Goal: Task Accomplishment & Management: Complete application form

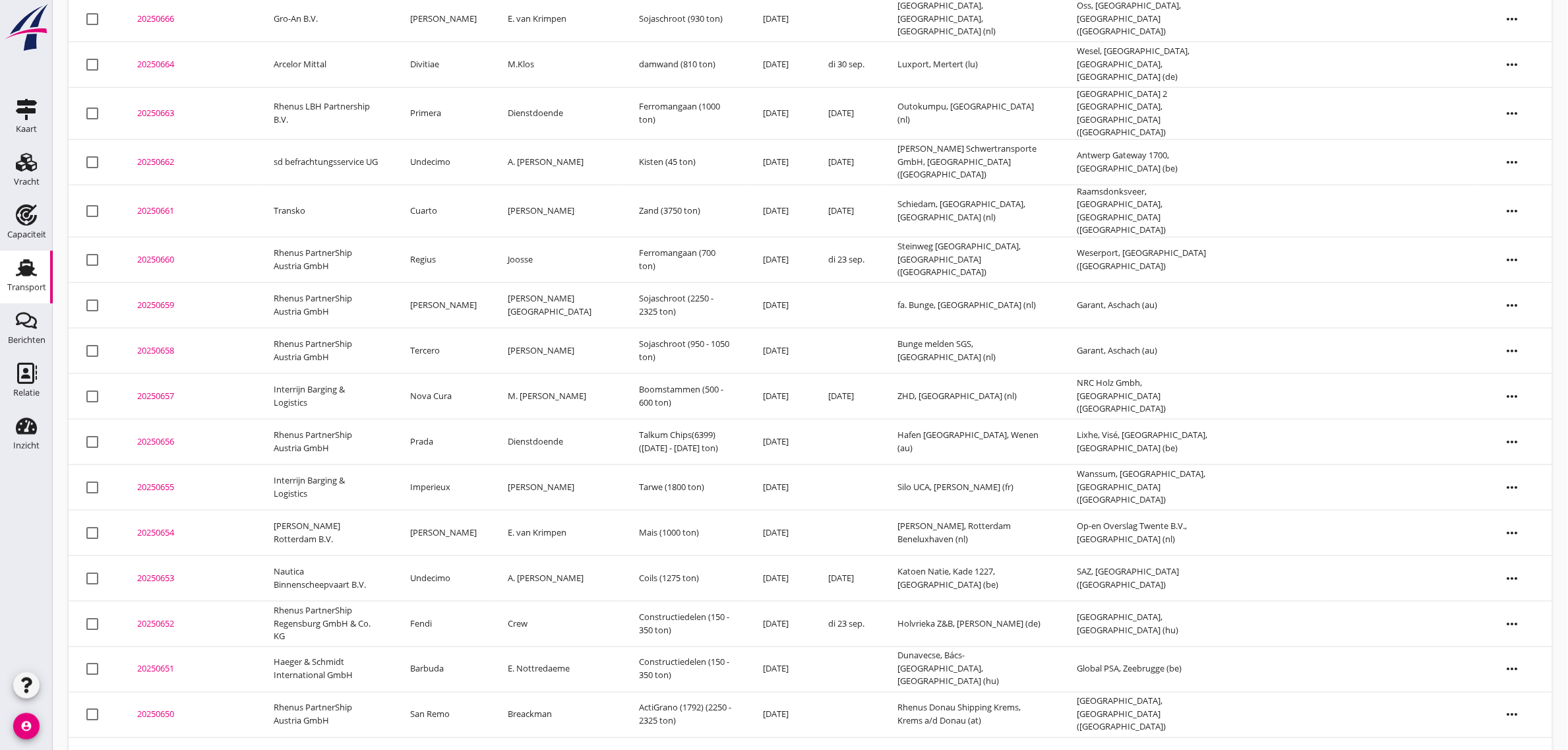
scroll to position [578, 0]
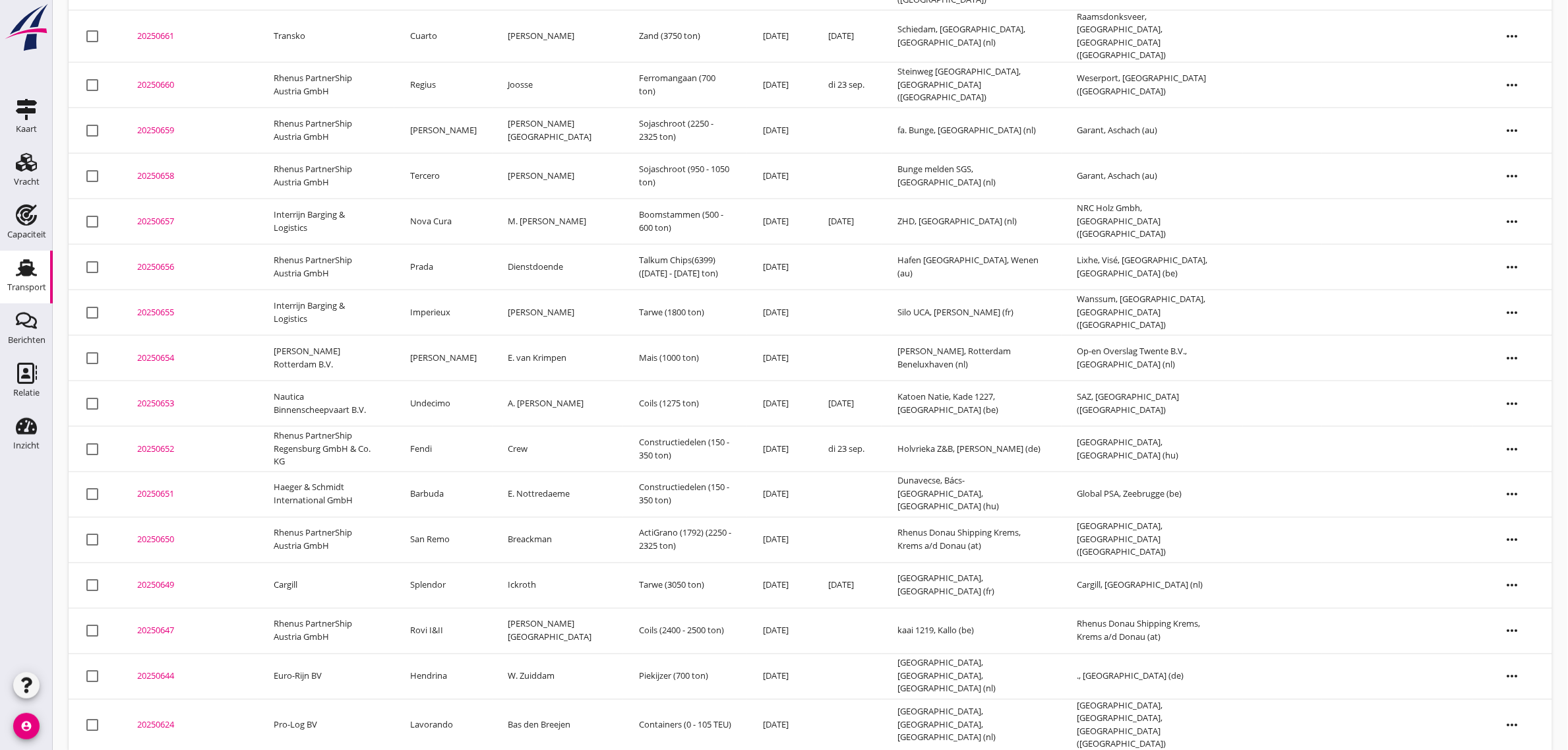
click at [448, 580] on td "Splendor" at bounding box center [443, 585] width 99 height 45
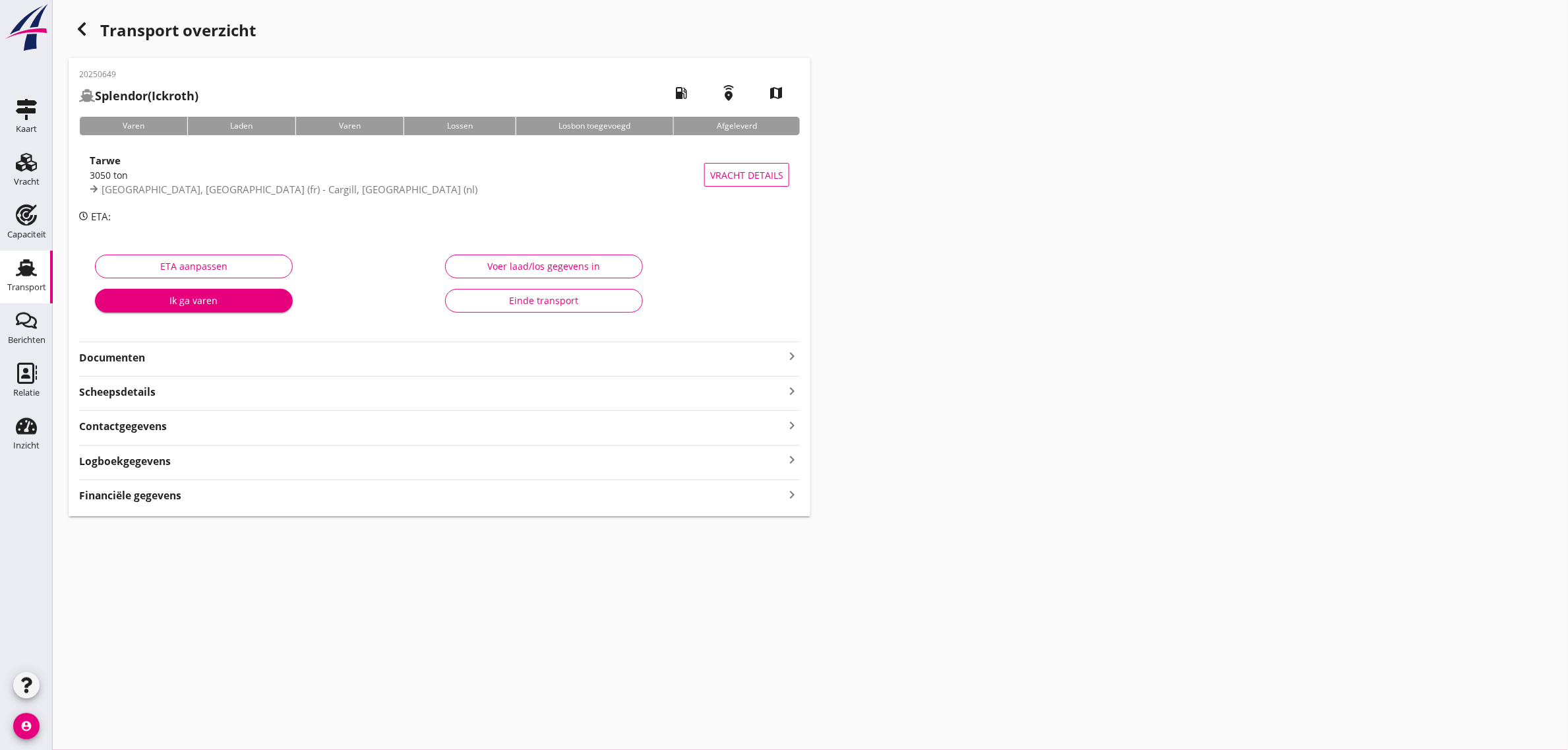
click at [512, 302] on div "Einde transport" at bounding box center [544, 300] width 175 height 14
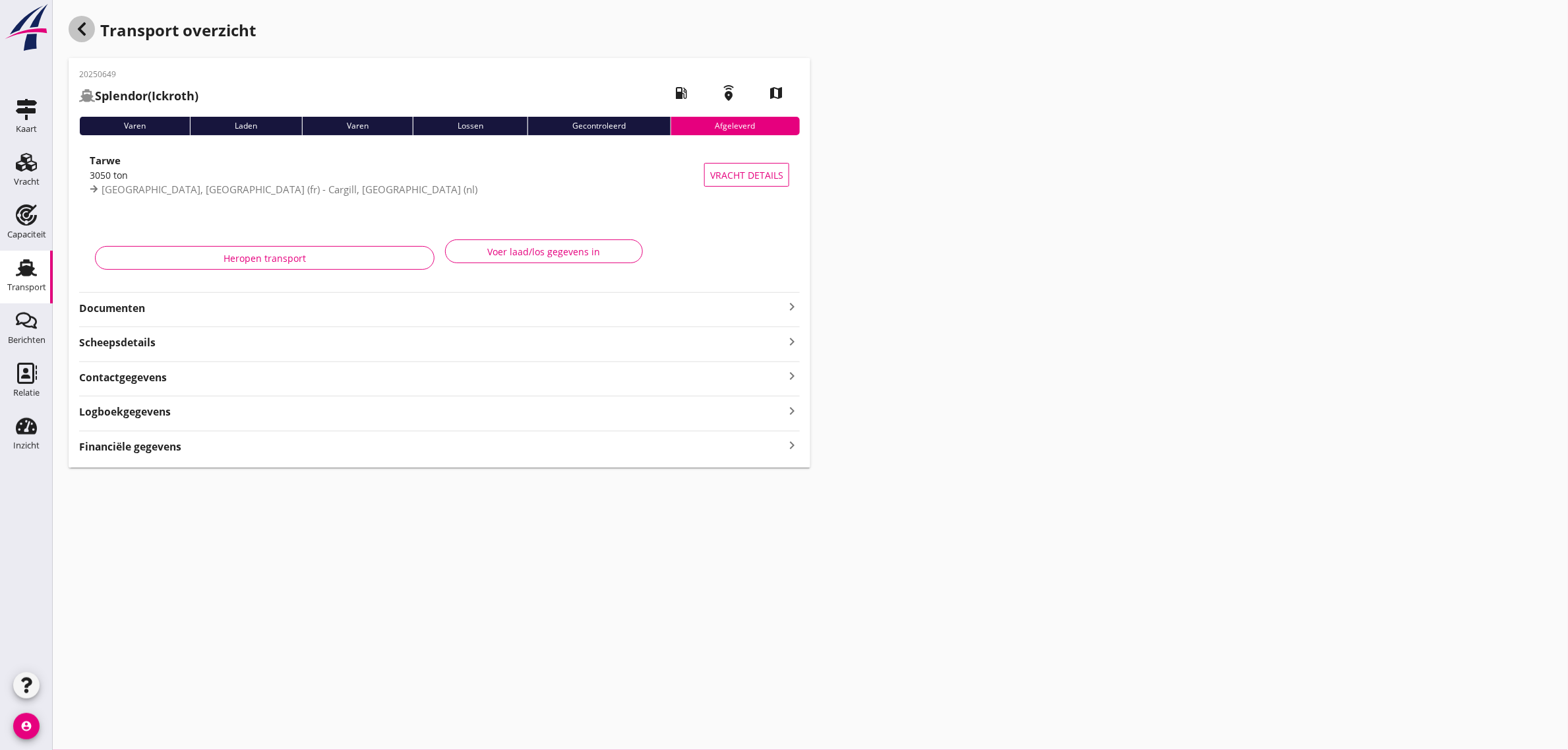
click at [84, 31] on icon "button" at bounding box center [81, 29] width 16 height 16
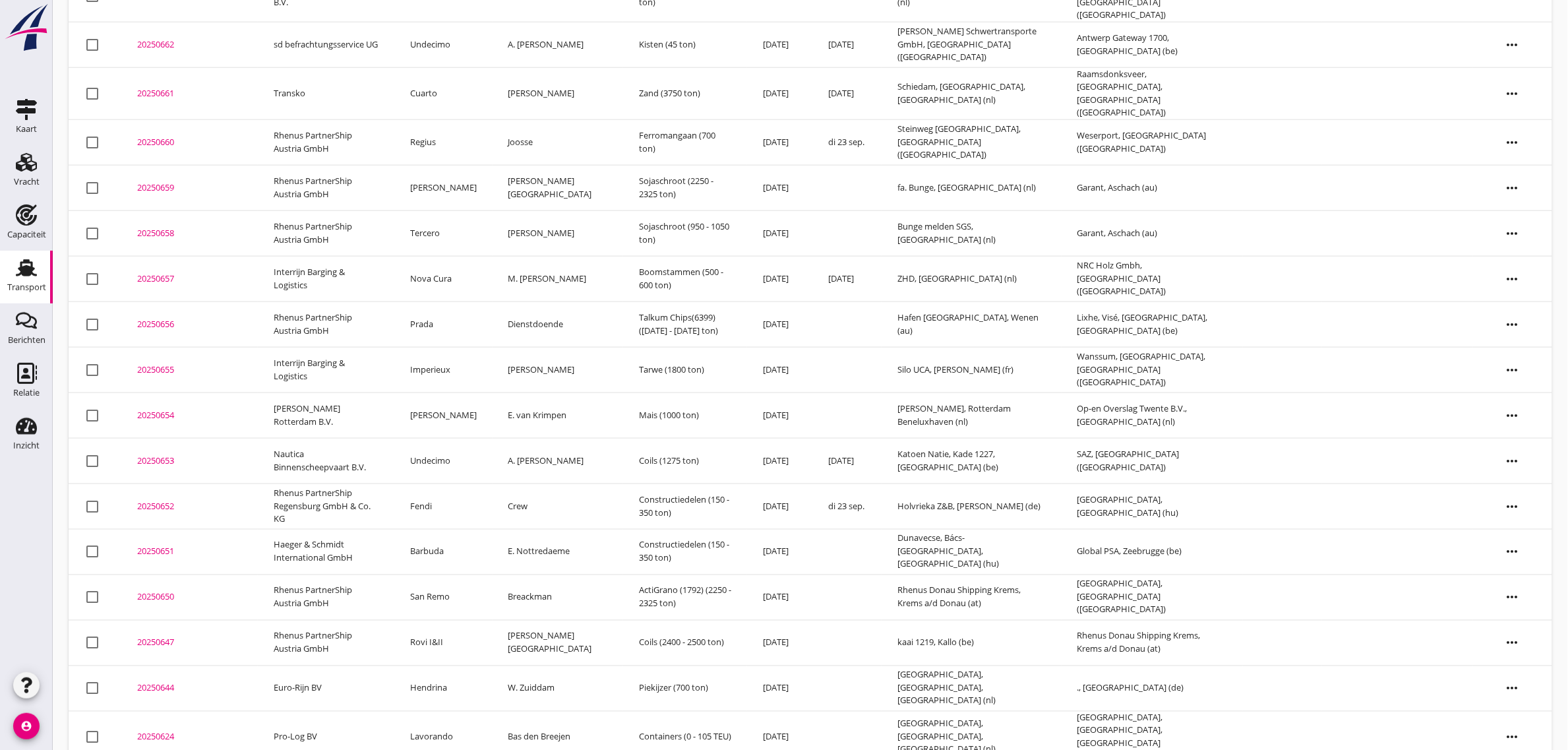
scroll to position [533, 0]
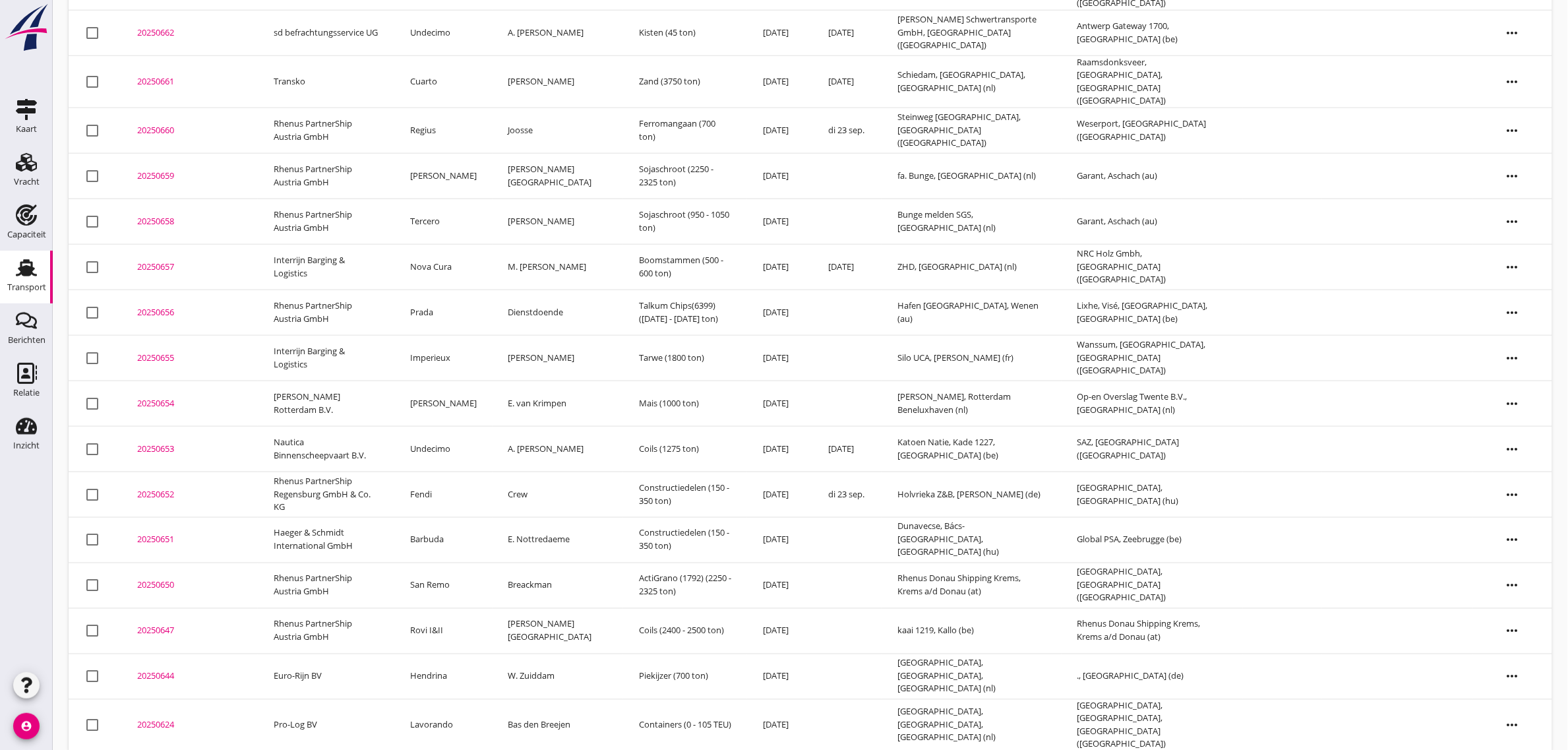
click at [457, 435] on td "Undecimo" at bounding box center [443, 448] width 99 height 45
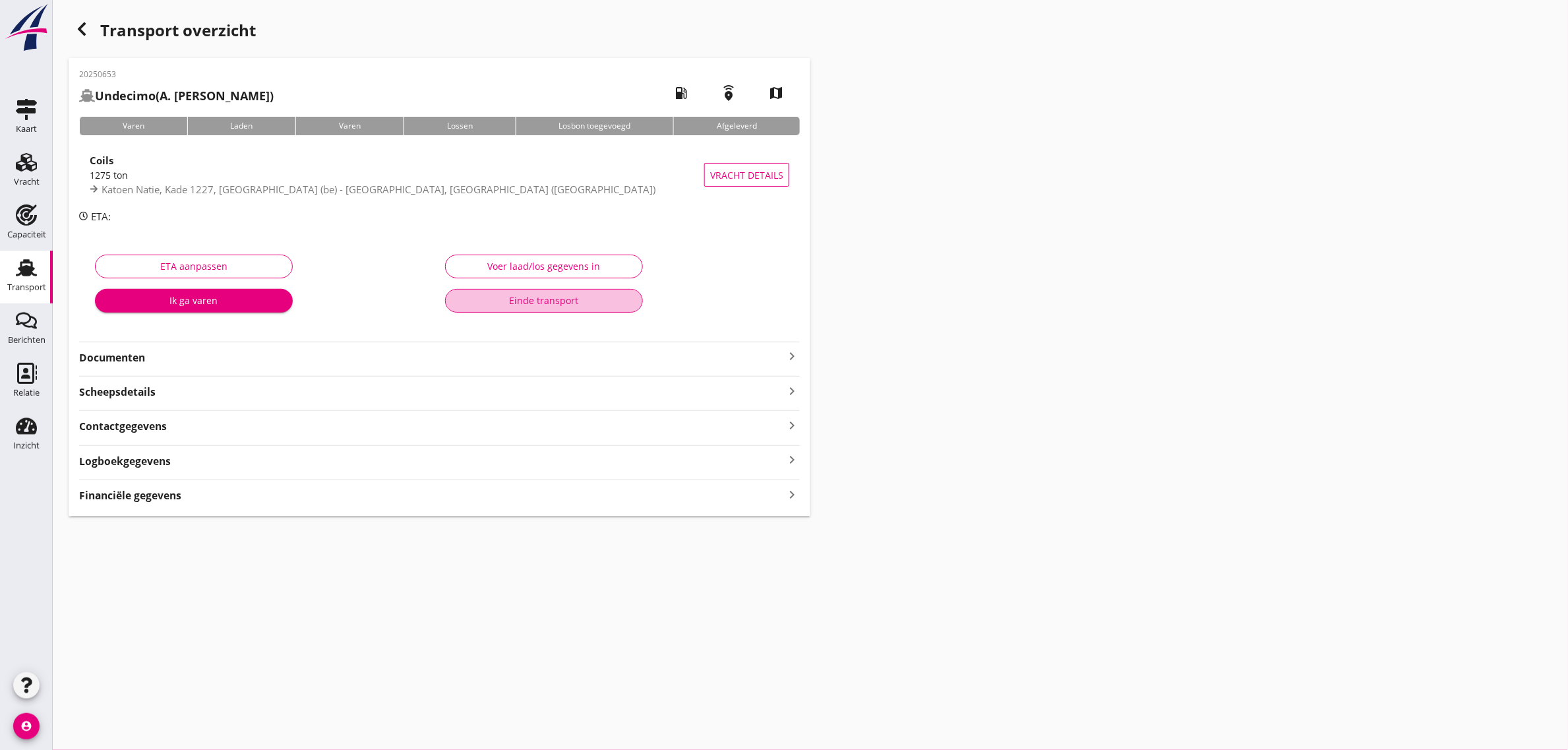
click at [481, 308] on button "Einde transport" at bounding box center [544, 301] width 197 height 24
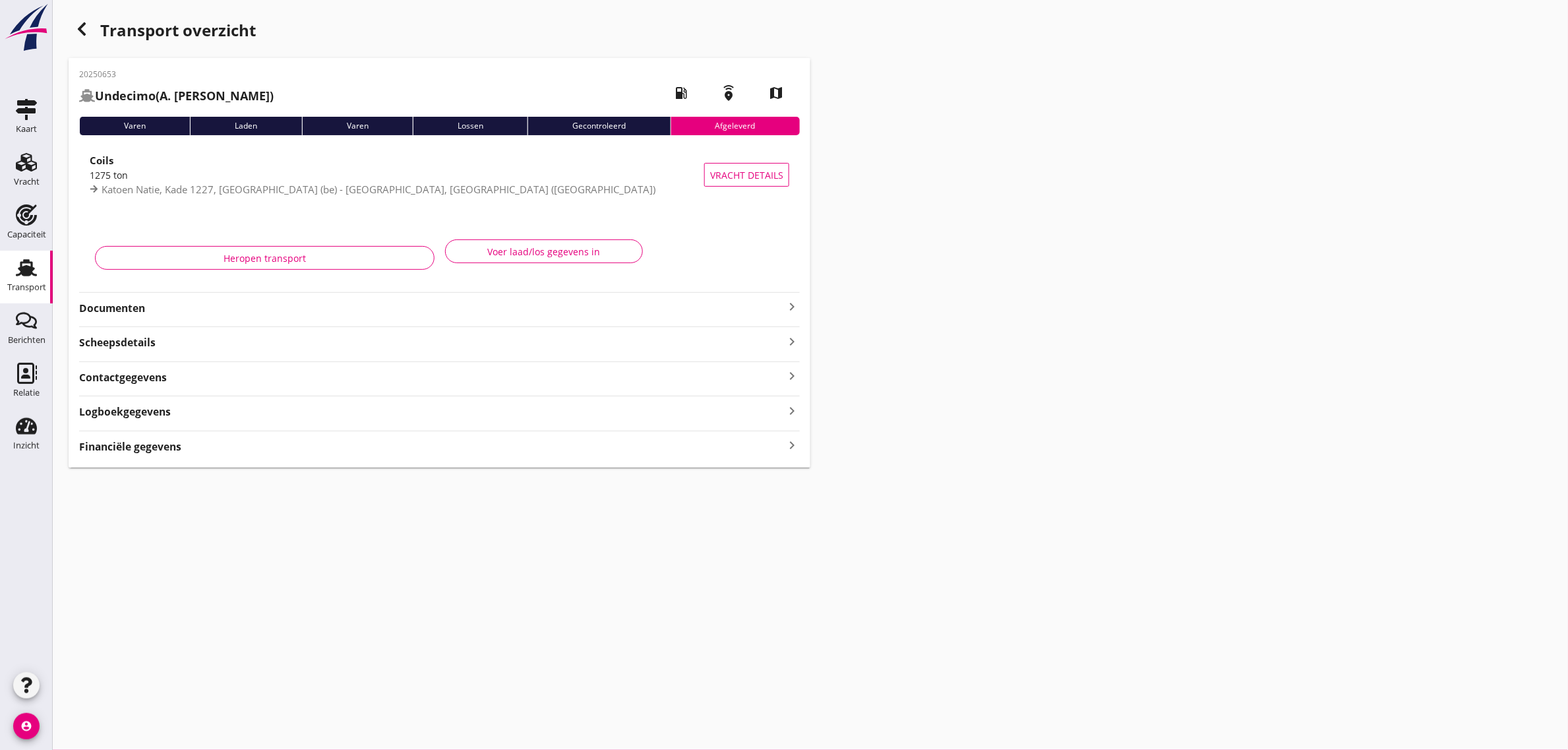
click at [81, 37] on div "button" at bounding box center [81, 29] width 27 height 27
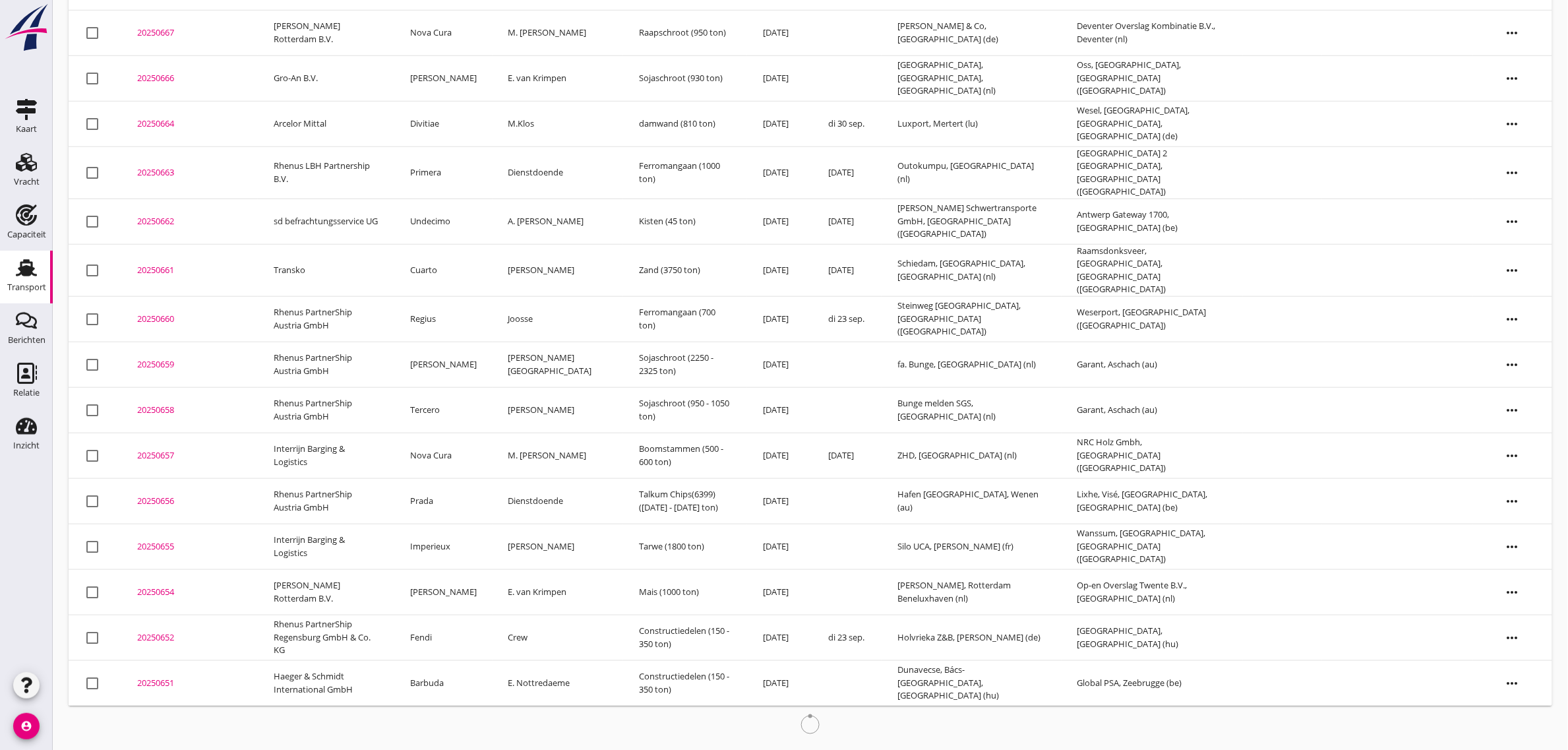
scroll to position [347, 0]
click at [447, 577] on td "[PERSON_NAME]" at bounding box center [443, 589] width 99 height 45
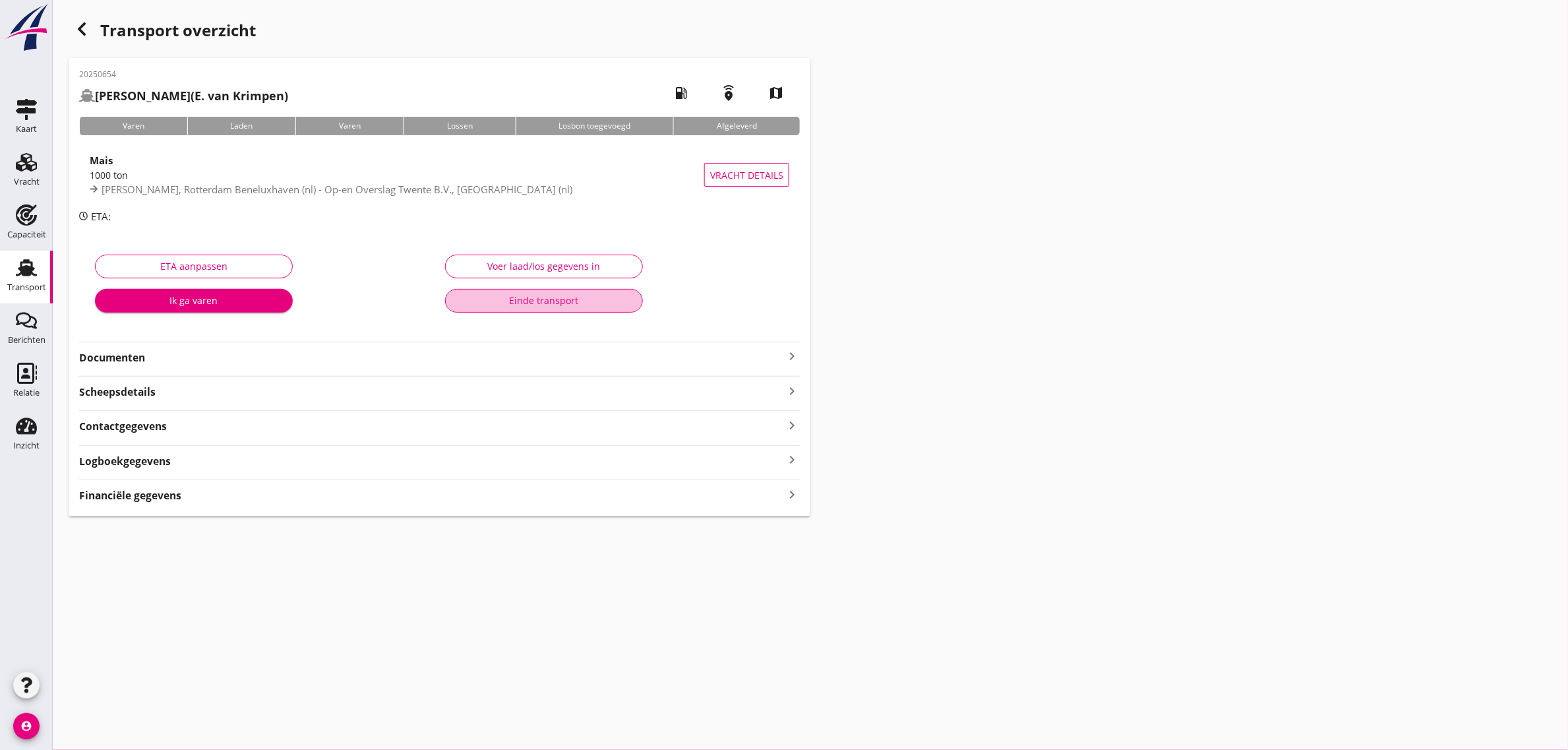
click at [526, 302] on div "Einde transport" at bounding box center [544, 300] width 175 height 14
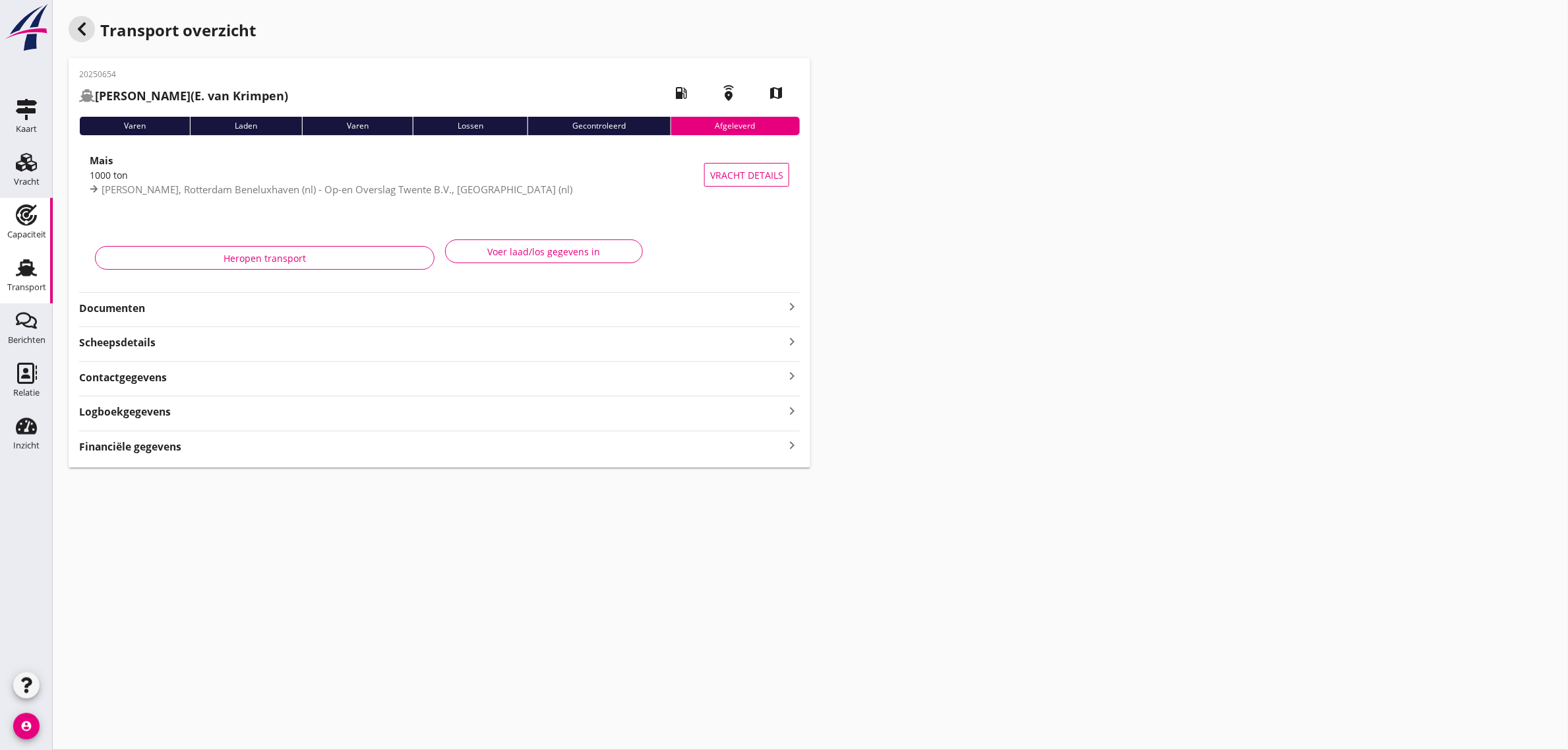
drag, startPoint x: 77, startPoint y: 34, endPoint x: 8, endPoint y: 208, distance: 187.2
click at [77, 34] on icon "button" at bounding box center [81, 29] width 16 height 16
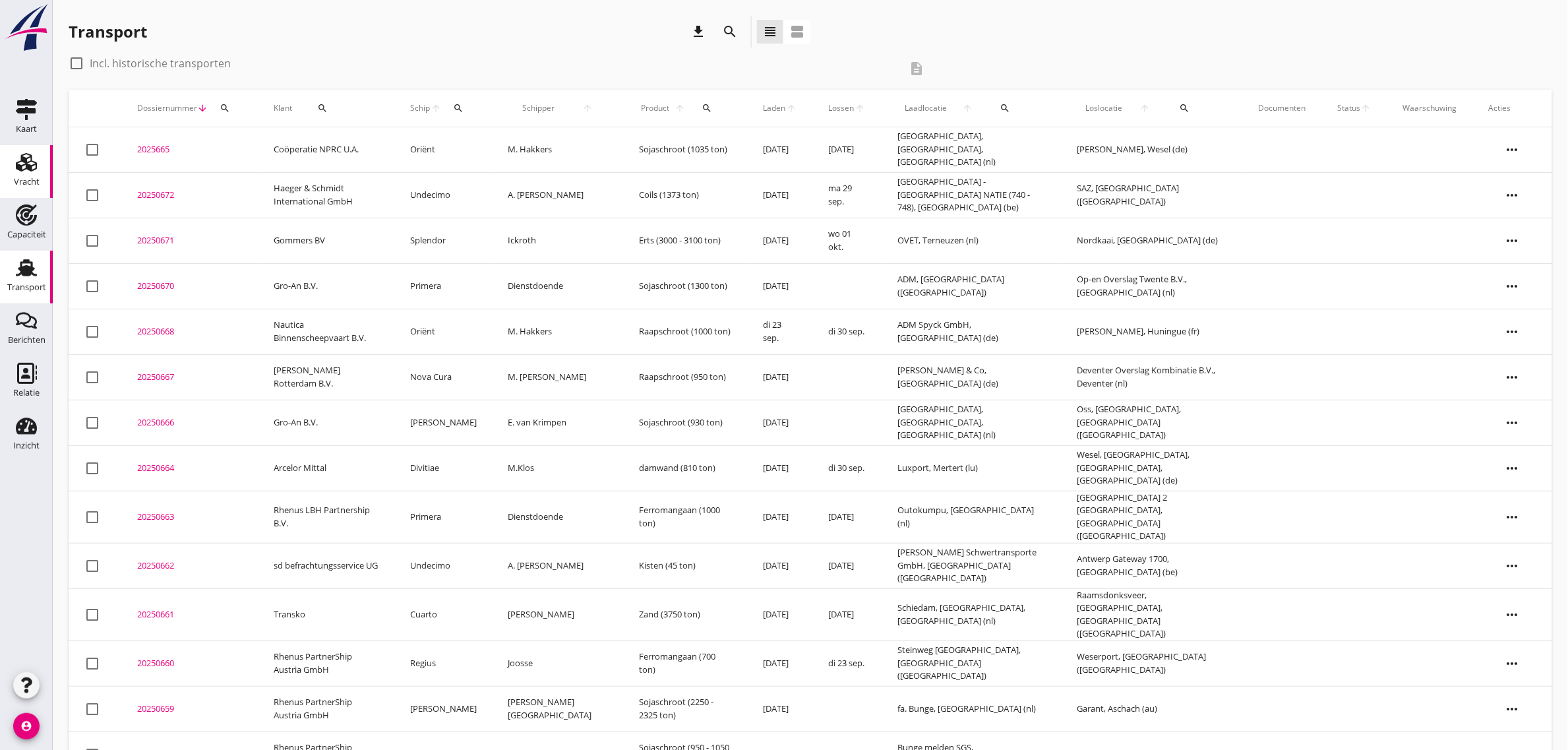
click at [24, 156] on icon "Vracht" at bounding box center [26, 161] width 21 height 21
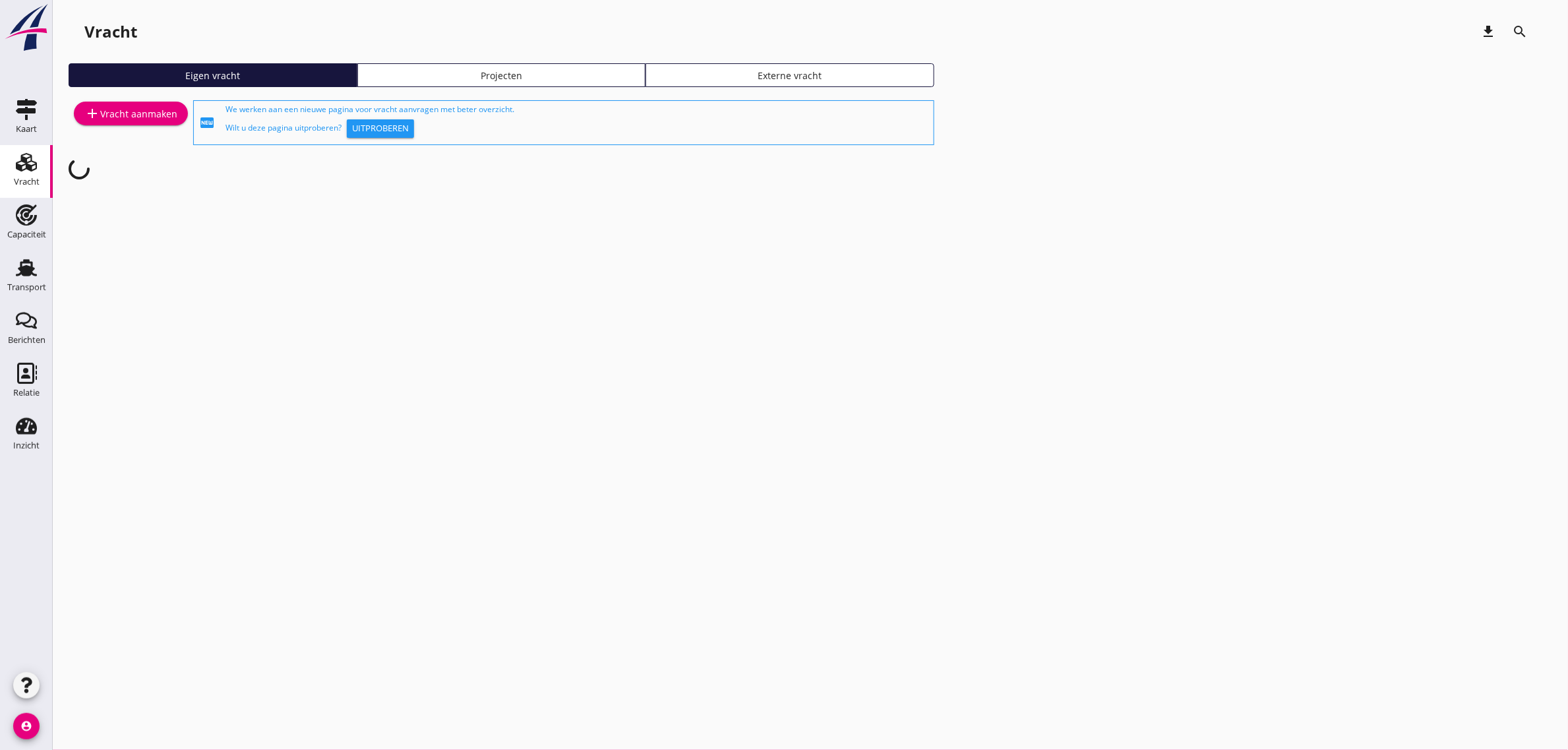
click at [136, 117] on div "add Vracht aanmaken" at bounding box center [130, 113] width 93 height 16
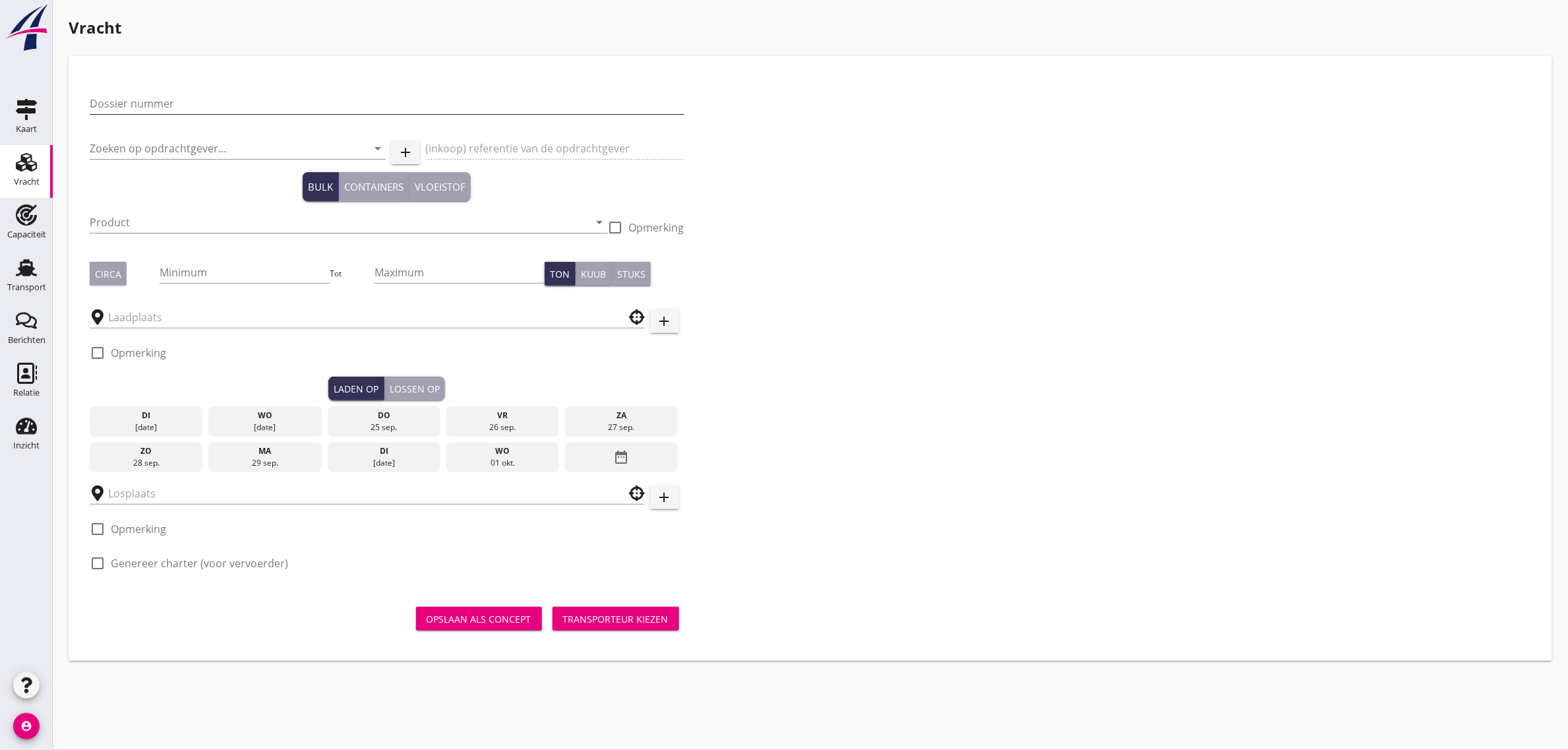
click at [168, 103] on input "Dossier nummer" at bounding box center [386, 103] width 595 height 21
type input "20250673"
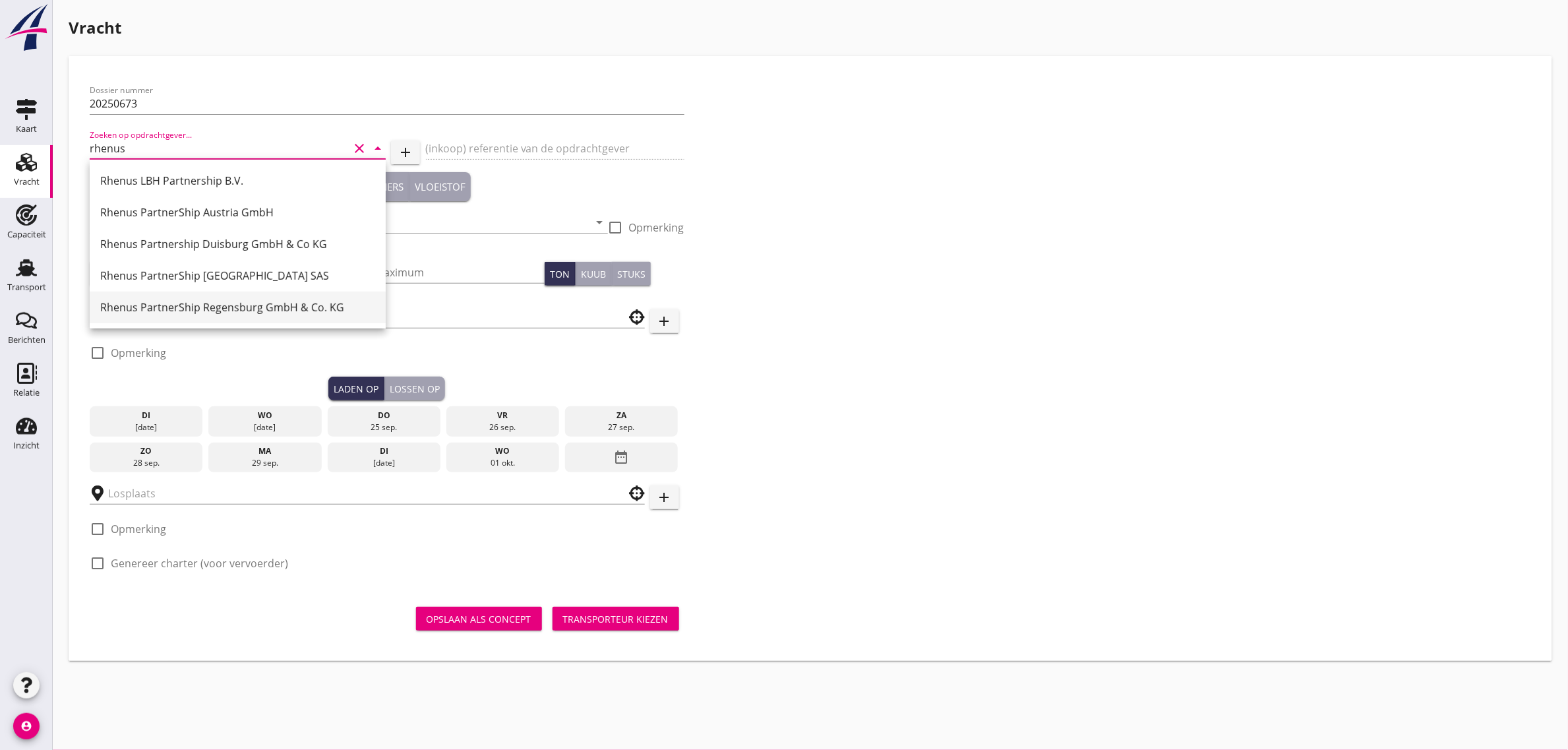
click at [182, 304] on div "Rhenus PartnerShip Regensburg GmbH & Co. KG" at bounding box center [238, 307] width 275 height 16
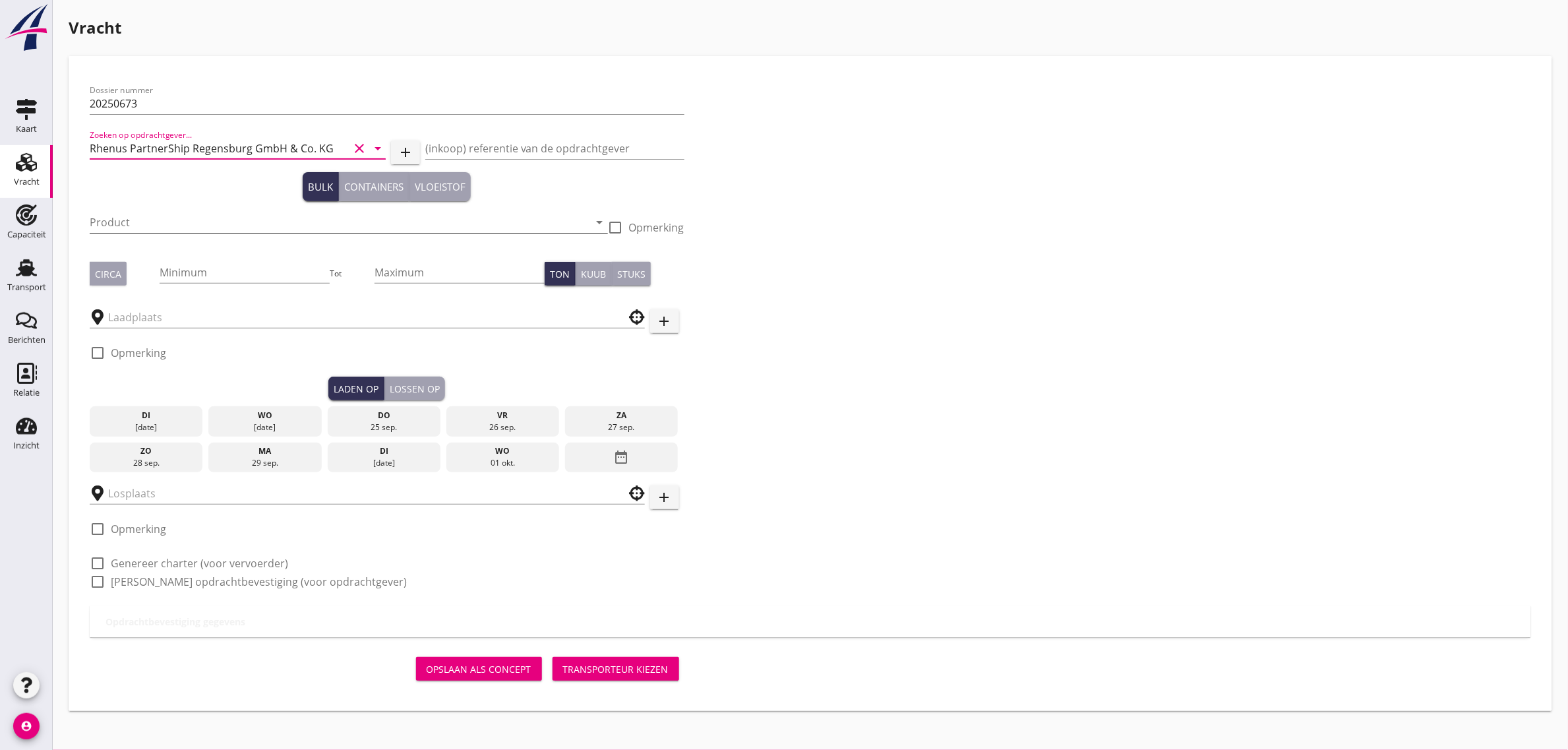
type input "Rhenus PartnerShip Regensburg GmbH & Co. KG"
click at [126, 220] on input "Product" at bounding box center [339, 221] width 500 height 21
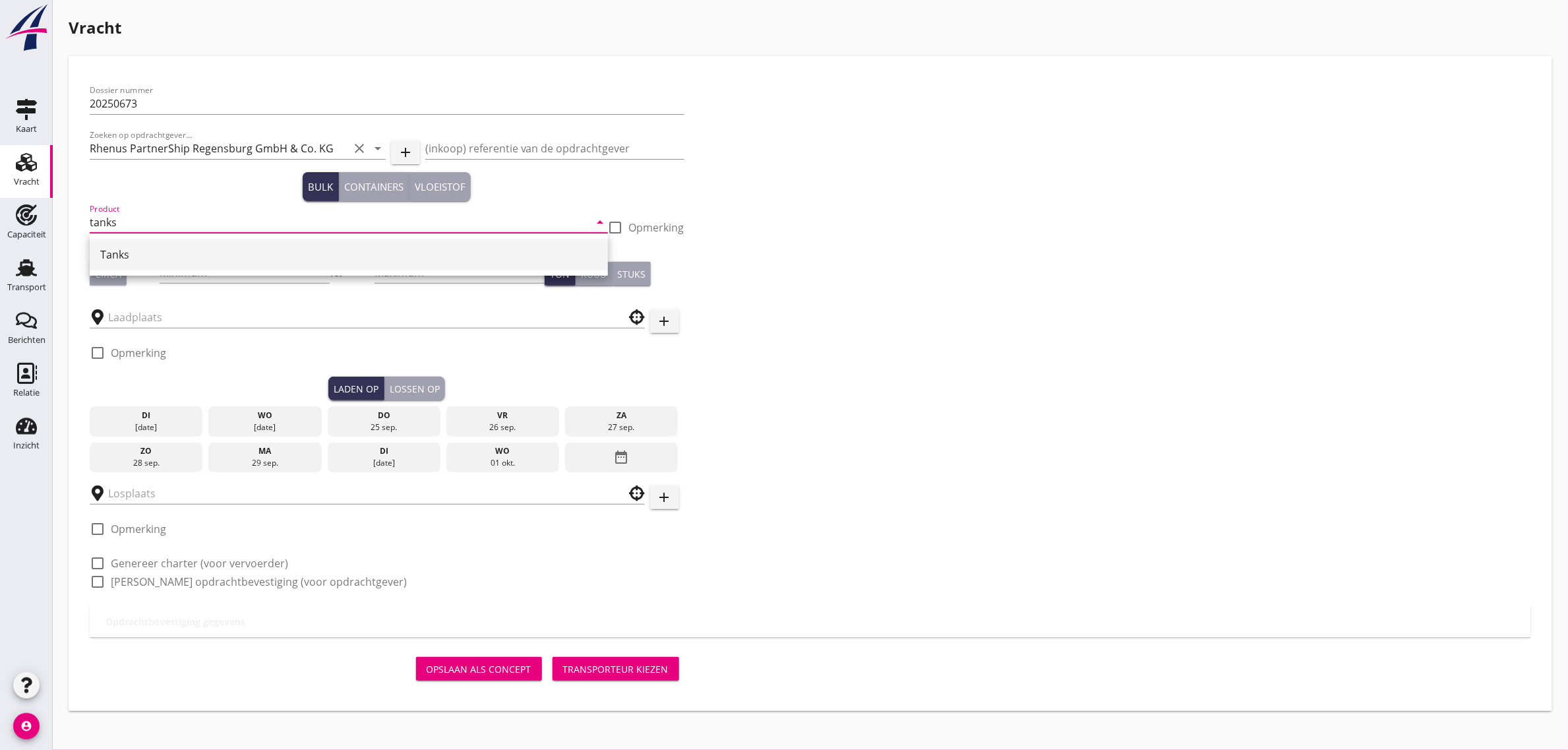
click at [133, 243] on div "Tanks" at bounding box center [349, 255] width 497 height 31
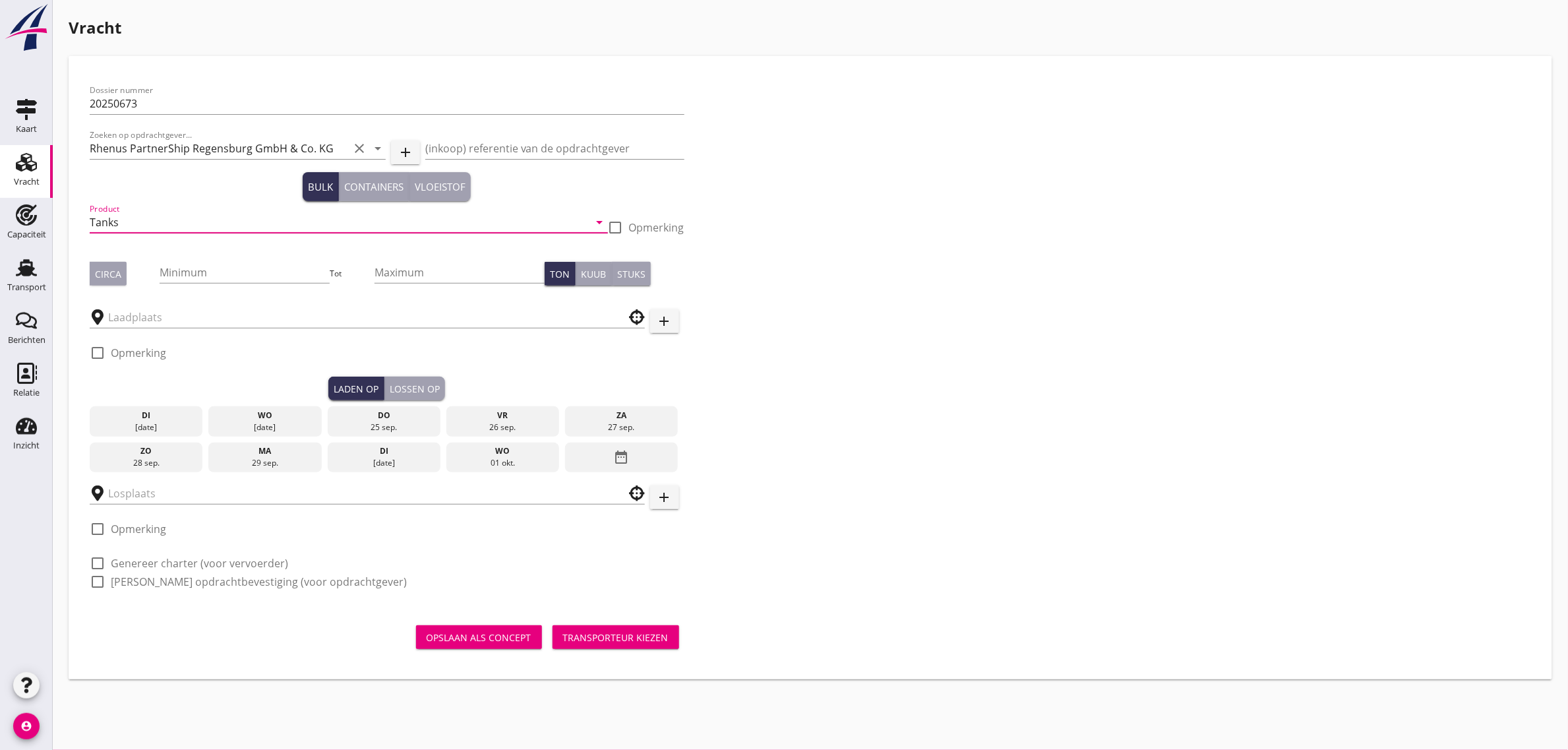
type input "Tanks"
click at [111, 268] on div "Circa" at bounding box center [108, 274] width 27 height 14
click at [186, 281] on input "Minimum" at bounding box center [244, 272] width 170 height 21
type input "200"
click at [179, 312] on input "text" at bounding box center [358, 316] width 500 height 21
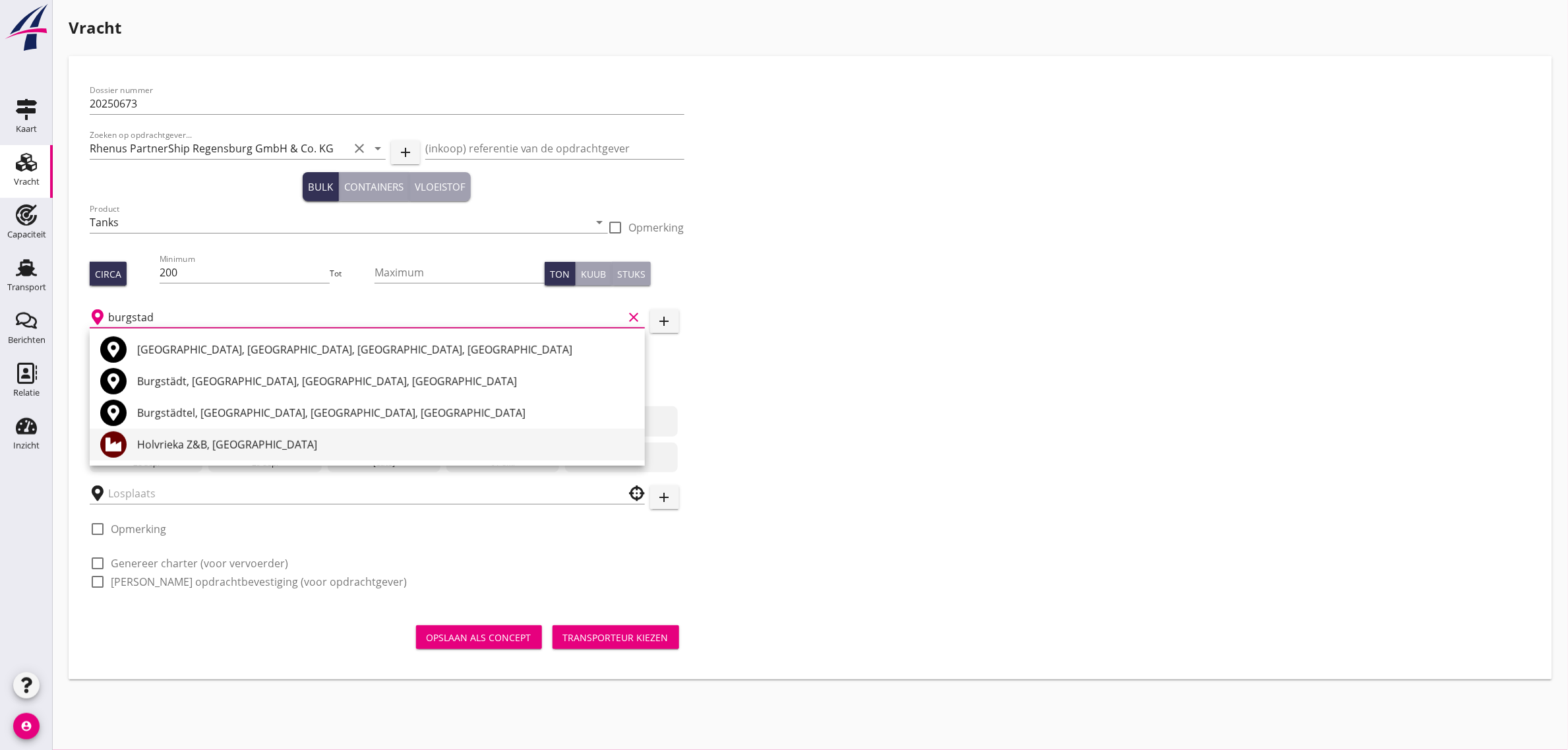
click at [218, 446] on div "Holvrieka Z&B, [GEOGRAPHIC_DATA]" at bounding box center [386, 444] width 497 height 16
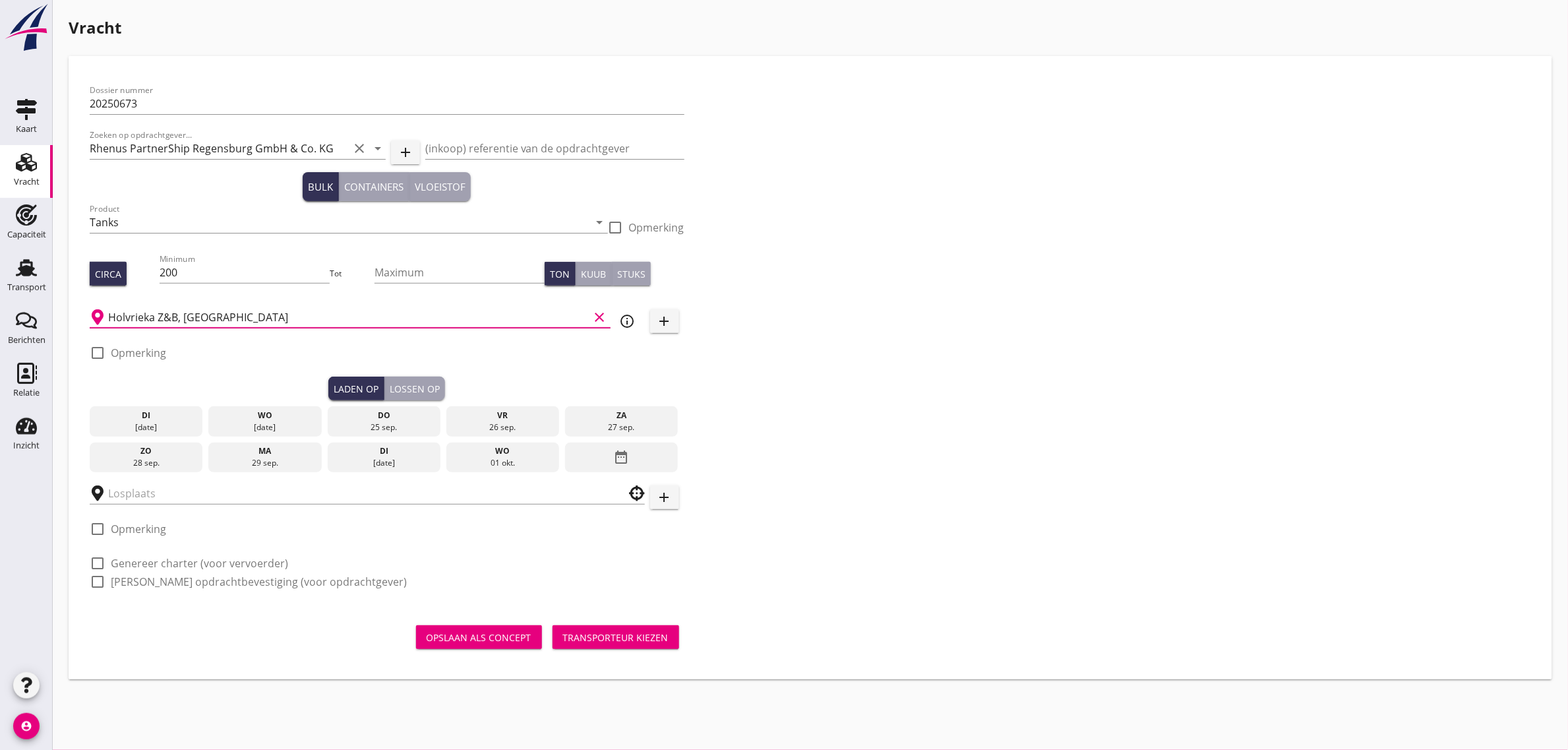
type input "Holvrieka Z&B, [GEOGRAPHIC_DATA]"
click at [642, 448] on div "date_range" at bounding box center [622, 458] width 113 height 30
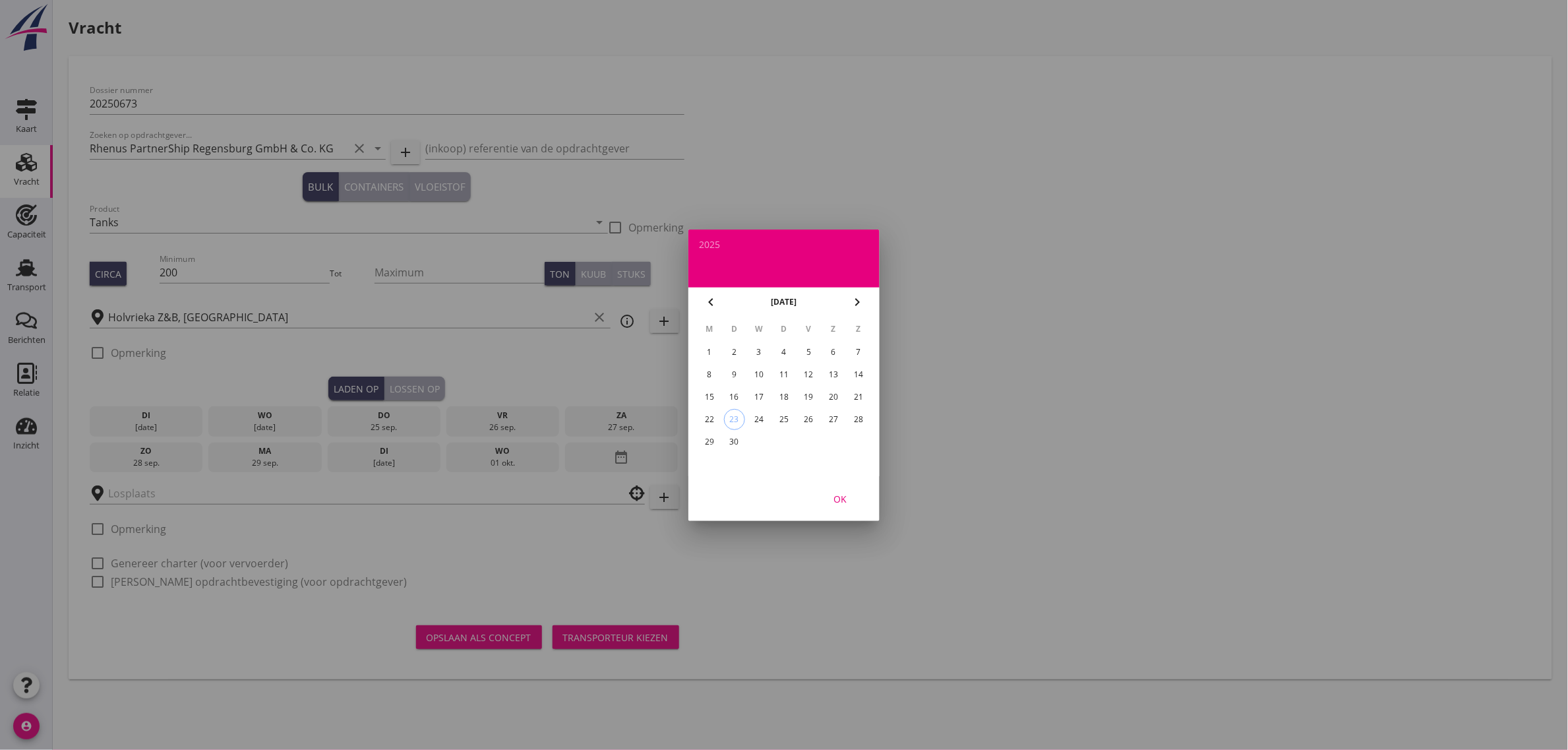
click at [852, 308] on icon "chevron_right" at bounding box center [857, 302] width 16 height 16
click at [759, 345] on div "1" at bounding box center [758, 351] width 21 height 21
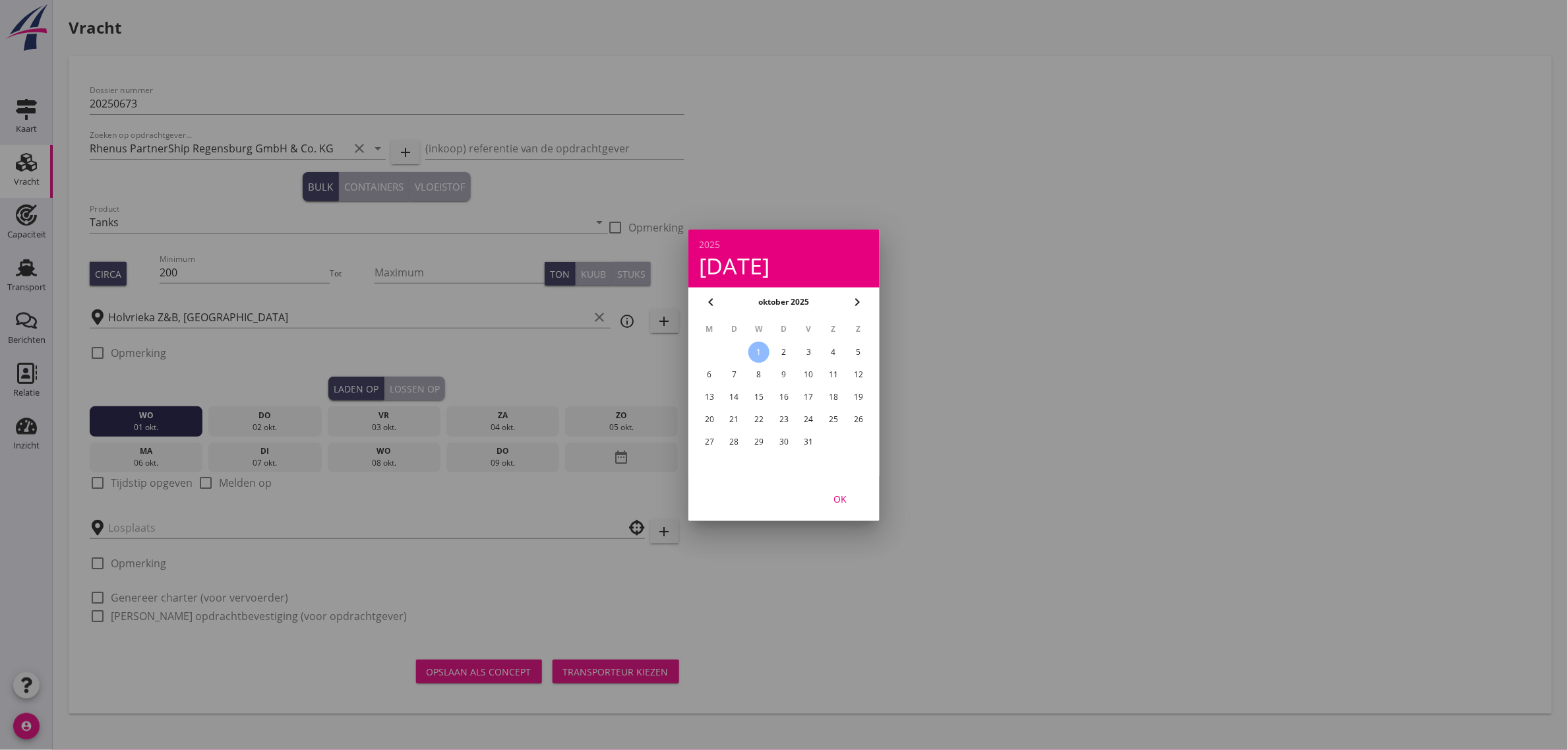
click at [841, 498] on div "OK" at bounding box center [840, 498] width 37 height 14
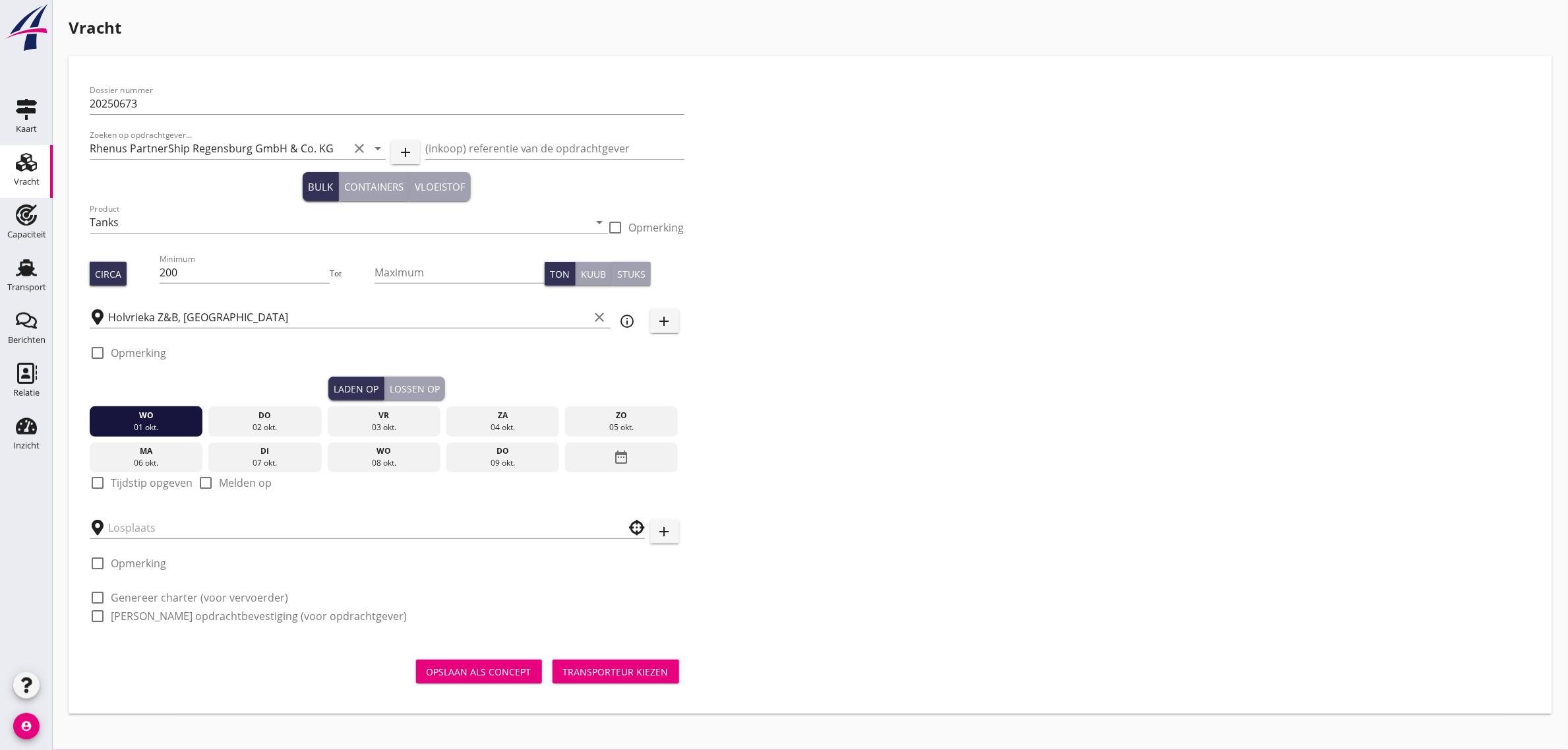
click at [124, 482] on label "Tijdstip opgeven" at bounding box center [151, 482] width 82 height 13
checkbox input "true"
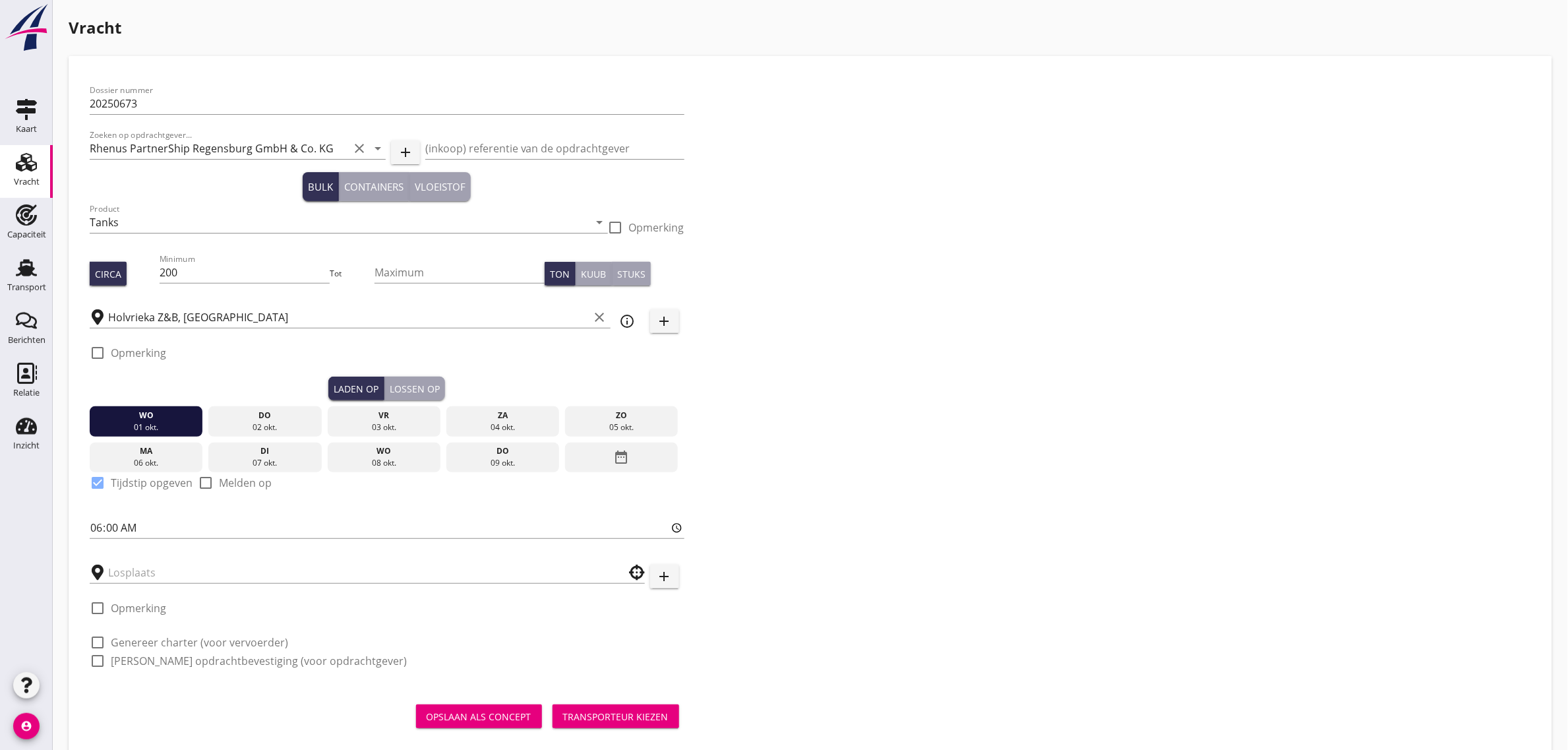
click at [415, 387] on div "Lossen op" at bounding box center [414, 388] width 50 height 14
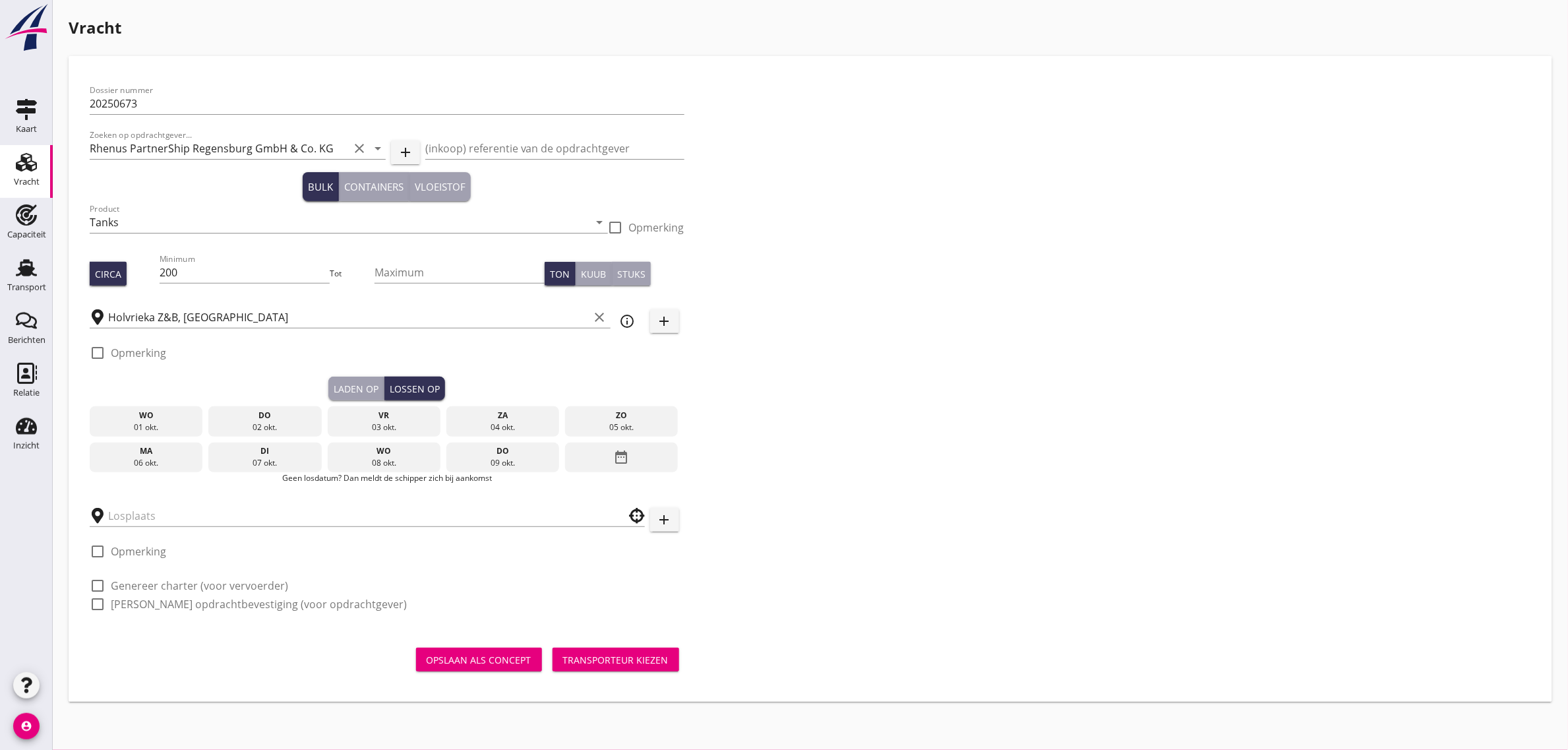
click at [283, 459] on div "07 okt." at bounding box center [265, 462] width 107 height 12
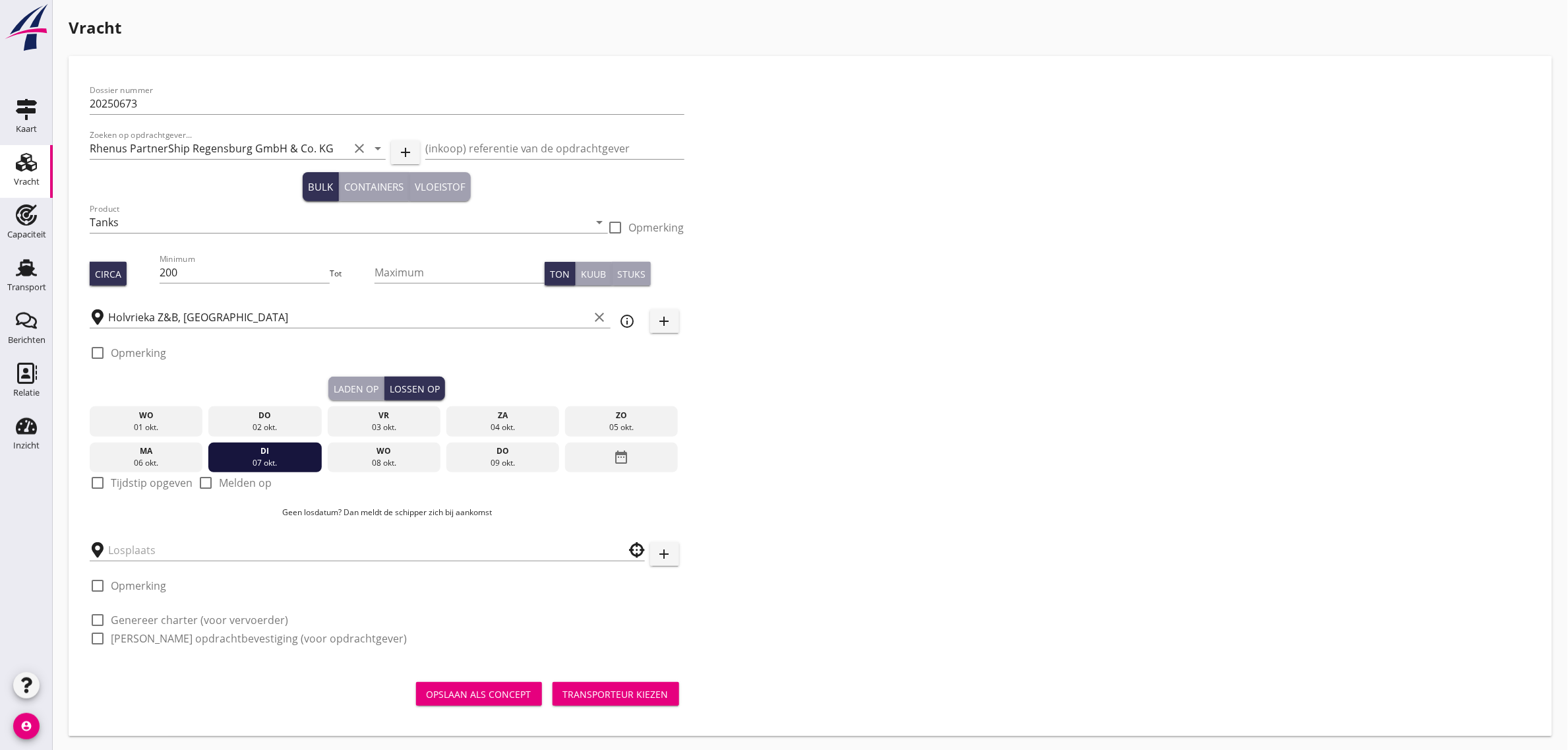
drag, startPoint x: 129, startPoint y: 480, endPoint x: 131, endPoint y: 503, distance: 23.1
click at [129, 482] on label "Tijdstip opgeven" at bounding box center [151, 482] width 82 height 13
checkbox input "true"
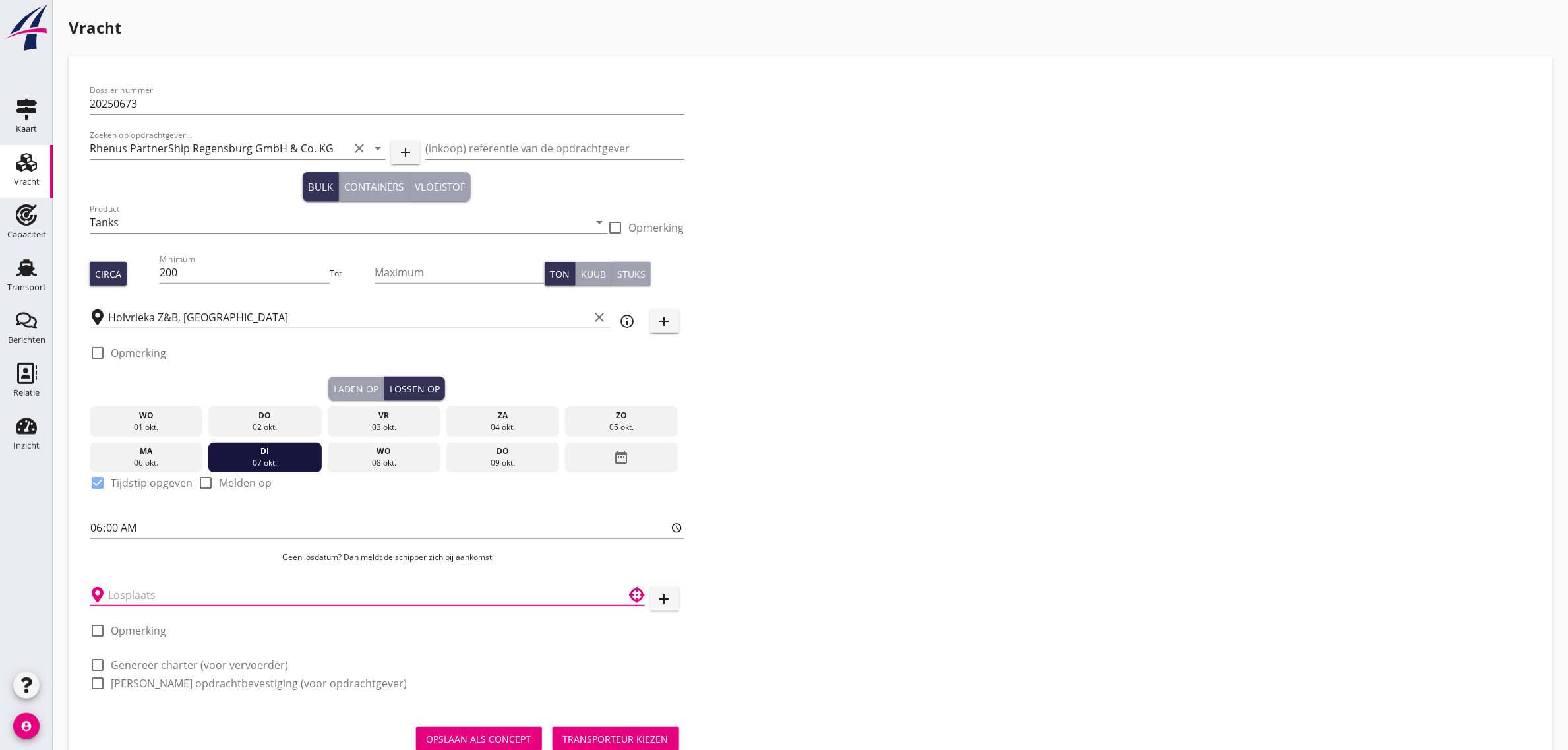
click at [144, 598] on input "text" at bounding box center [358, 594] width 500 height 21
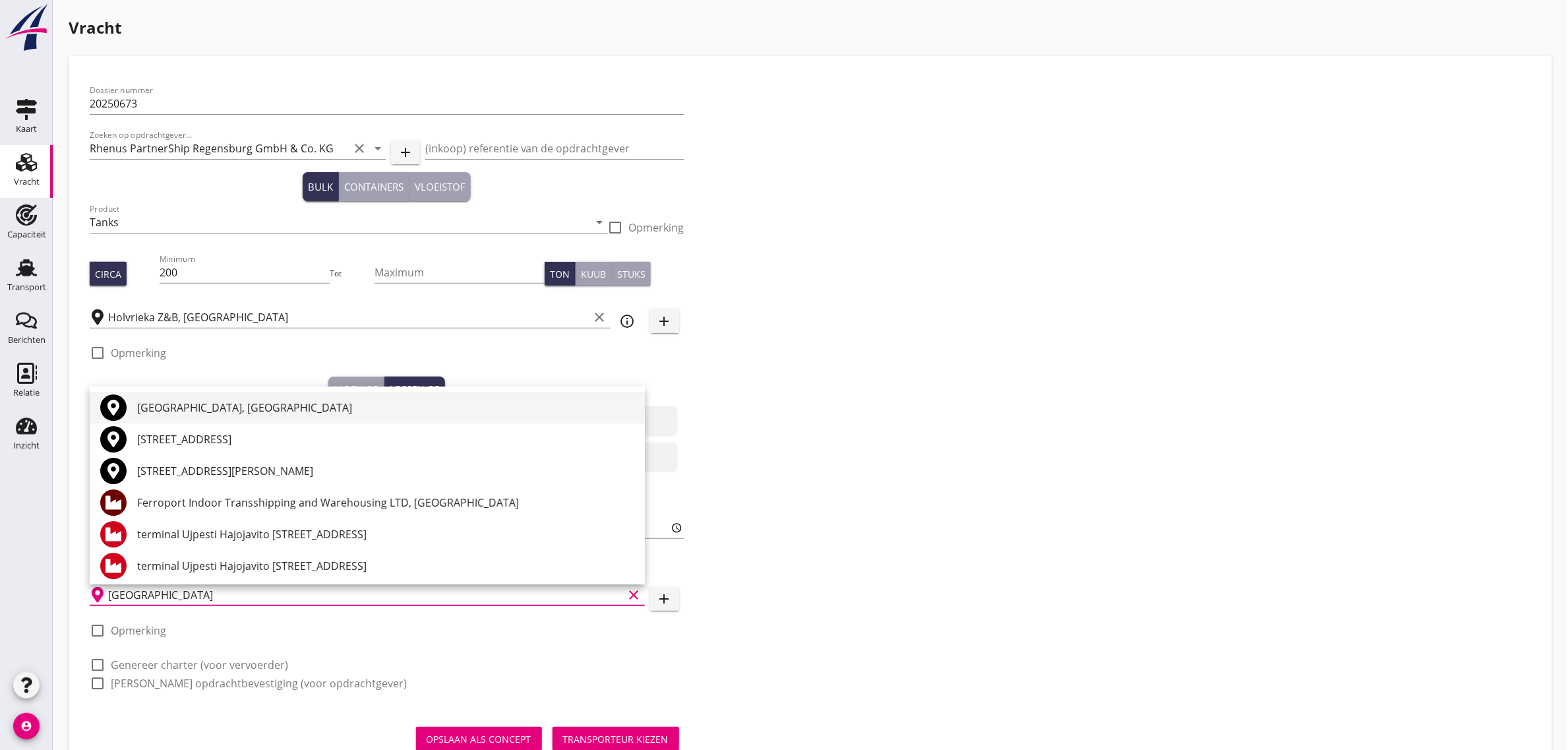
click at [185, 412] on div "[GEOGRAPHIC_DATA], [GEOGRAPHIC_DATA]" at bounding box center [386, 407] width 497 height 16
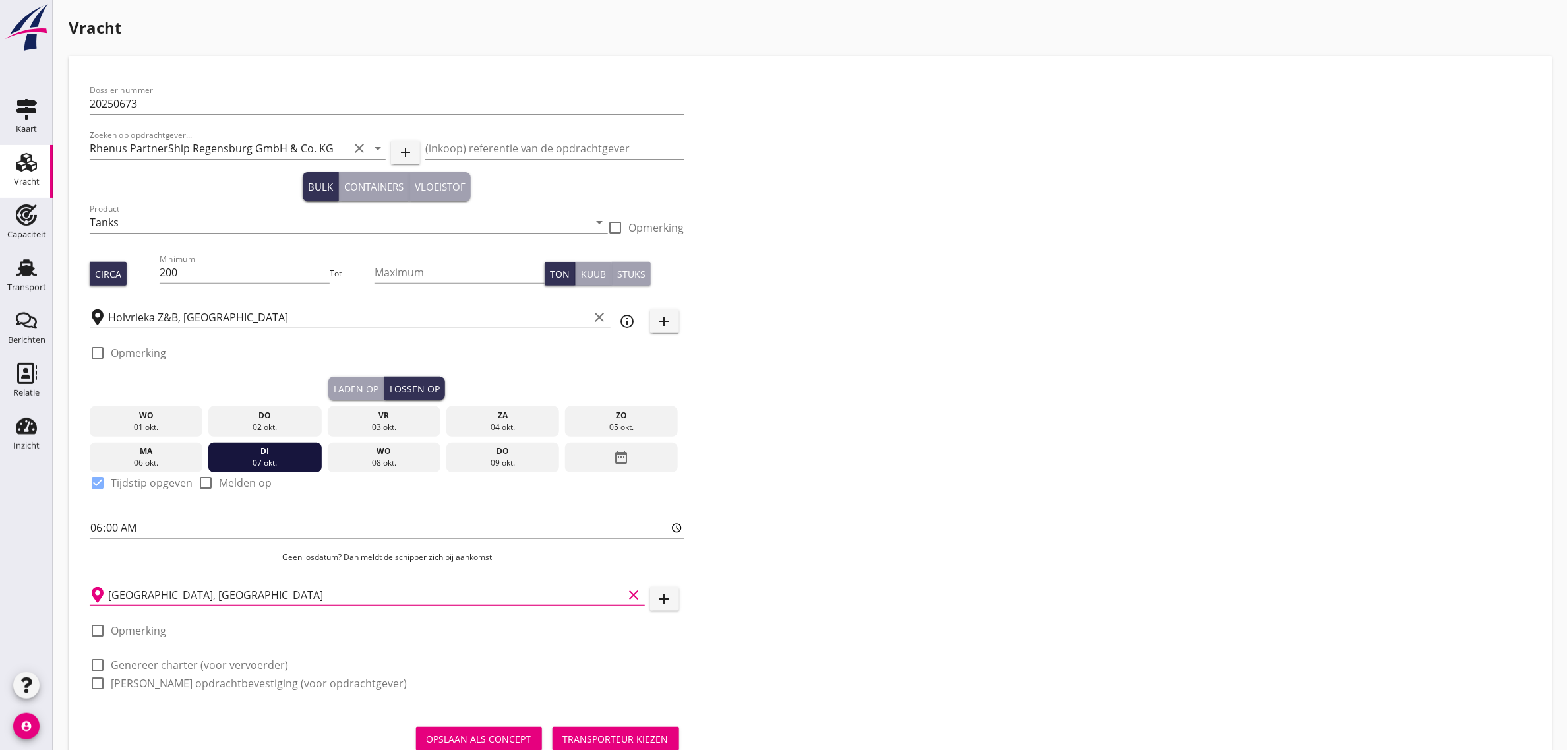
type input "[GEOGRAPHIC_DATA], [GEOGRAPHIC_DATA]"
click at [157, 667] on label "Genereer charter (voor vervoerder)" at bounding box center [199, 664] width 177 height 13
checkbox input "true"
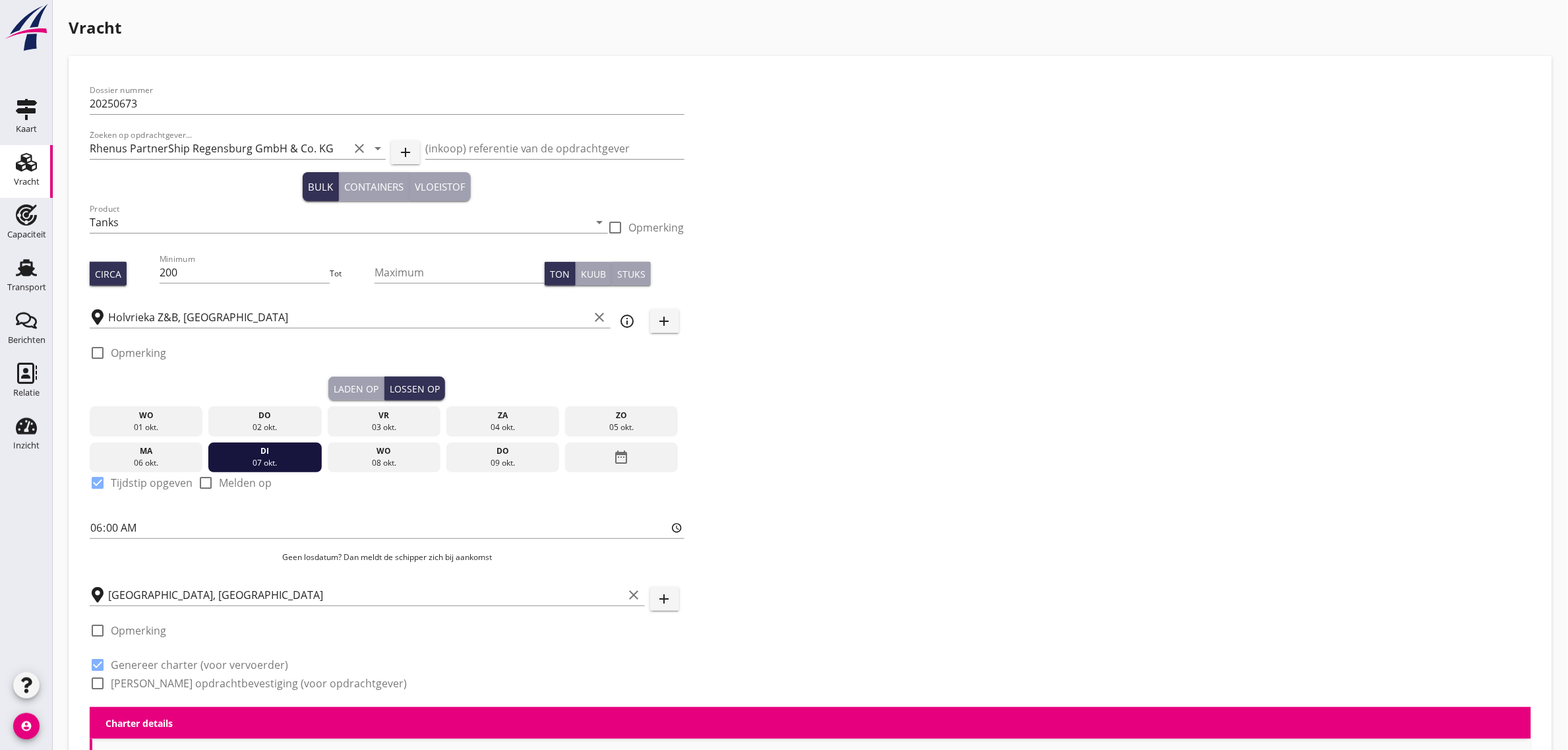
click at [159, 677] on label "[PERSON_NAME] opdrachtbevestiging (voor opdrachtgever)" at bounding box center [258, 683] width 296 height 13
checkbox input "true"
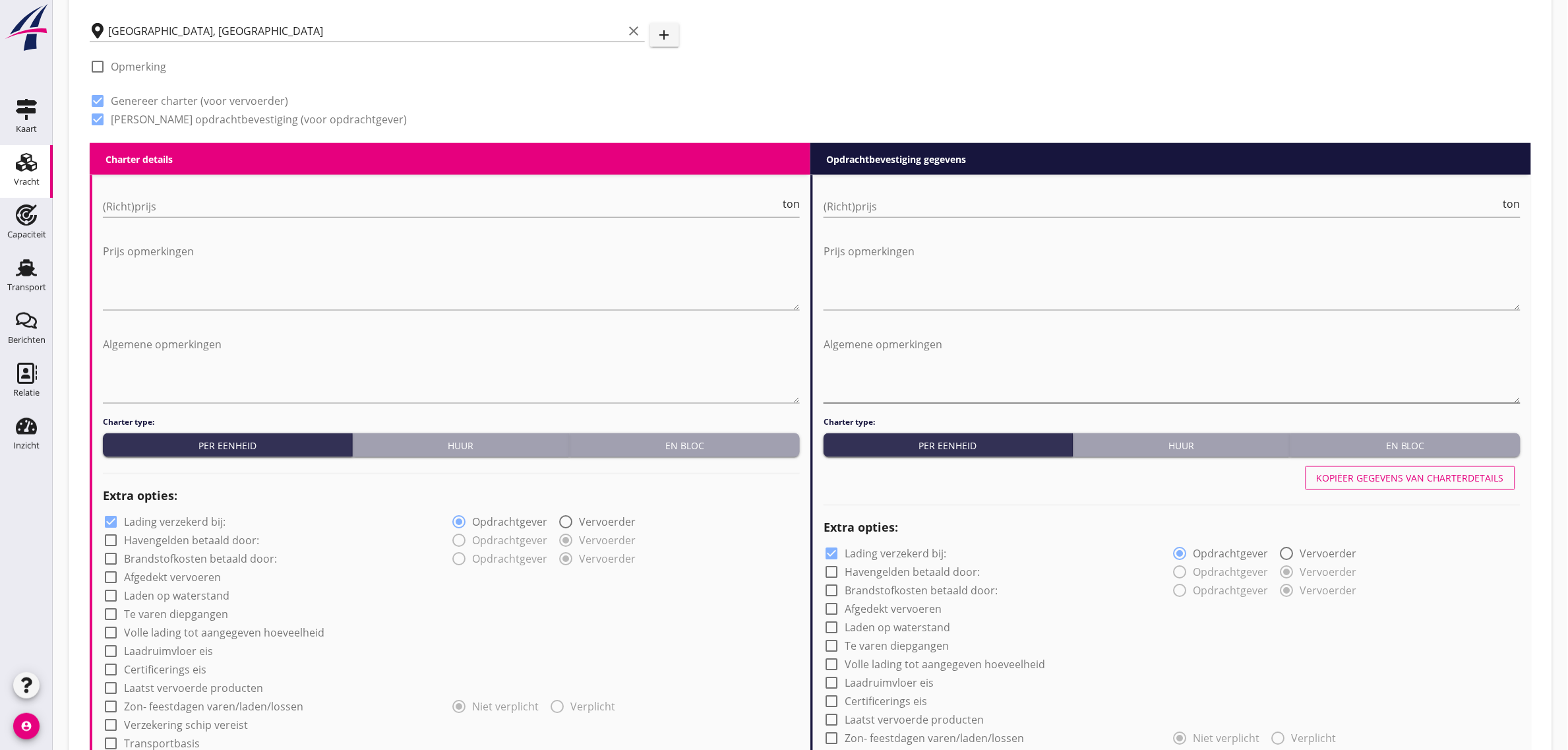
scroll to position [577, 0]
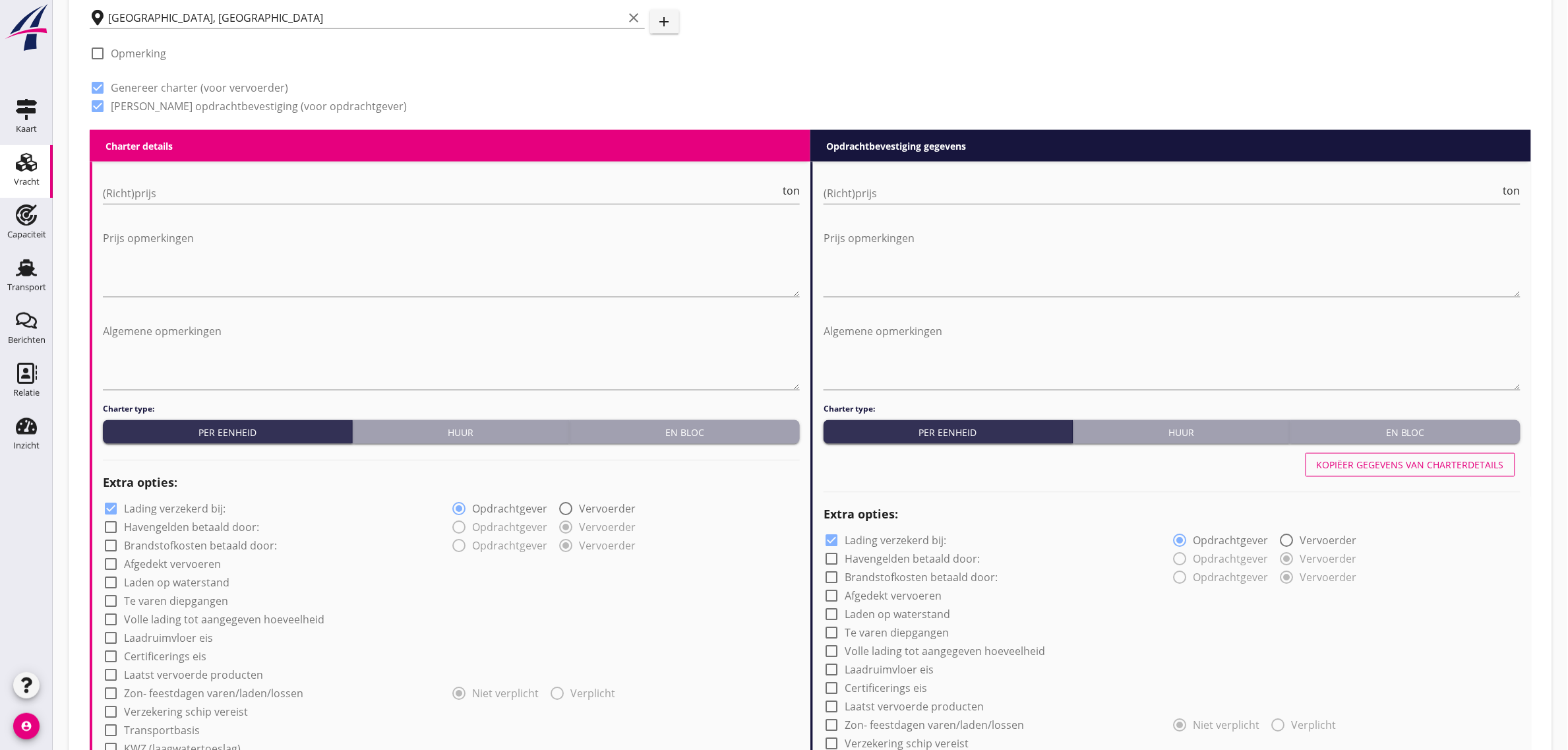
click at [454, 434] on div "Huur" at bounding box center [461, 432] width 207 height 14
radio input "true"
radio input "false"
radio input "true"
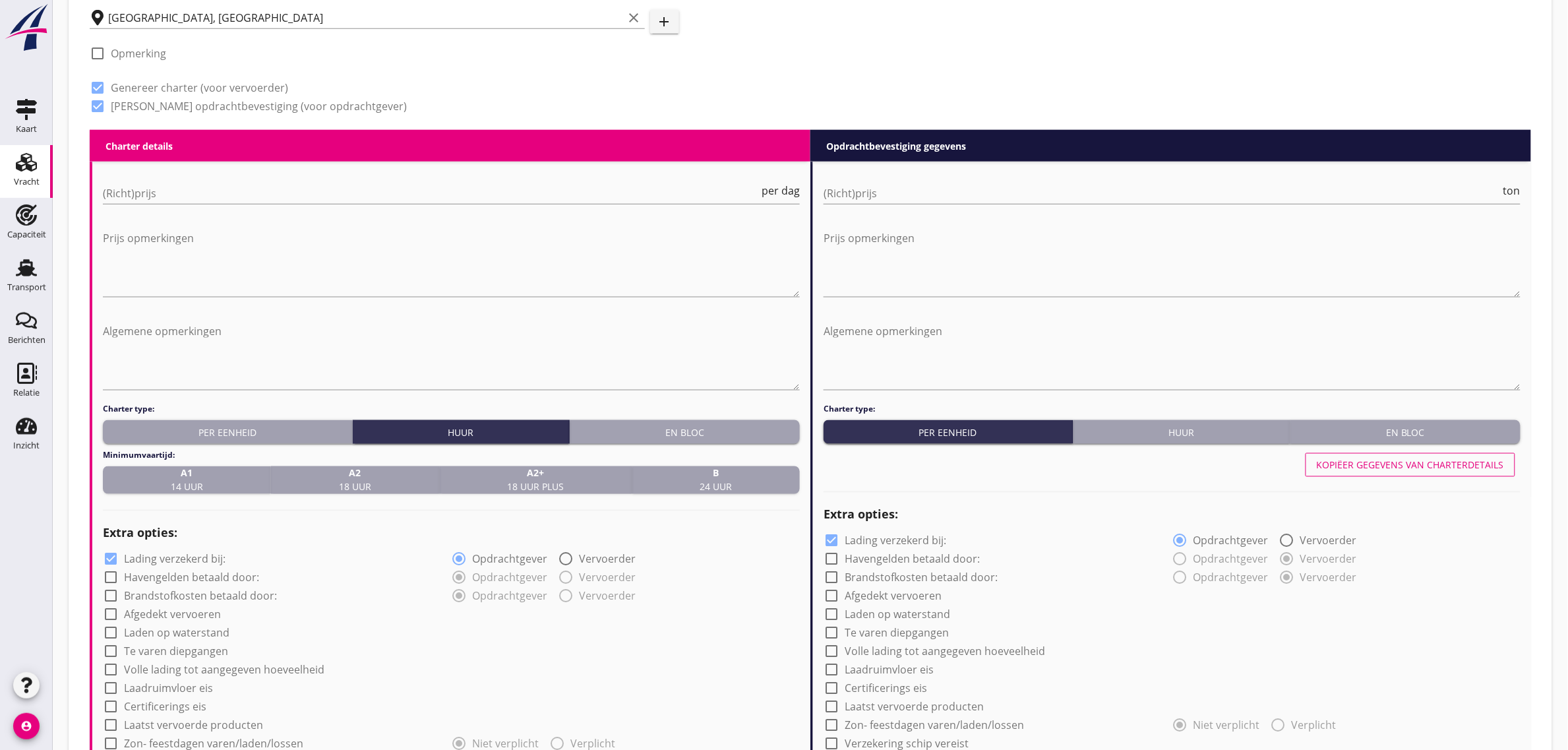
click at [208, 475] on div "A1 14 uur" at bounding box center [186, 480] width 157 height 28
click at [360, 482] on span "A2 18 uur" at bounding box center [354, 480] width 32 height 28
click at [170, 193] on input "(Richt)prijs" at bounding box center [431, 193] width 656 height 21
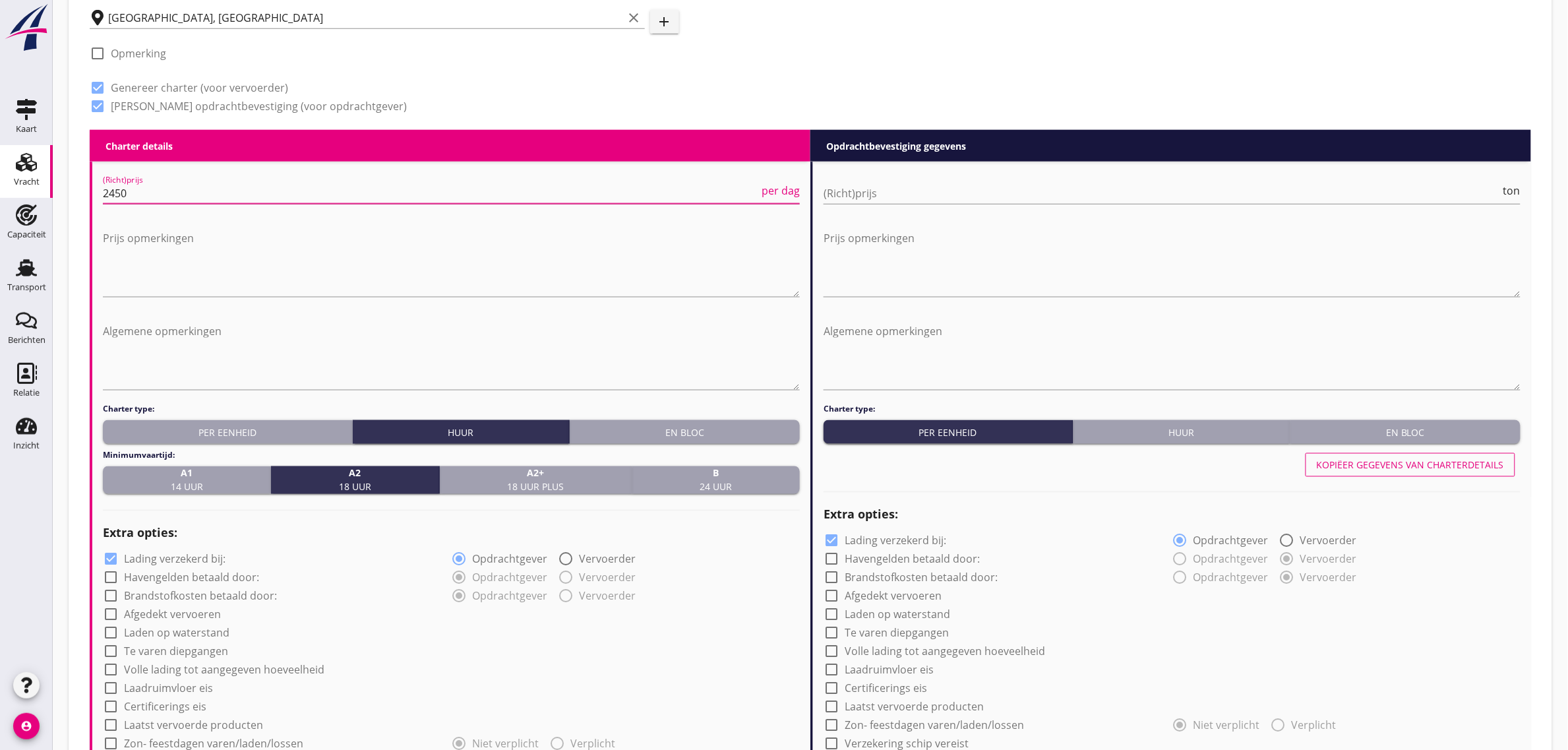
type input "2450"
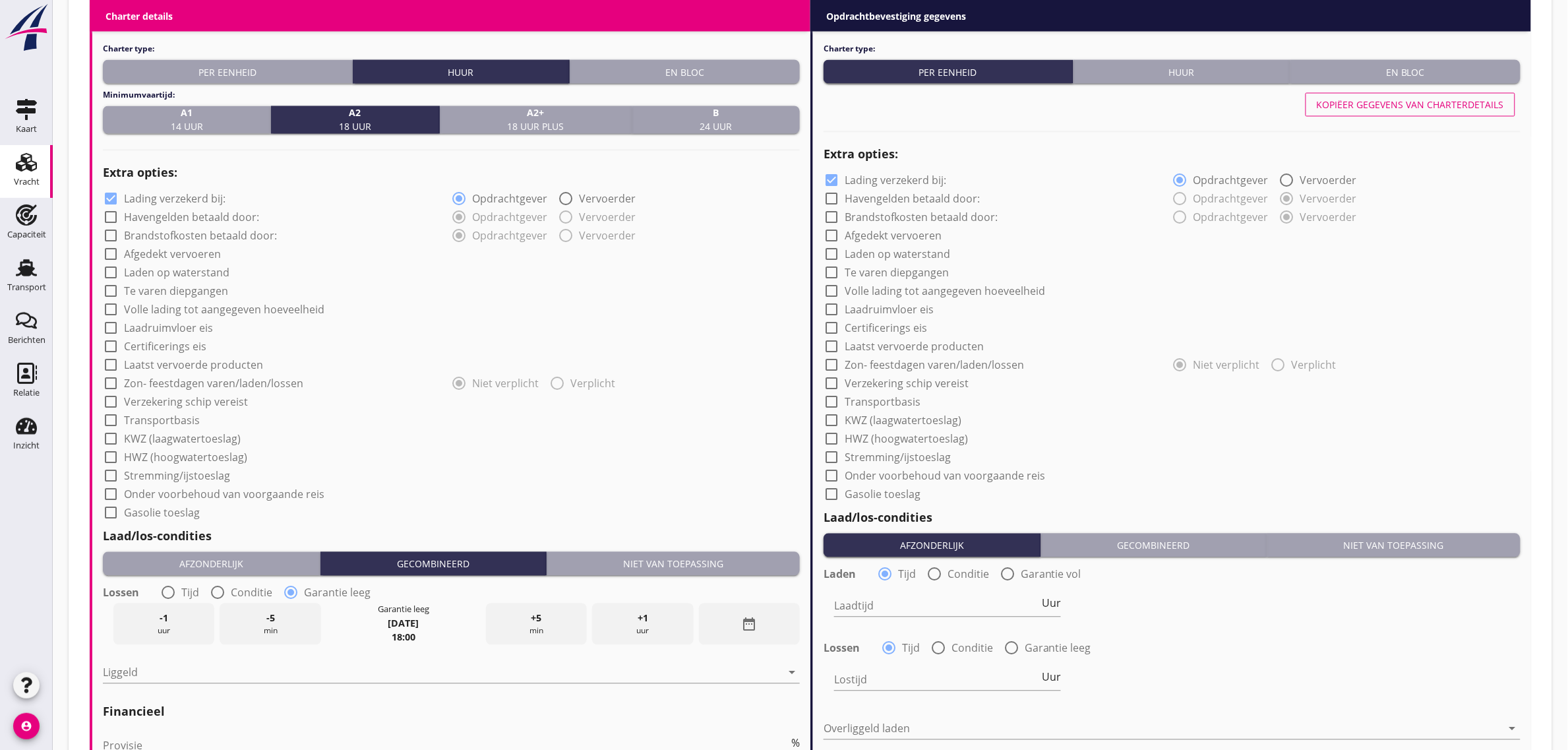
scroll to position [989, 0]
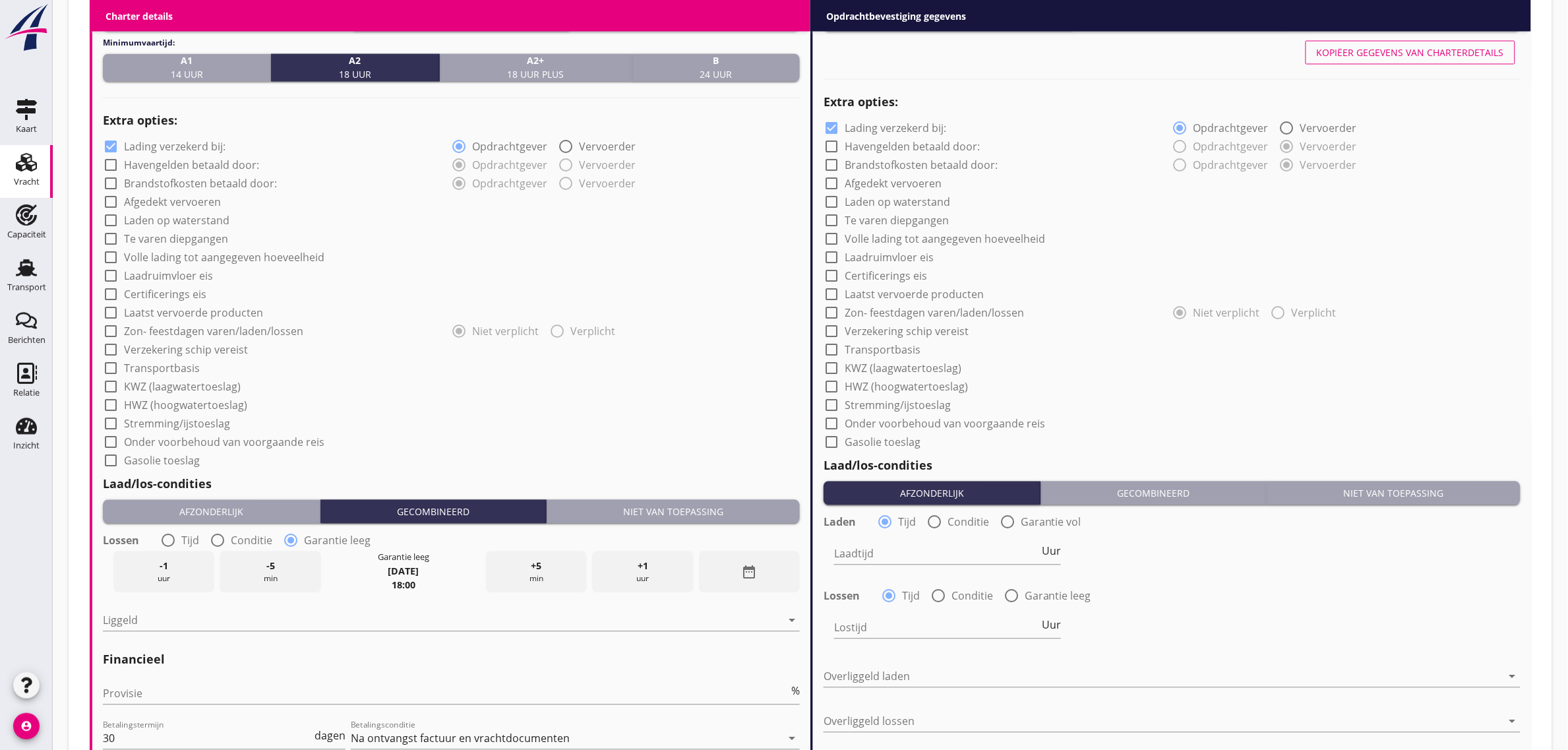
drag, startPoint x: 667, startPoint y: 506, endPoint x: 598, endPoint y: 515, distance: 69.6
click at [667, 506] on div "Niet van toepassing" at bounding box center [672, 512] width 243 height 14
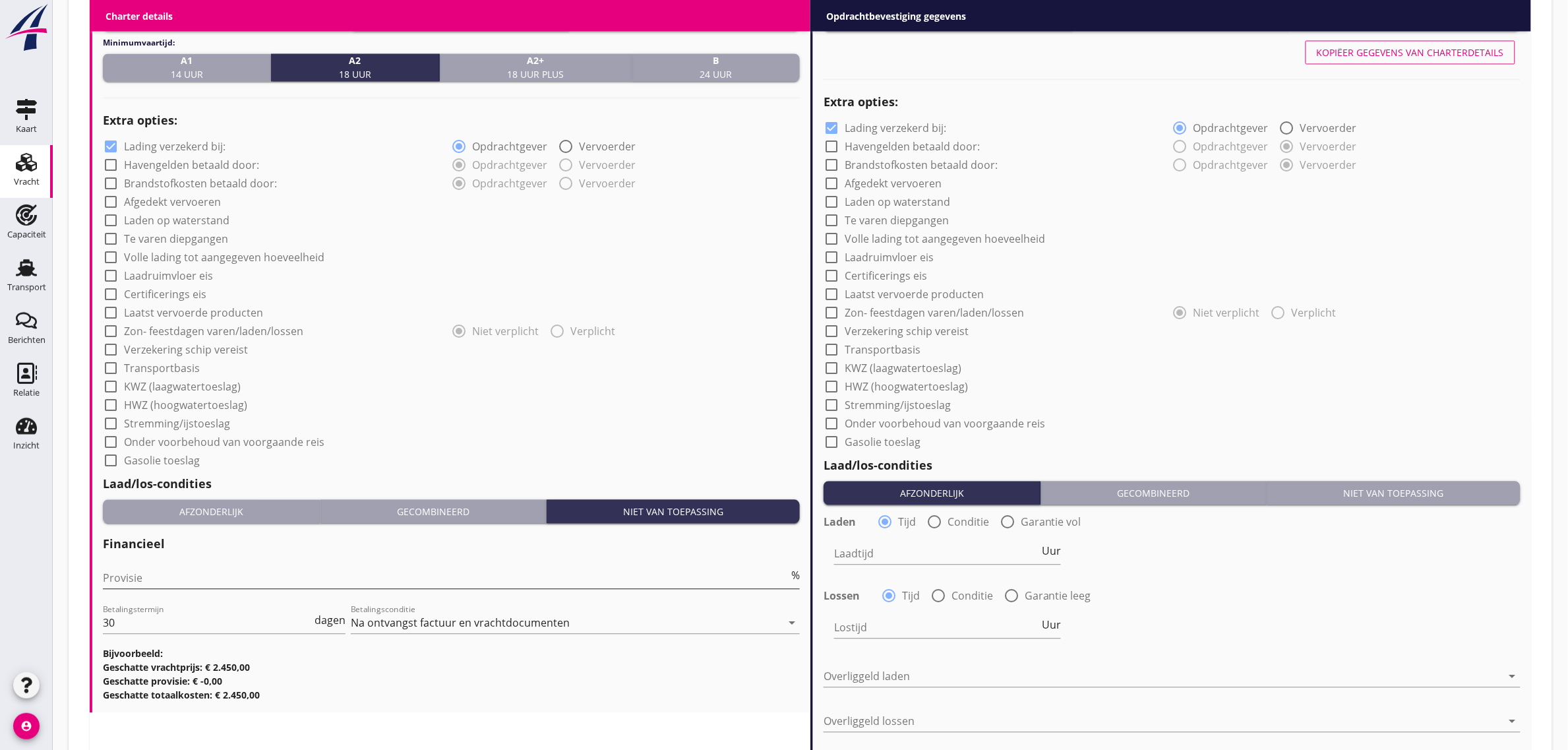
click at [157, 575] on input "Provisie" at bounding box center [445, 577] width 685 height 21
type input "0"
click at [517, 395] on div "check_box_outline_blank HWZ (hoogwatertoeslag)" at bounding box center [452, 404] width 697 height 18
click at [191, 350] on label "Verzekering schip vereist" at bounding box center [185, 350] width 124 height 13
checkbox input "true"
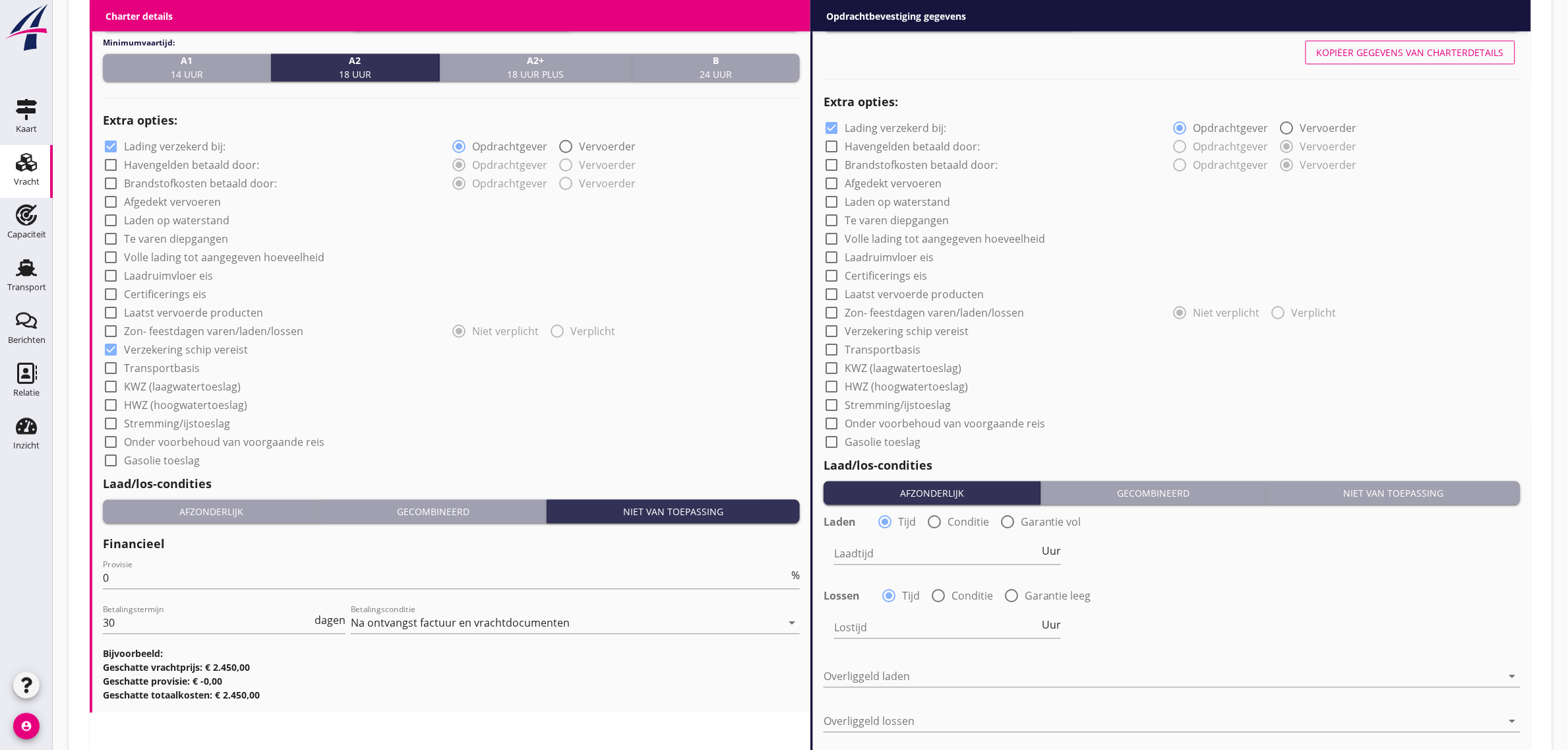
click at [149, 370] on label "Transportbasis" at bounding box center [161, 368] width 76 height 13
checkbox input "true"
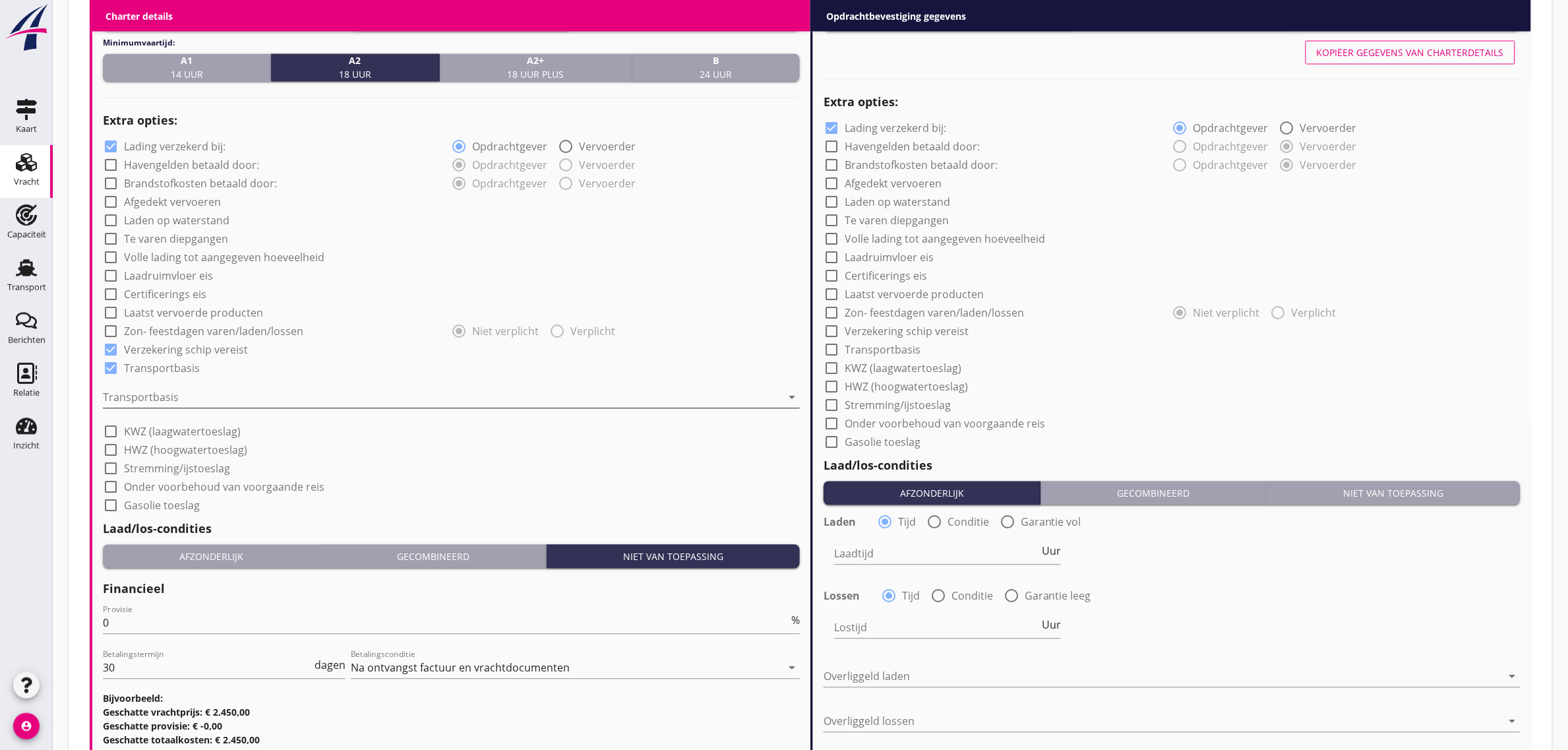
drag, startPoint x: 139, startPoint y: 389, endPoint x: 136, endPoint y: 397, distance: 8.5
click at [137, 393] on div at bounding box center [443, 398] width 679 height 21
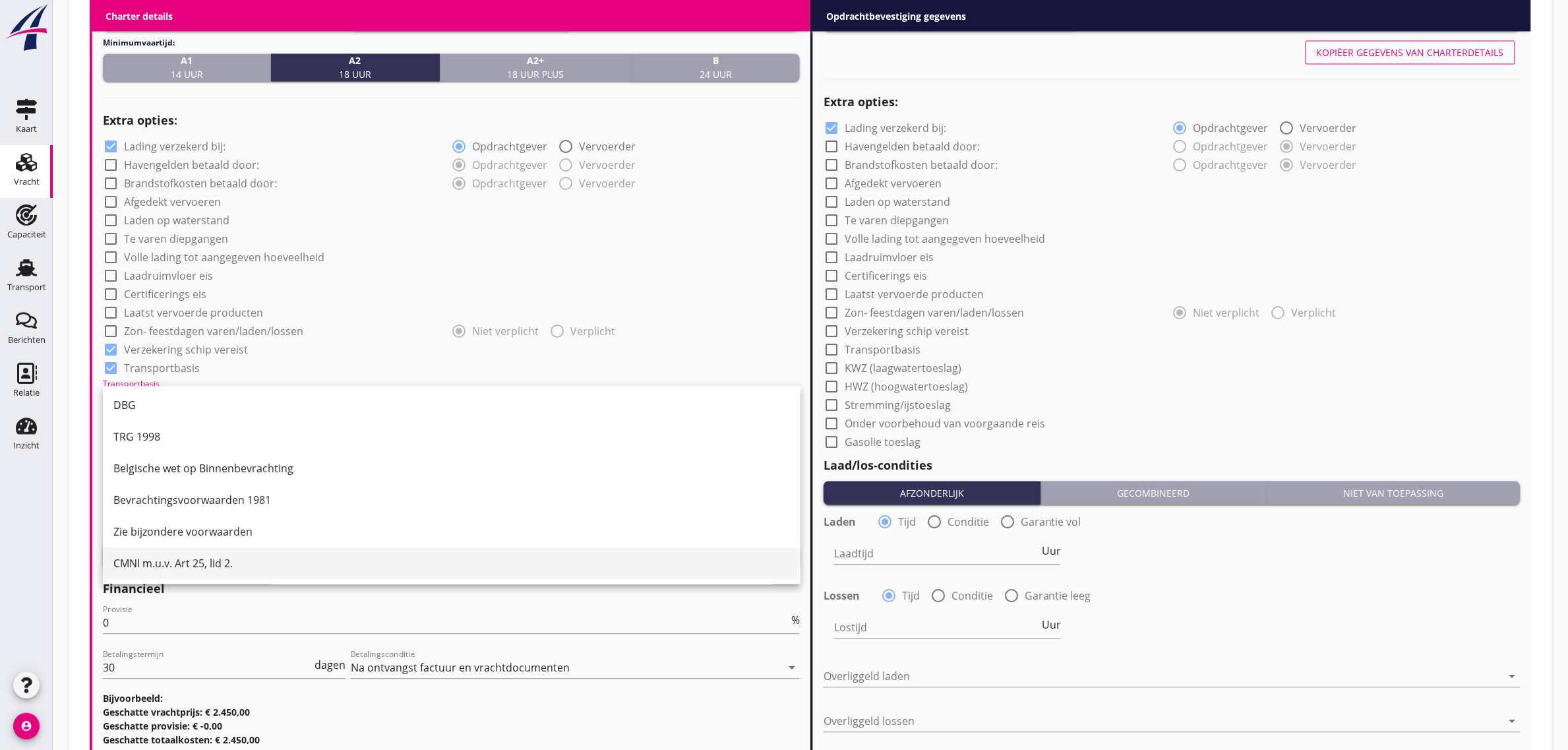
scroll to position [34, 0]
click at [174, 558] on div "CMNI m.u.v. Art 25, lid 2." at bounding box center [451, 563] width 676 height 16
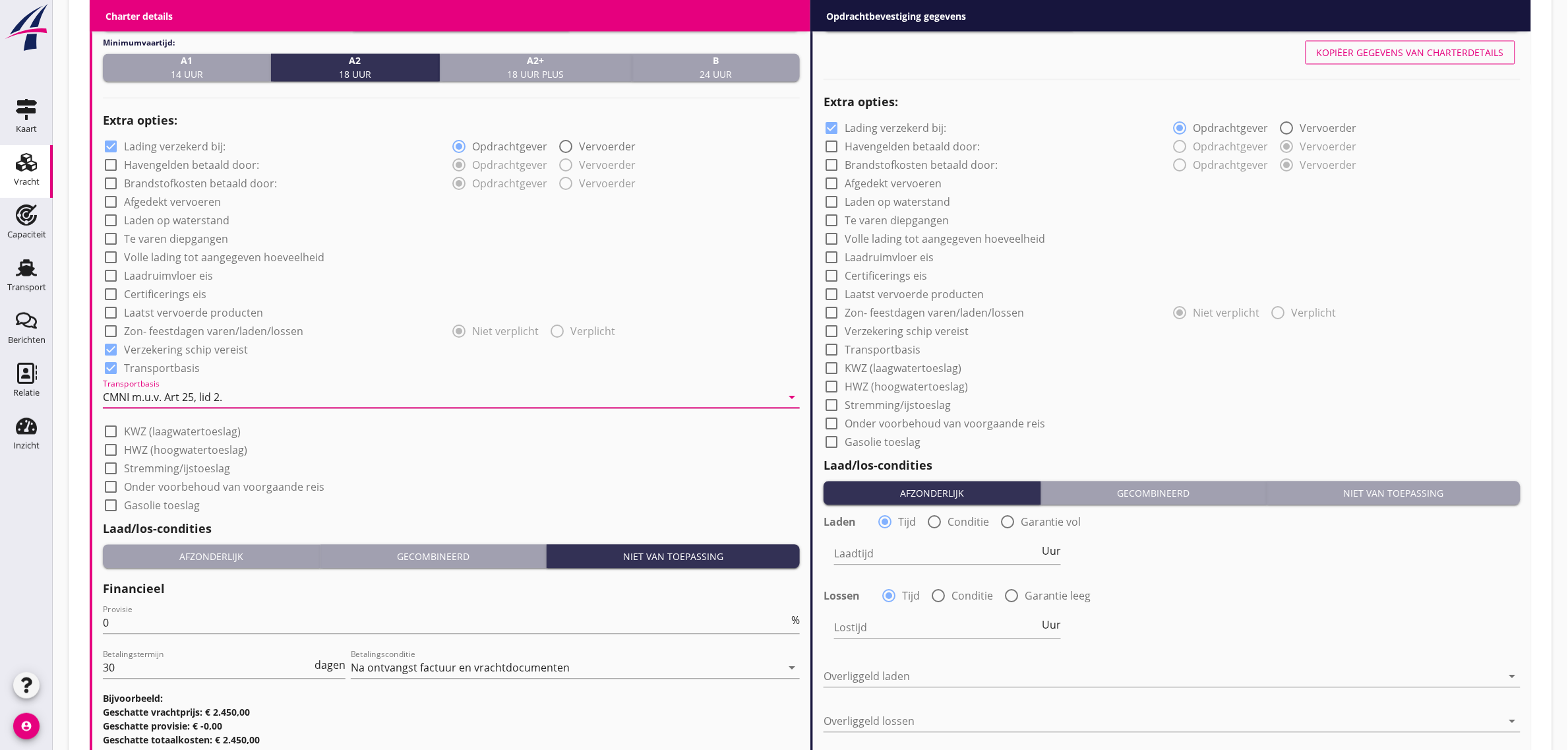
click at [366, 328] on div "check_box_outline_blank Zon- feestdagen varen/laden/lossen" at bounding box center [278, 330] width 349 height 18
click at [185, 351] on label "Verzekering schip vereist" at bounding box center [185, 350] width 124 height 13
checkbox input "false"
click at [170, 274] on label "Laadruimvloer eis" at bounding box center [168, 276] width 89 height 13
checkbox input "true"
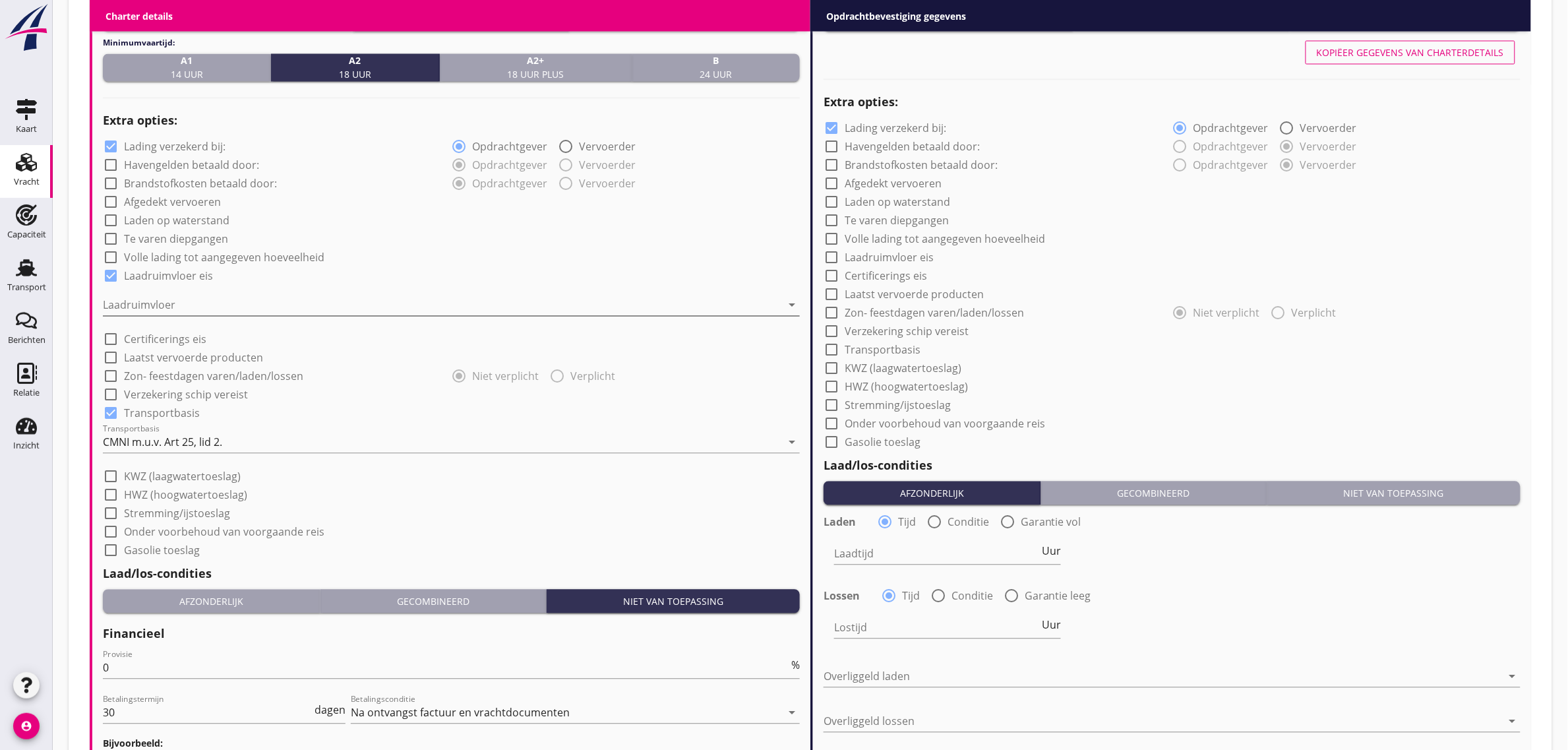
drag, startPoint x: 163, startPoint y: 304, endPoint x: 162, endPoint y: 311, distance: 7.1
click at [163, 305] on div at bounding box center [443, 305] width 679 height 21
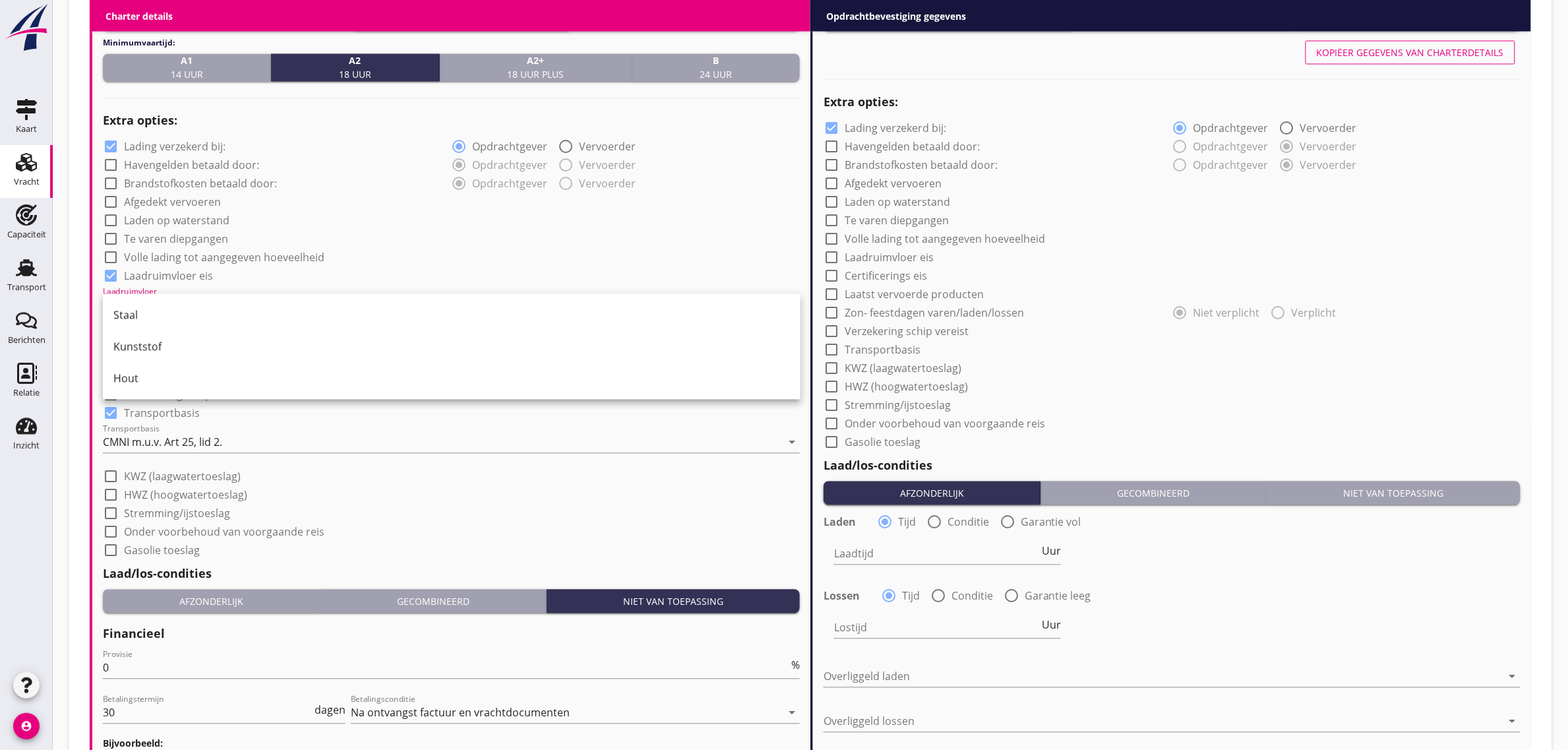
click at [162, 314] on div "Staal" at bounding box center [451, 315] width 676 height 16
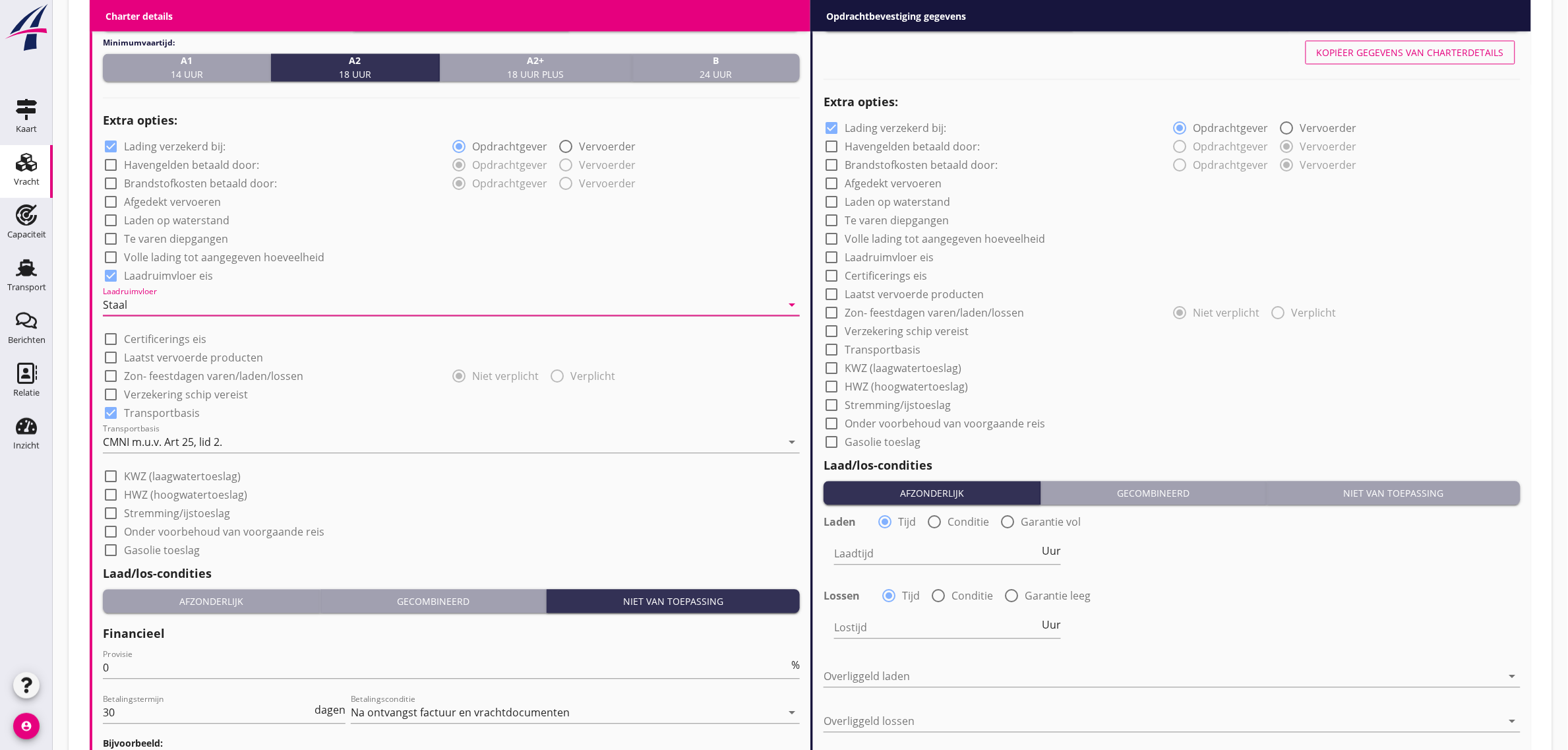
drag, startPoint x: 498, startPoint y: 272, endPoint x: 551, endPoint y: 275, distance: 53.1
click at [505, 272] on div "check_box Laadruimvloer eis" at bounding box center [452, 275] width 697 height 18
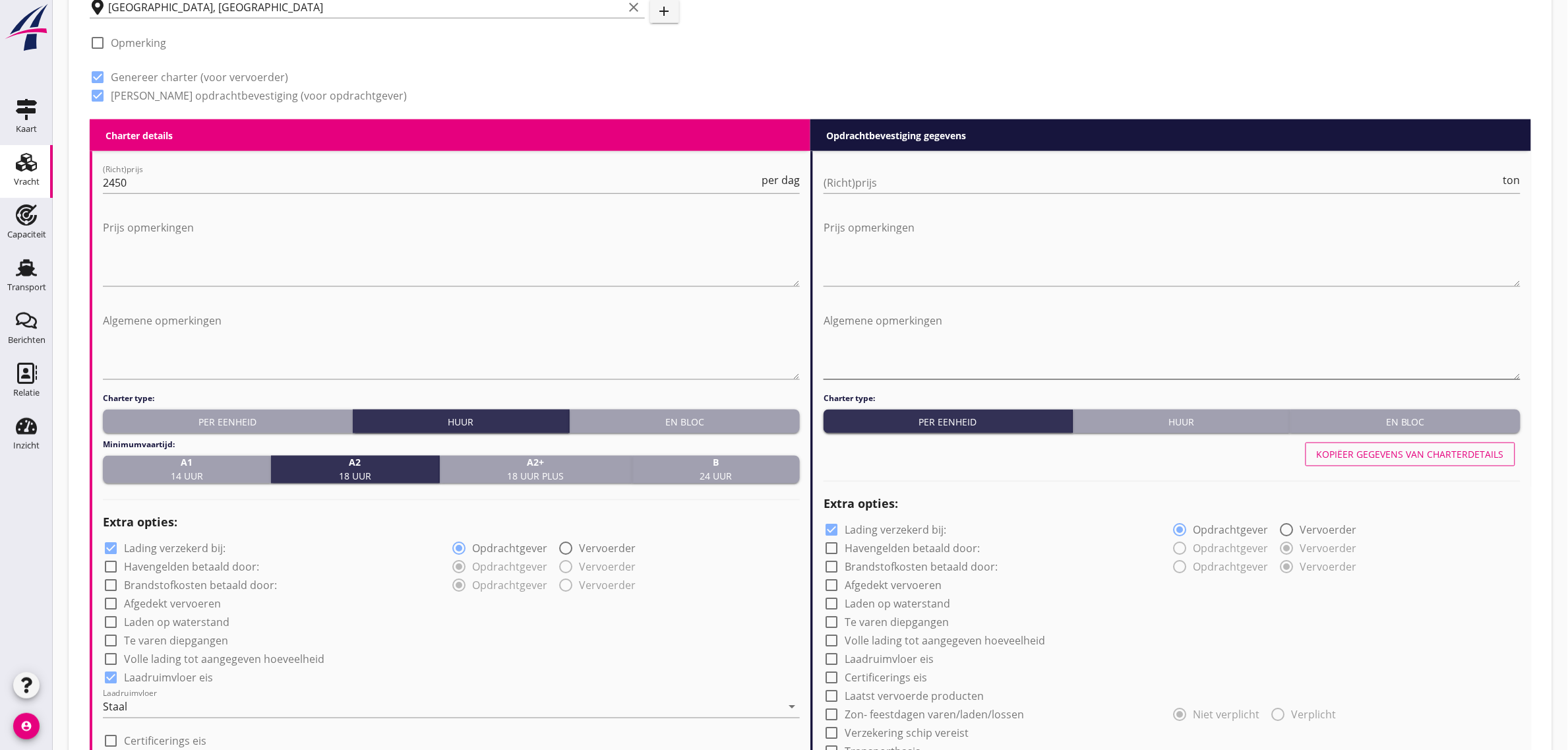
scroll to position [577, 0]
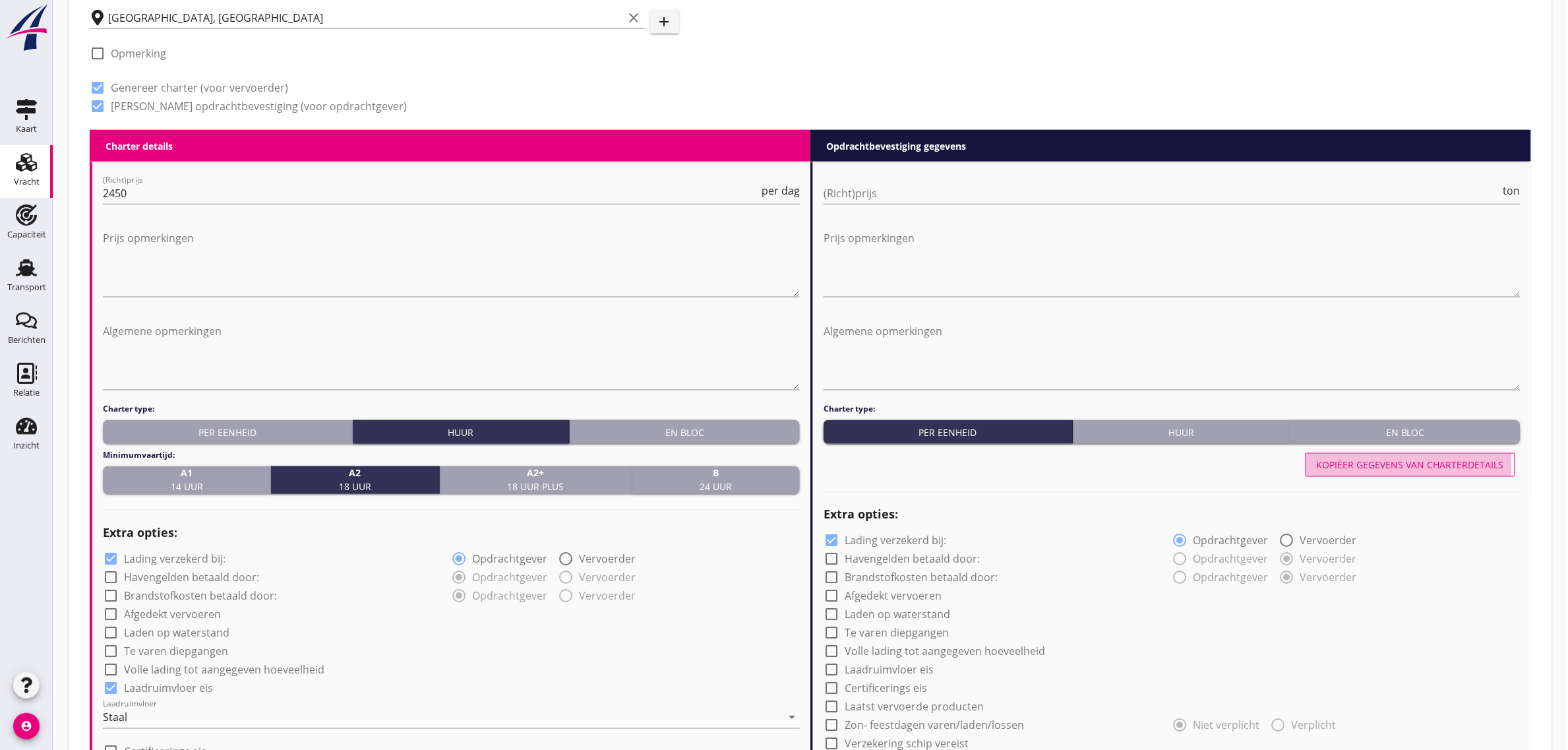
click at [1405, 460] on div "Kopiëer gegevens van charterdetails" at bounding box center [1410, 465] width 187 height 14
radio input "true"
checkbox input "true"
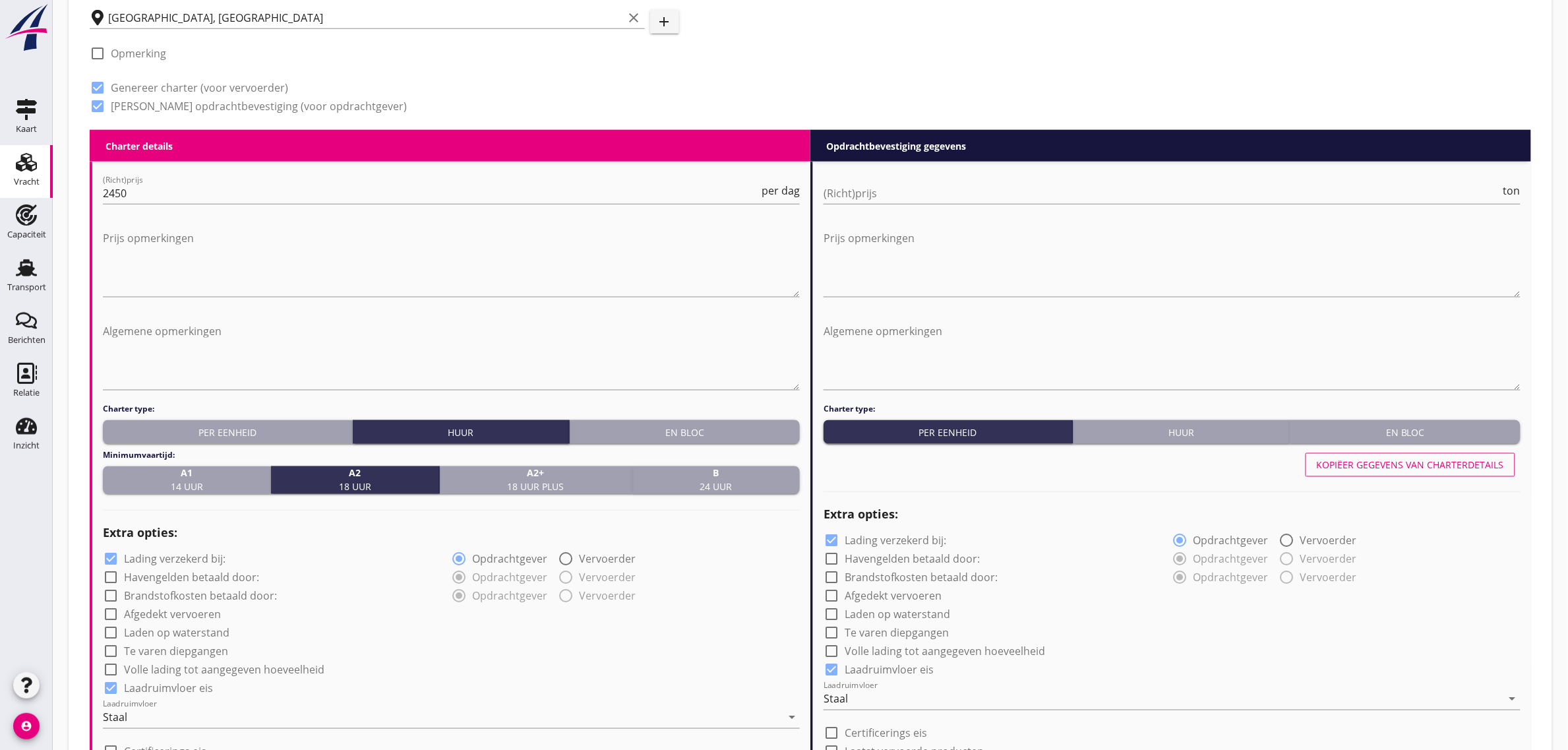
click at [1397, 437] on div "En bloc" at bounding box center [1406, 432] width 220 height 14
radio input "false"
radio input "true"
radio input "false"
radio input "true"
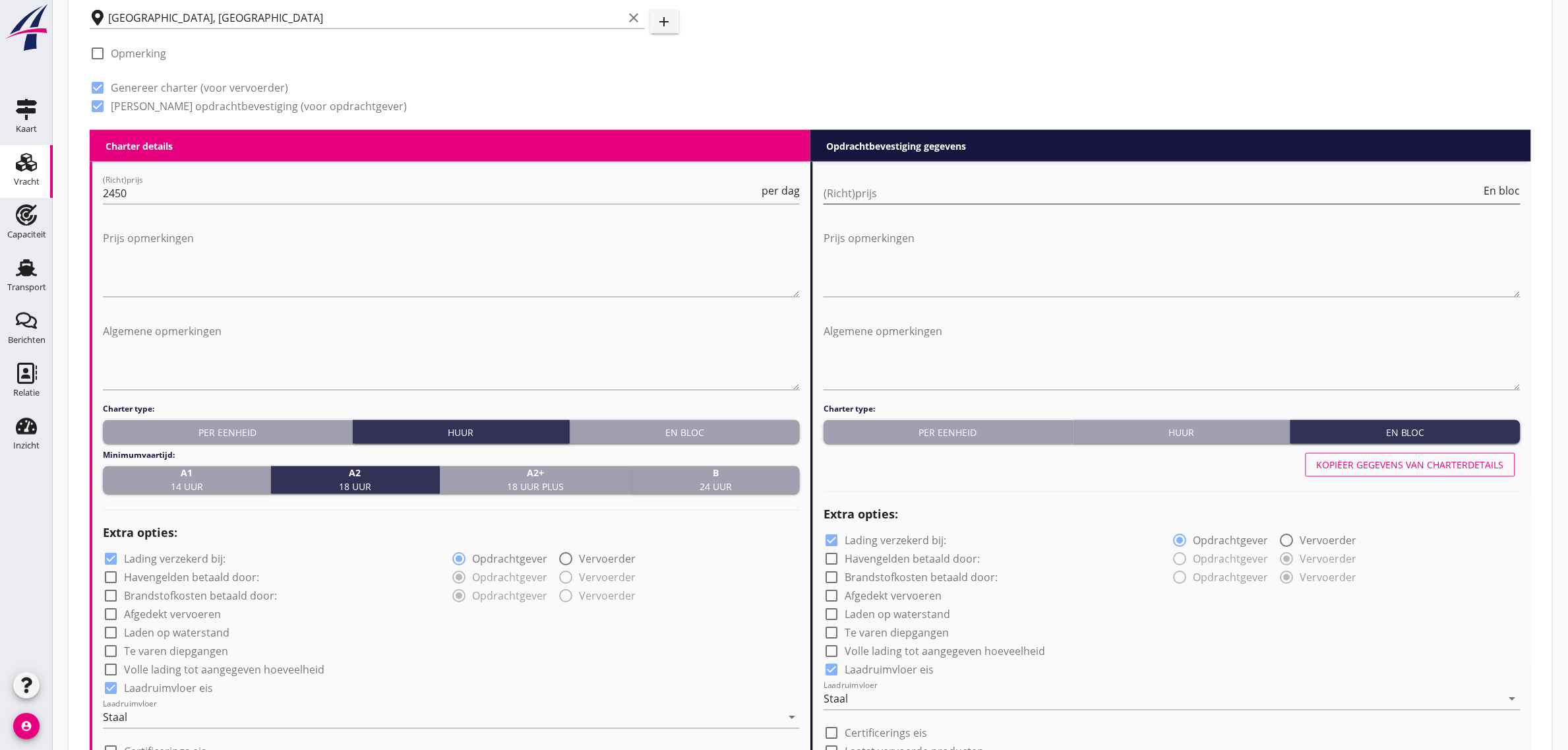
click at [896, 186] on input "(Richt)prijs" at bounding box center [1152, 193] width 658 height 21
type input "60000"
drag, startPoint x: 946, startPoint y: 76, endPoint x: 957, endPoint y: 99, distance: 25.5
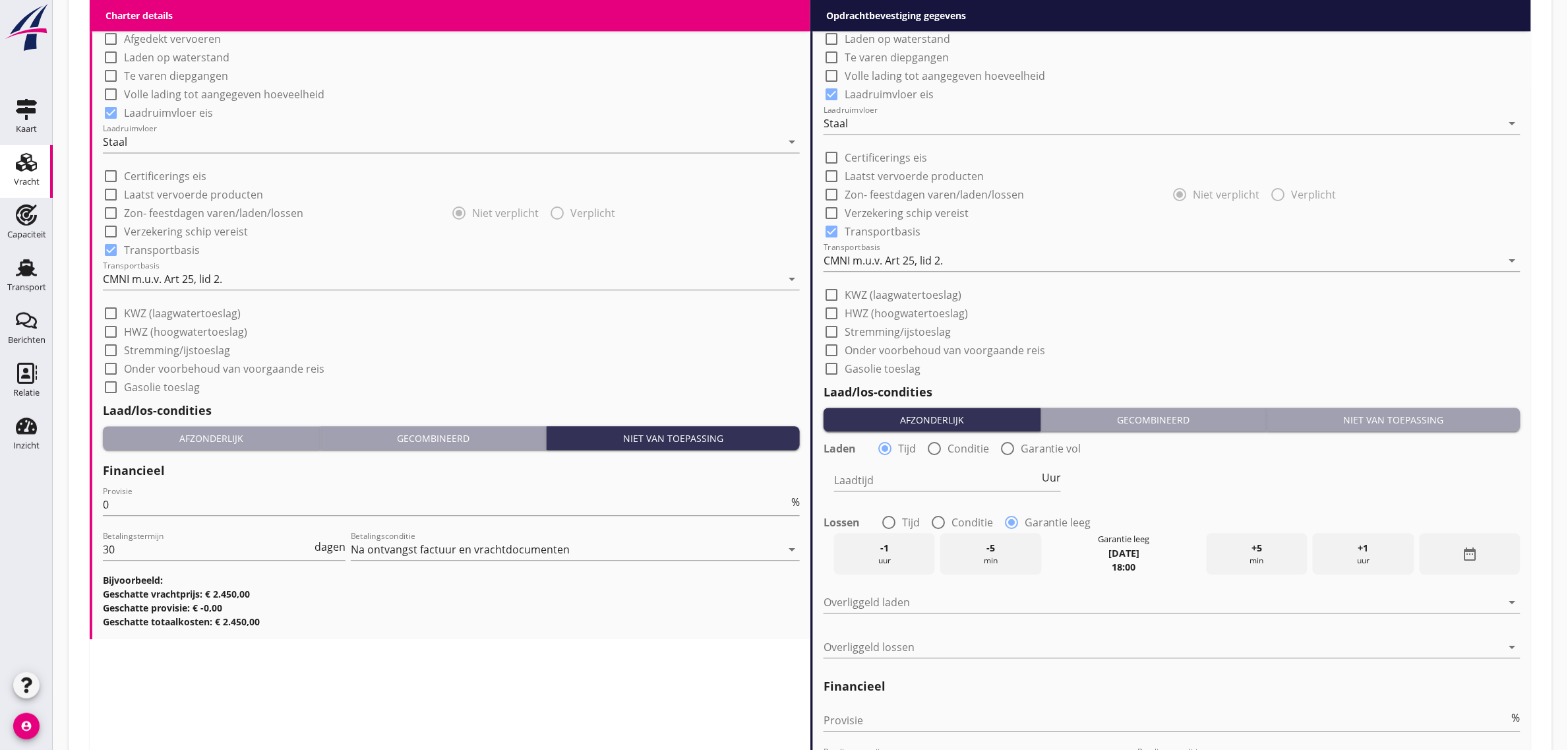
scroll to position [1319, 0]
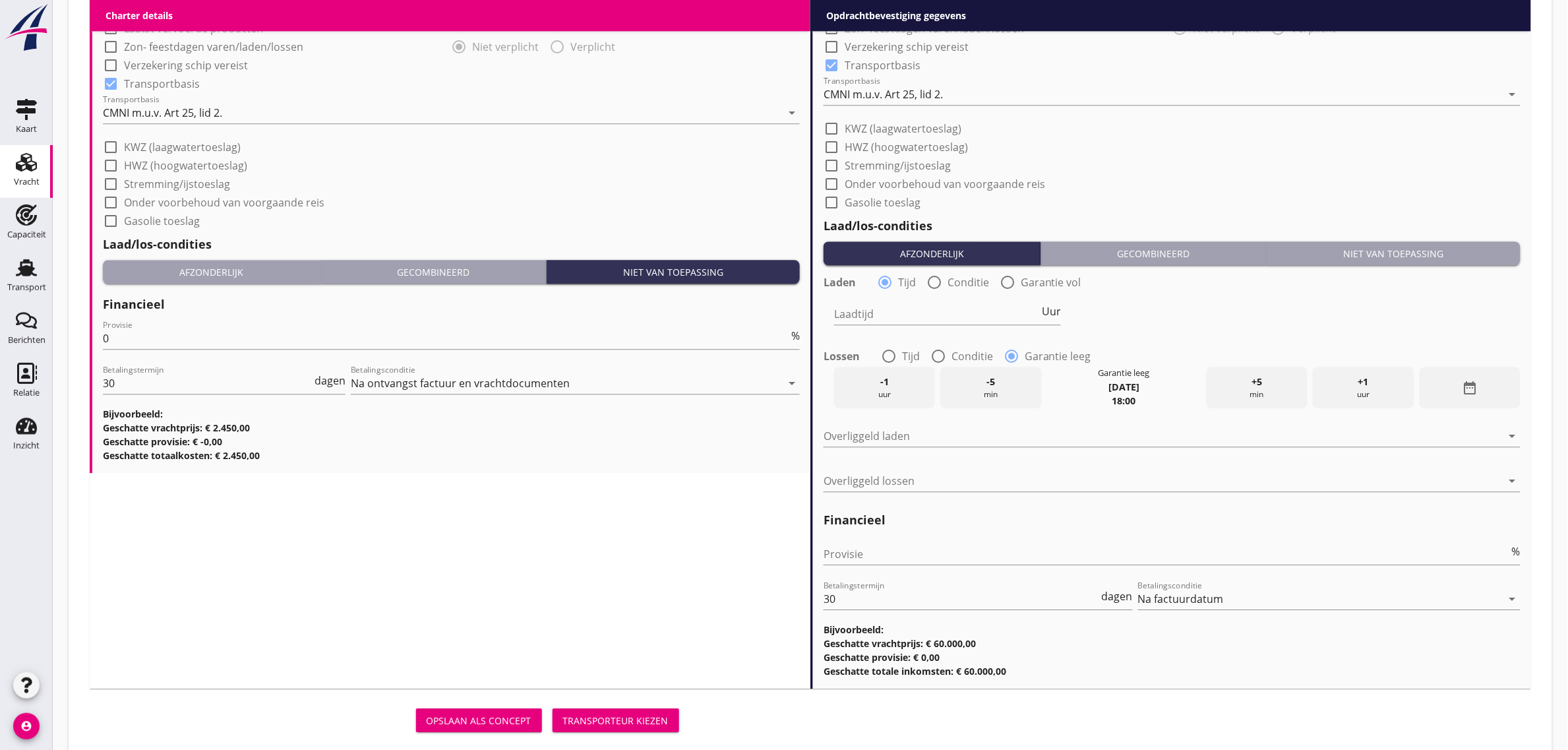
click at [907, 351] on label "Tijd" at bounding box center [910, 356] width 18 height 13
radio input "true"
click at [885, 317] on input "Laadtijd" at bounding box center [936, 314] width 205 height 21
type input "24"
drag, startPoint x: 940, startPoint y: 425, endPoint x: 937, endPoint y: 433, distance: 8.5
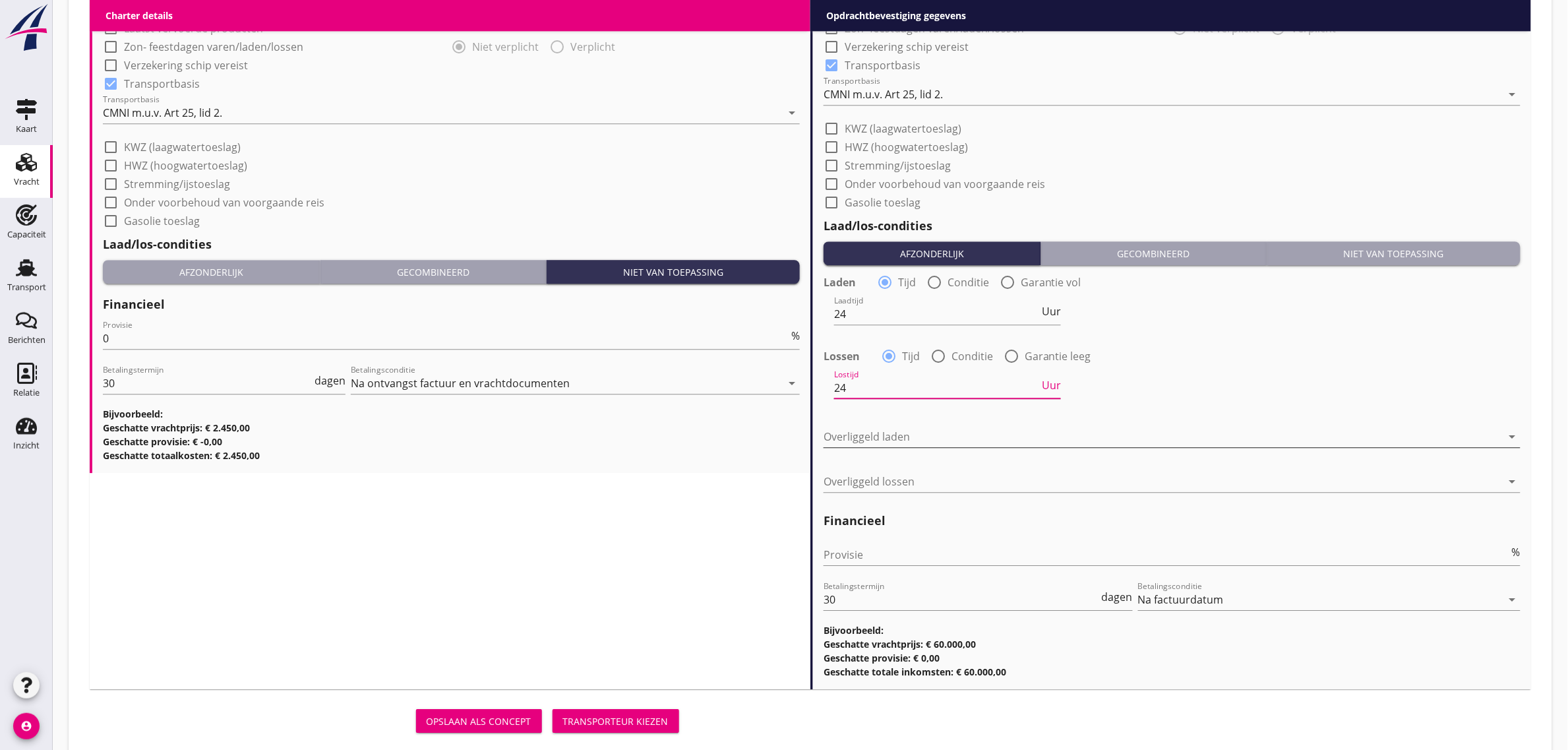
type input "24"
click at [938, 426] on div at bounding box center [1163, 436] width 679 height 21
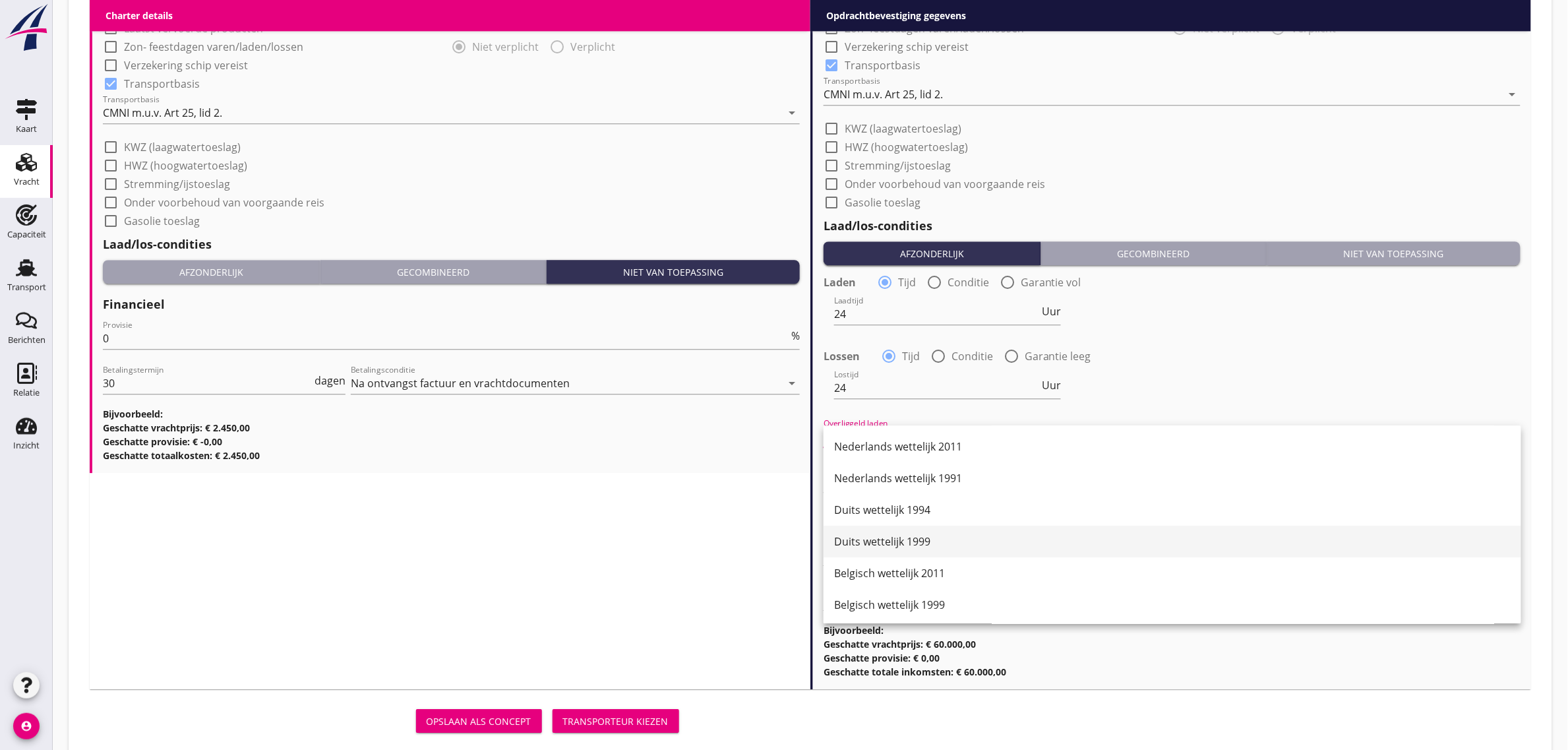
click at [921, 535] on div "Duits wettelijk 1999" at bounding box center [1171, 541] width 676 height 16
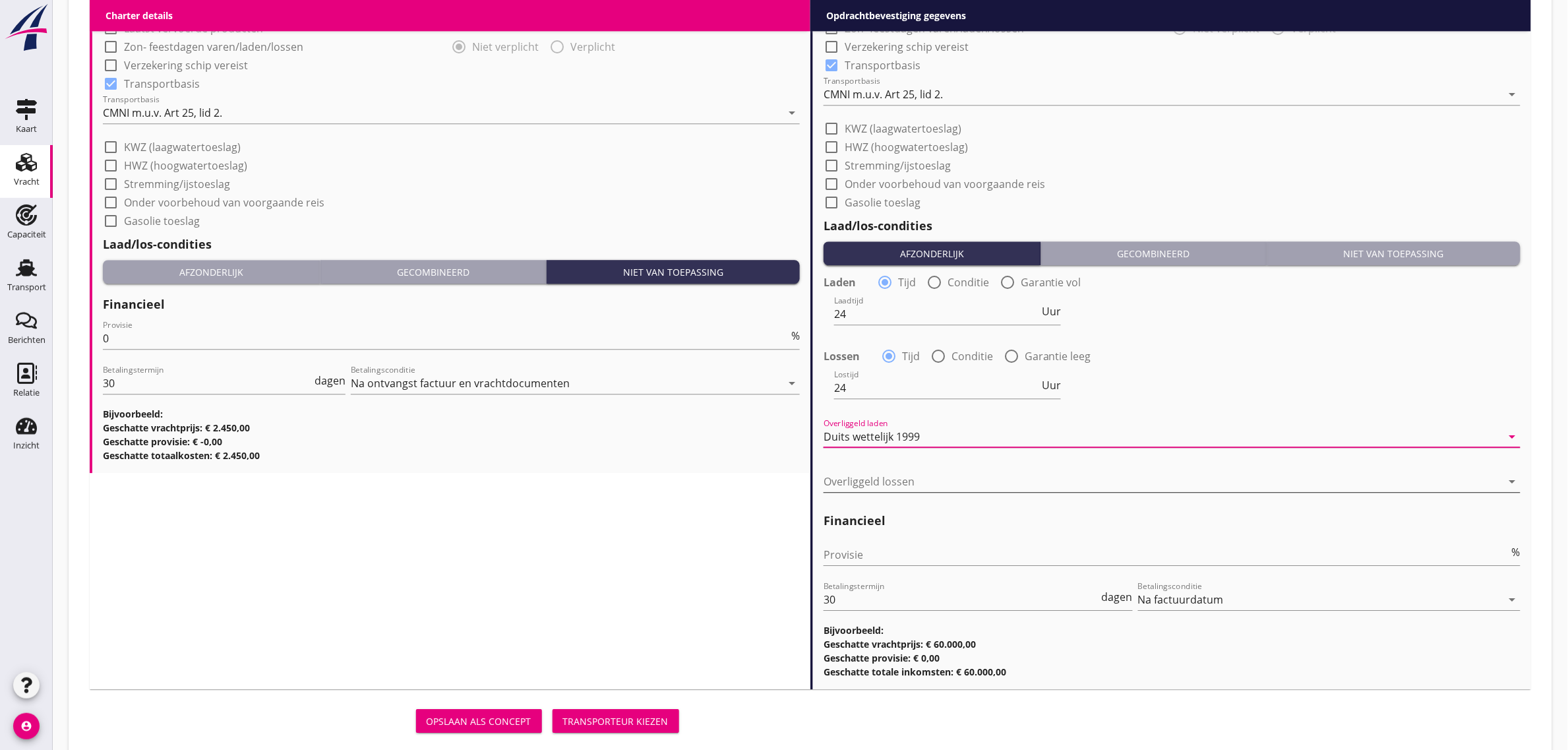
click at [904, 483] on div at bounding box center [1163, 481] width 679 height 21
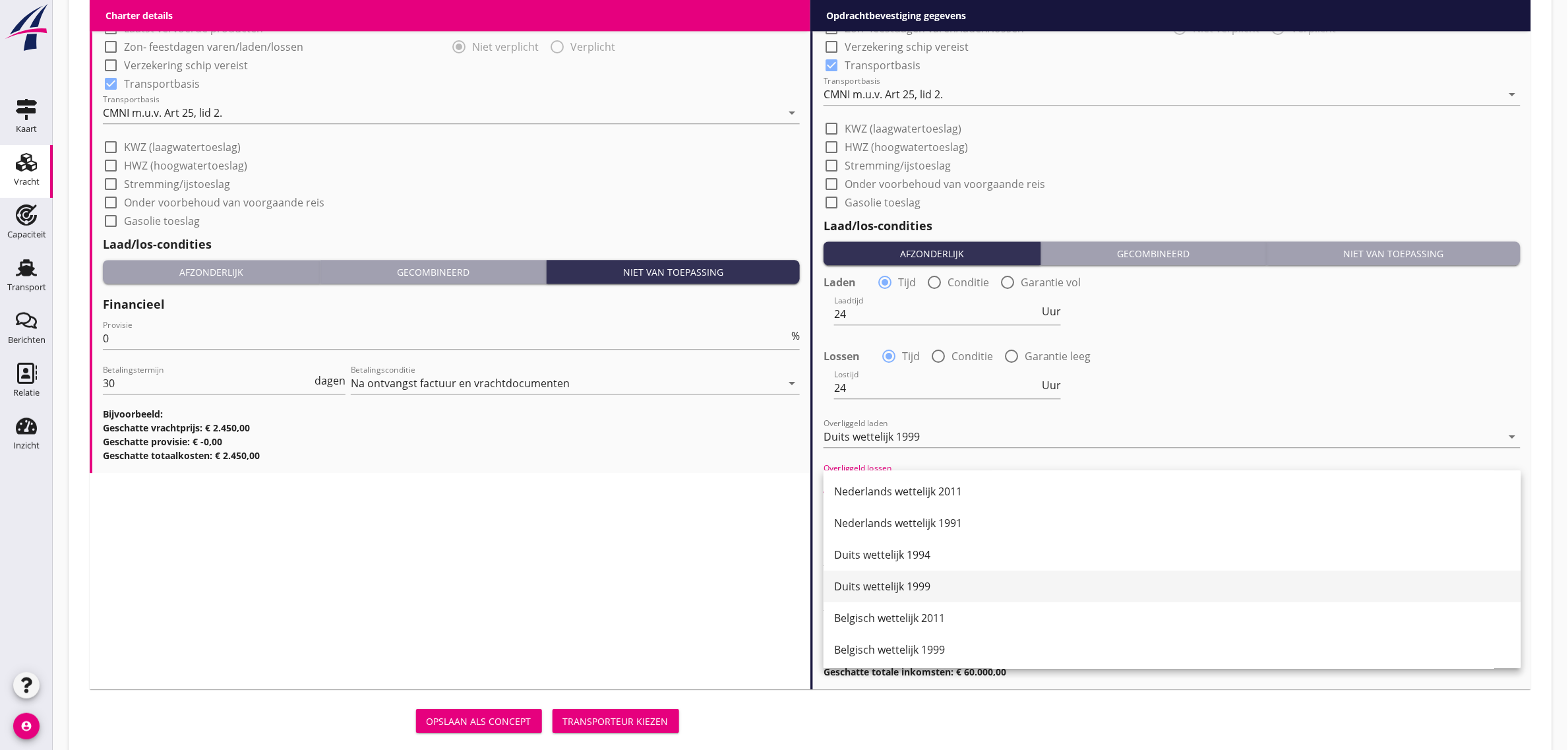
click at [924, 598] on div "Duits wettelijk 1999" at bounding box center [1171, 586] width 676 height 31
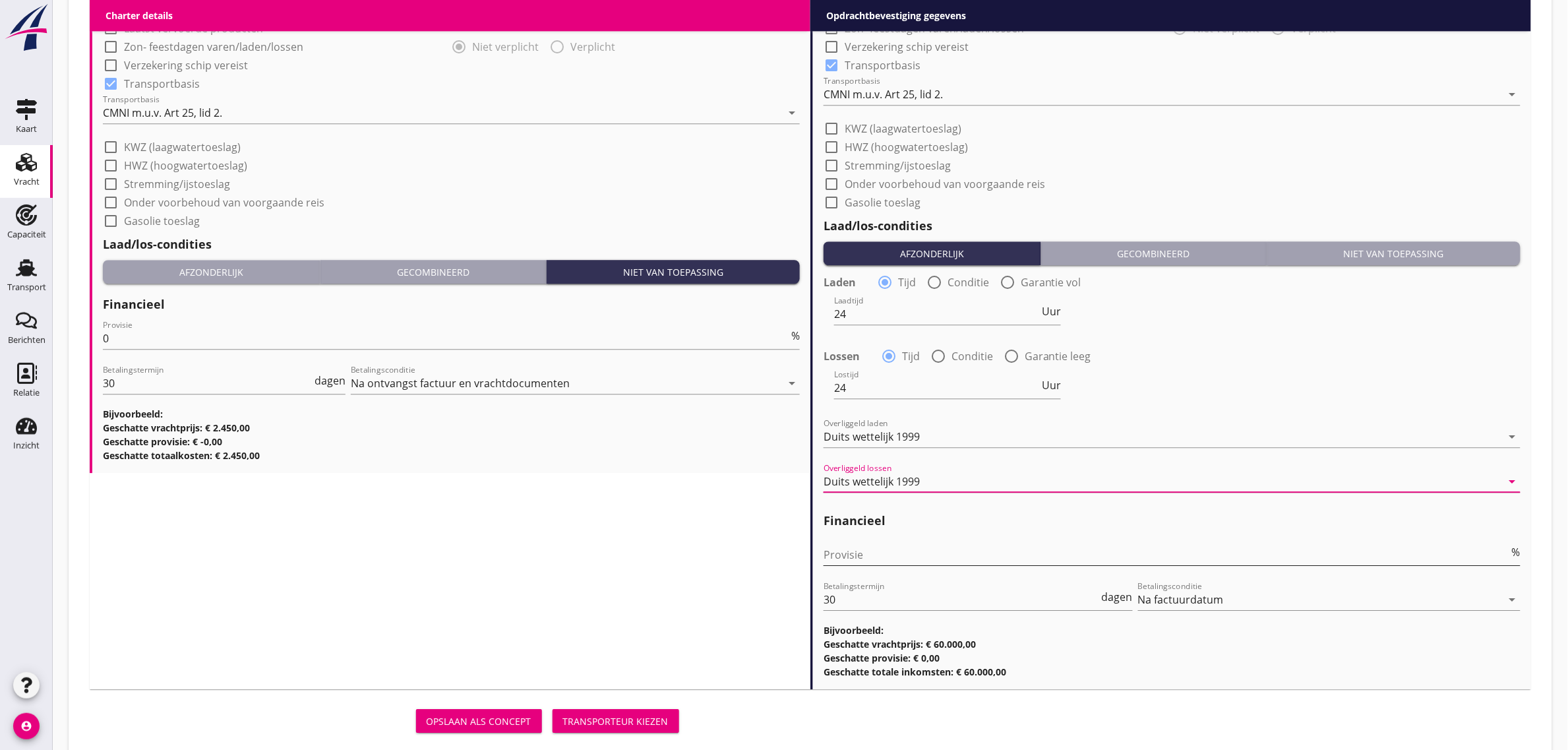
click at [903, 544] on input "Provisie" at bounding box center [1166, 554] width 685 height 21
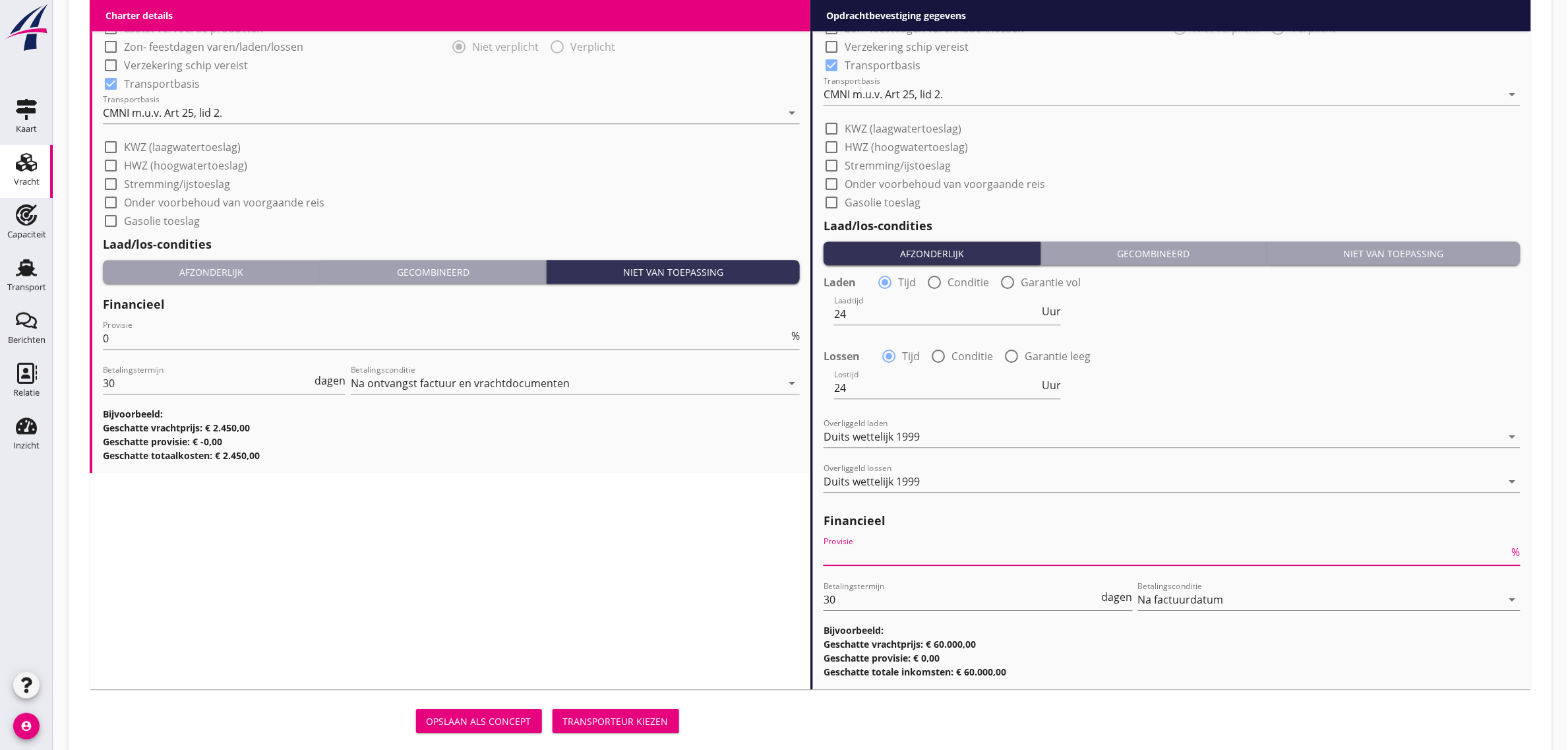
type input "0"
click at [571, 574] on div "Charter details keyboard_arrow_down (Richt)prijs 2450 per dag Prijs opmerkingen…" at bounding box center [449, 39] width 720 height 1301
click at [638, 722] on div "Transporteur kiezen" at bounding box center [615, 720] width 105 height 14
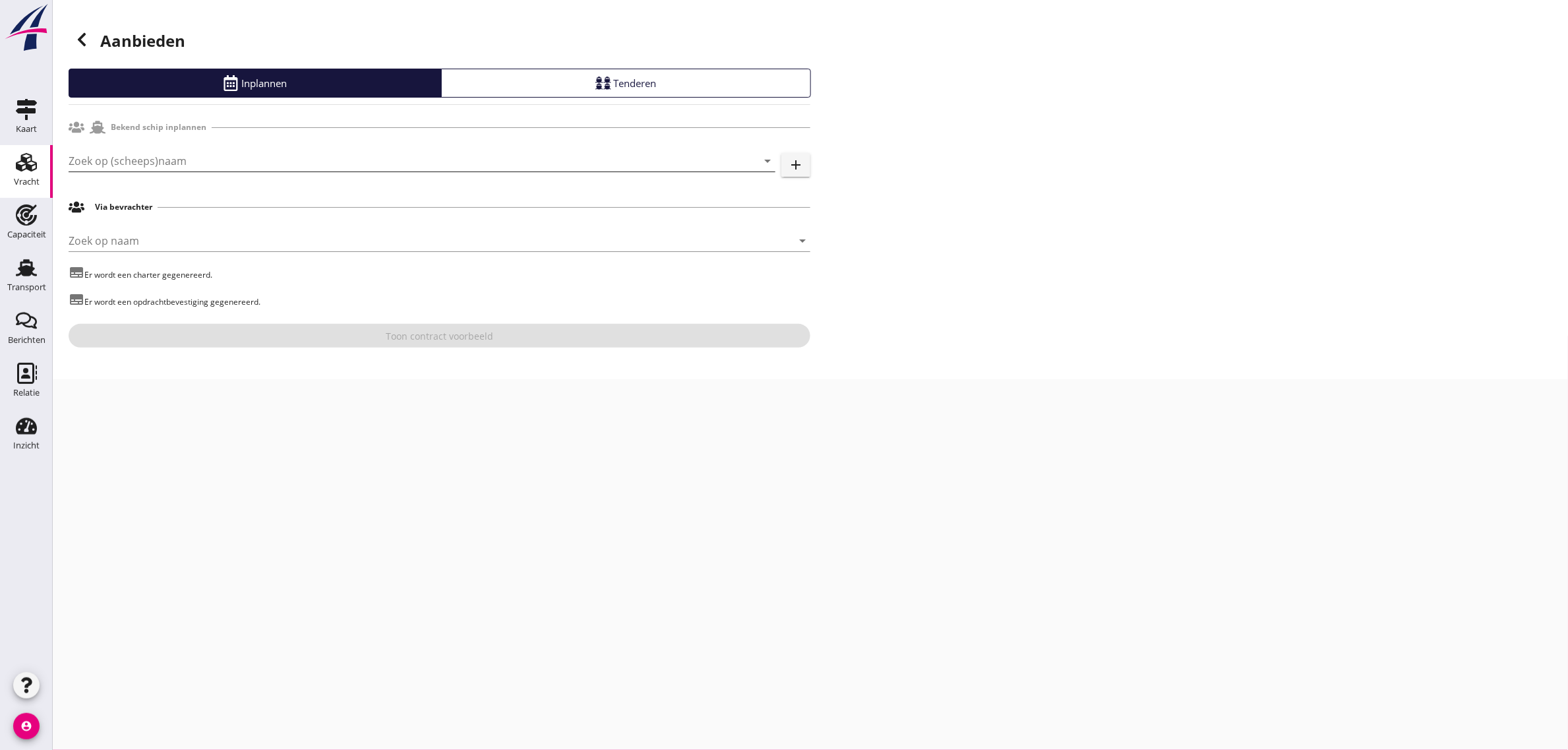
click at [122, 159] on input "Zoek op (scheeps)naam" at bounding box center [403, 161] width 670 height 21
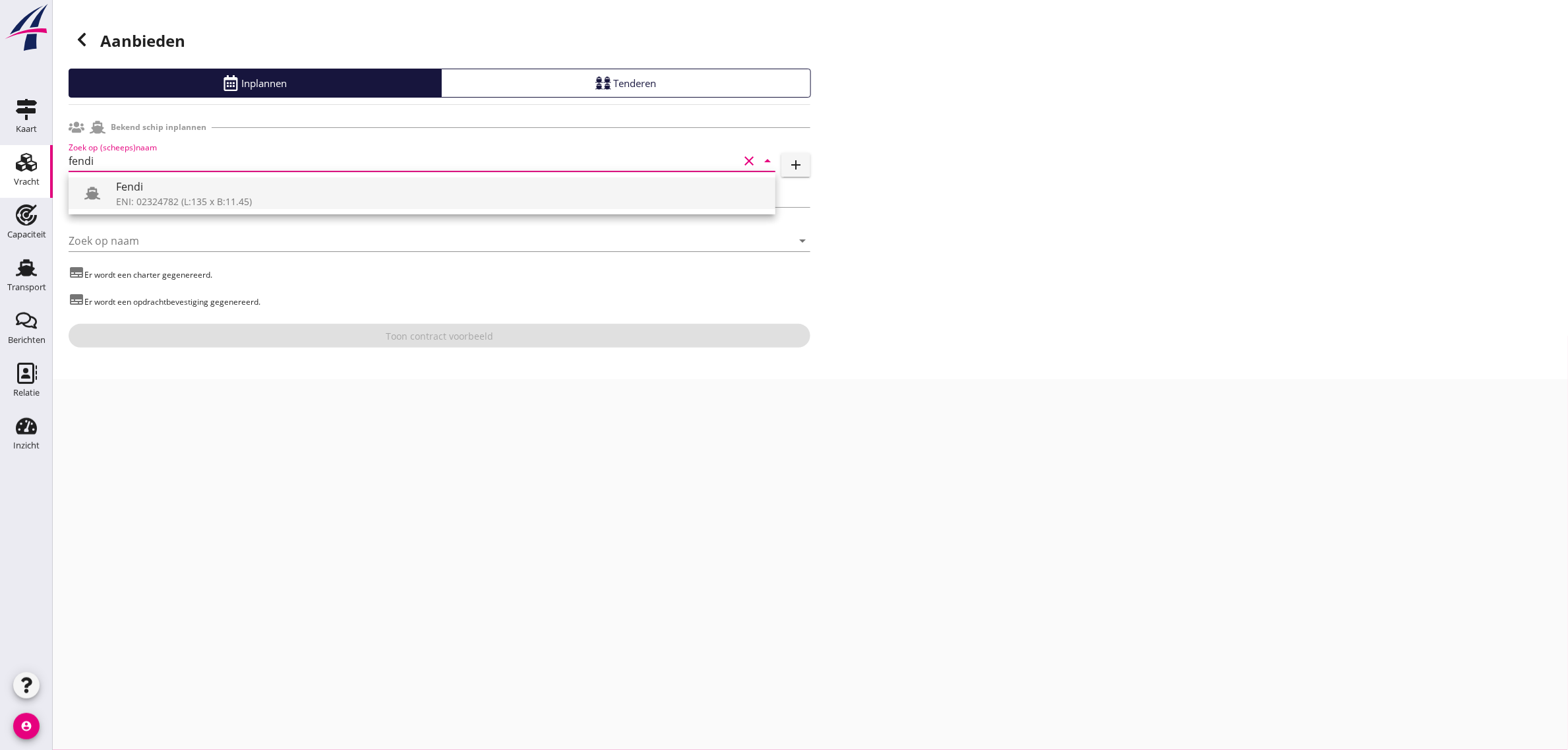
click at [148, 196] on div "ENI: 02324782 (L:135 x B:11.45)" at bounding box center [440, 201] width 648 height 14
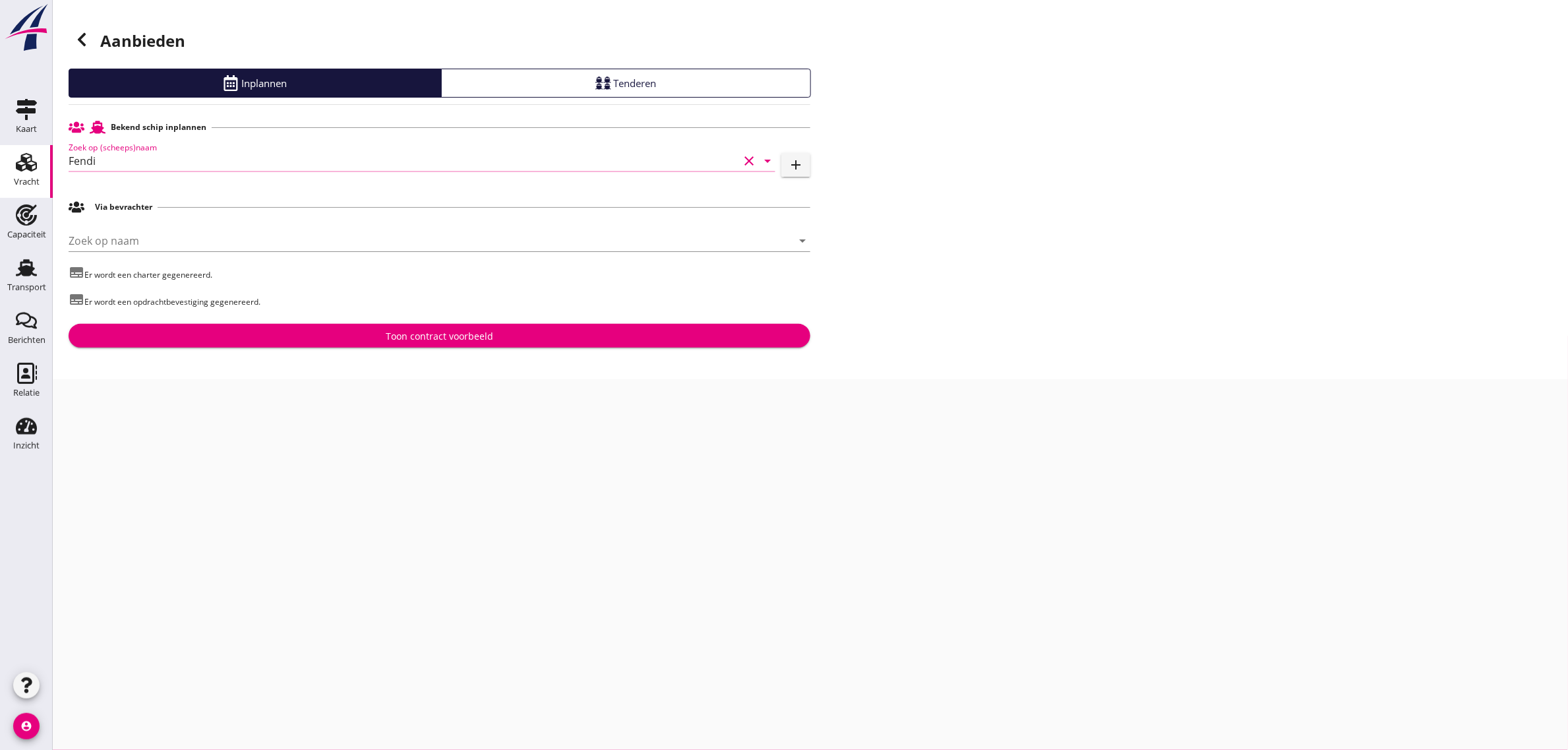
type input "Fendi"
click at [380, 337] on div "Toon contract voorbeeld" at bounding box center [439, 336] width 720 height 14
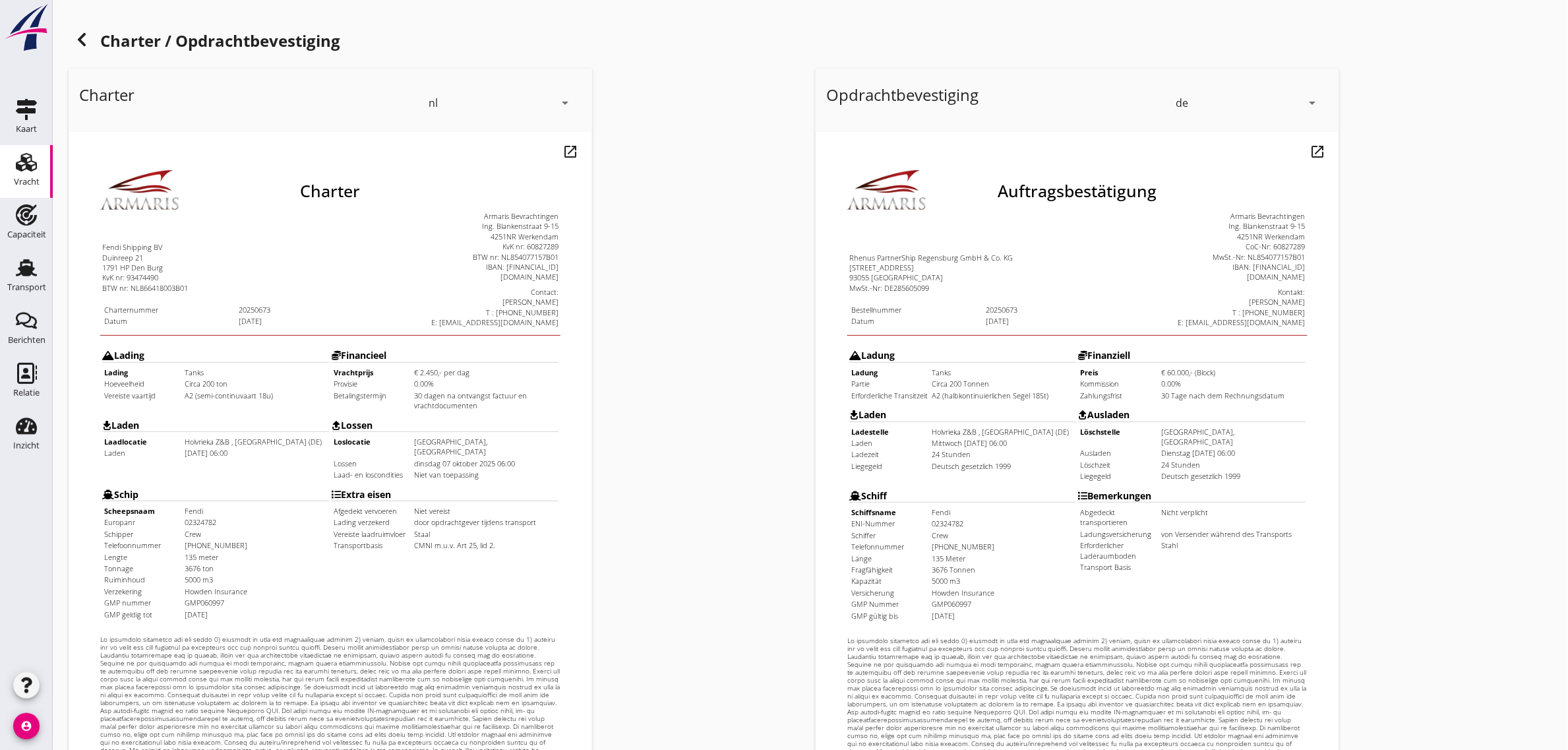
click at [1201, 100] on div "de" at bounding box center [1239, 102] width 126 height 21
click at [1194, 103] on div "nl" at bounding box center [1248, 100] width 139 height 16
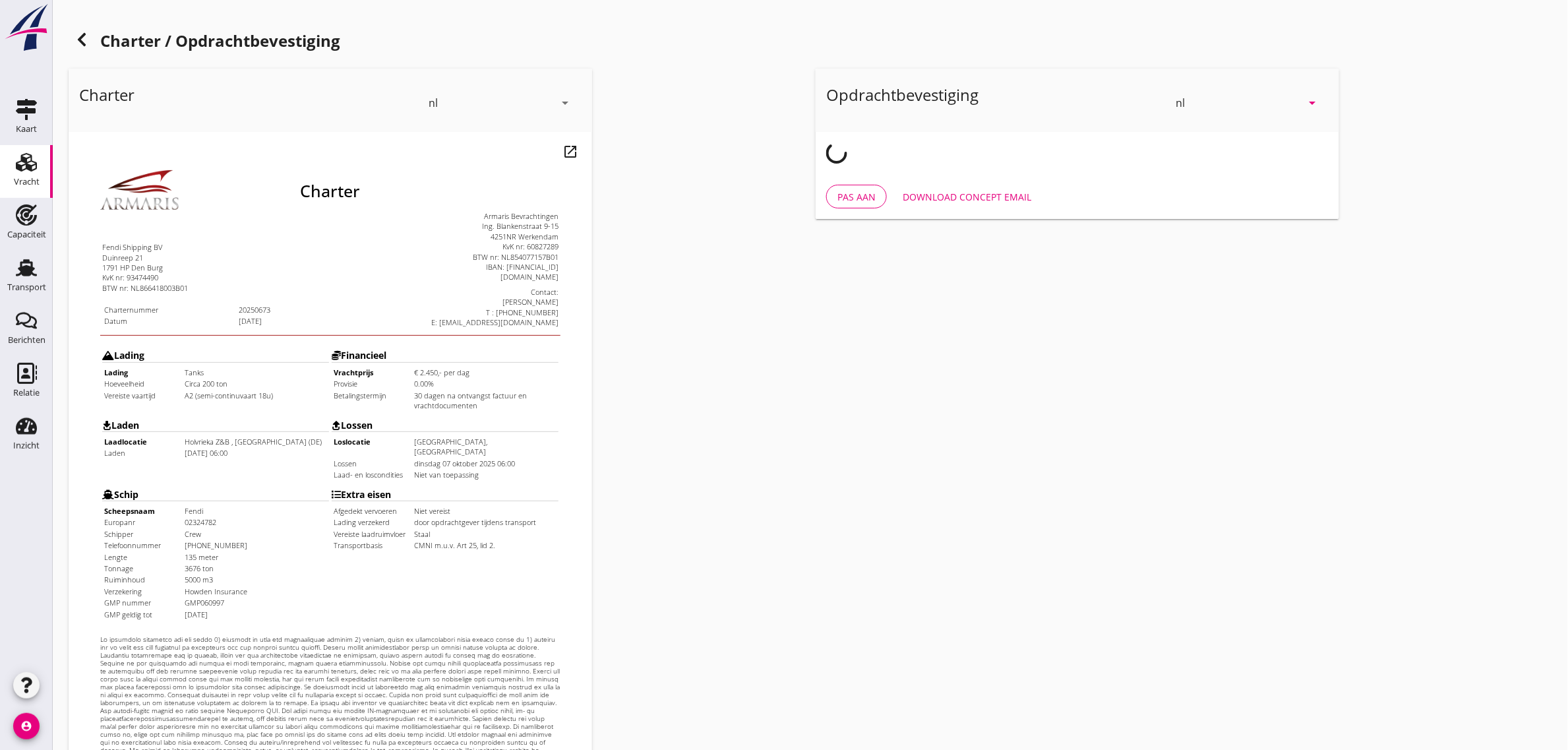
click at [664, 248] on div "Charter nl arrow_drop_down open_in_new Pas aan Download concept email" at bounding box center [437, 493] width 747 height 859
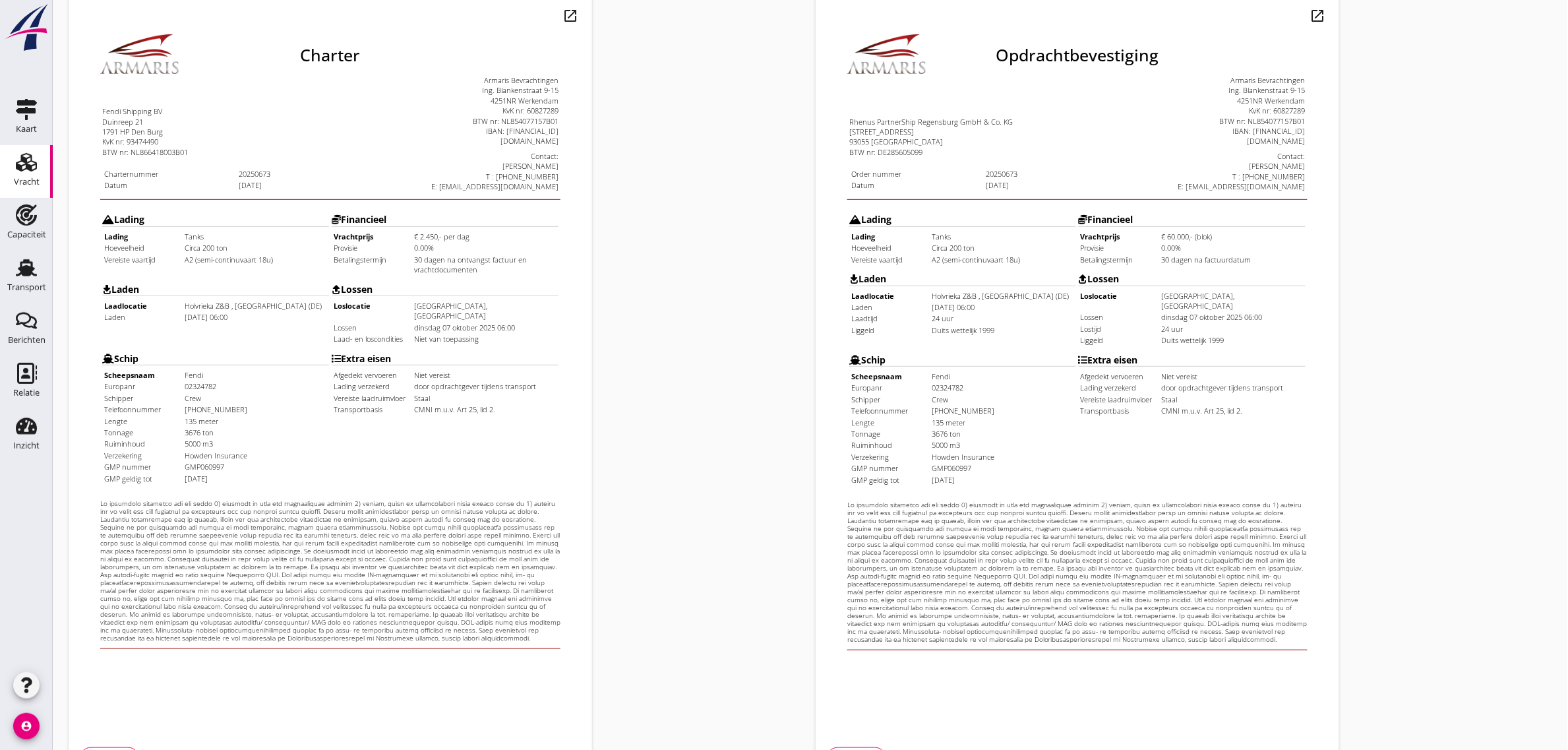
scroll to position [225, 0]
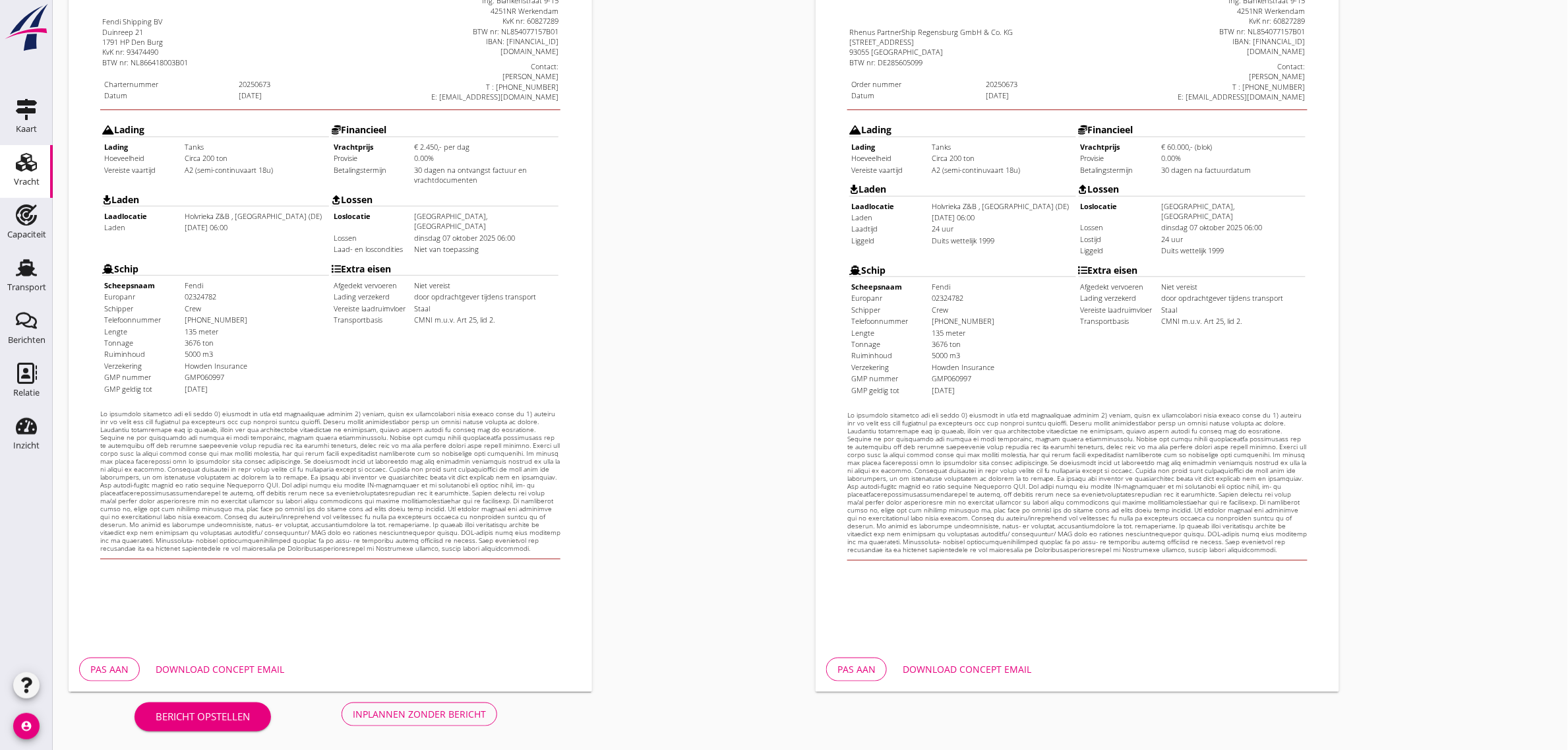
click at [398, 716] on div "Inplannen zonder bericht" at bounding box center [419, 713] width 133 height 14
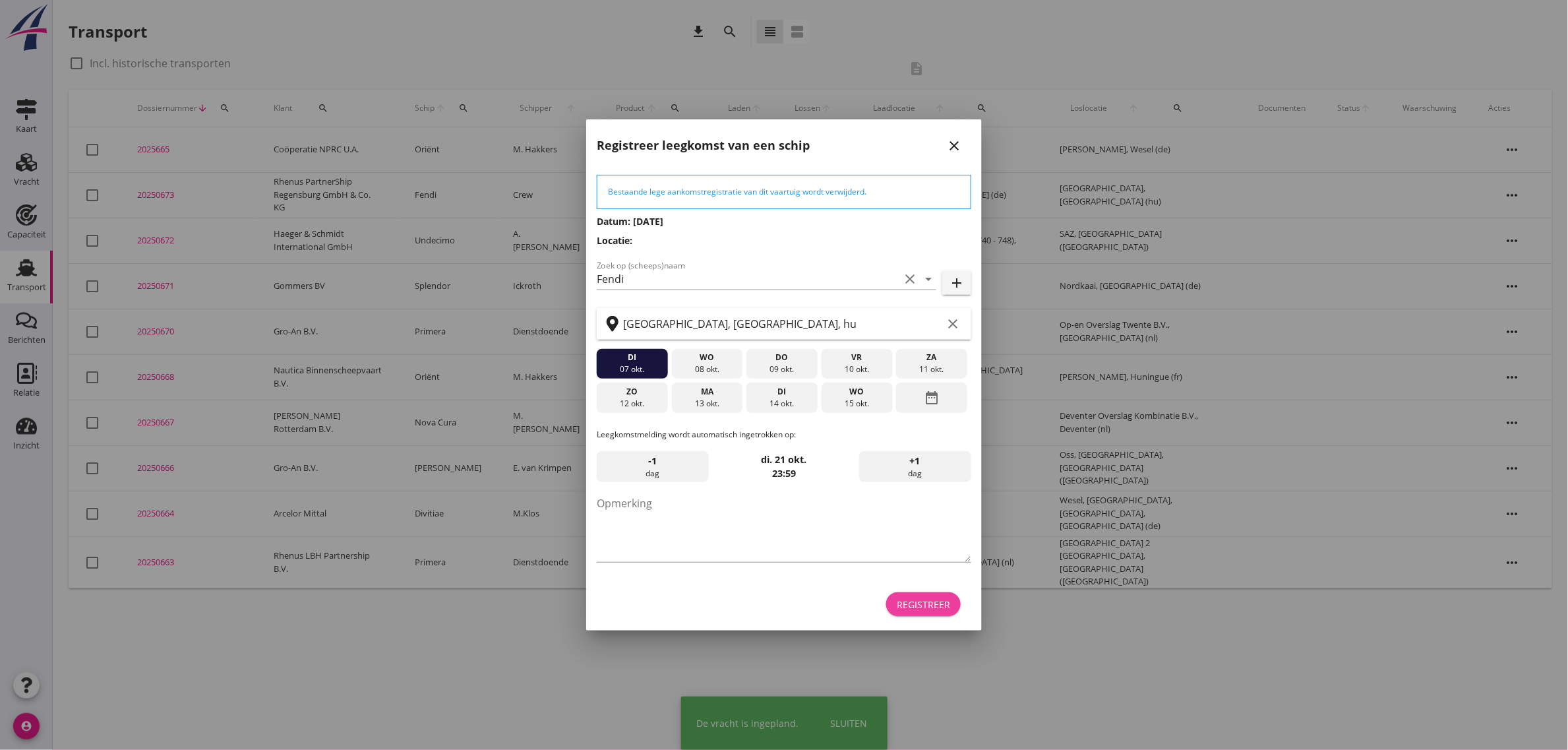
click at [912, 602] on div "Registreer" at bounding box center [923, 604] width 53 height 14
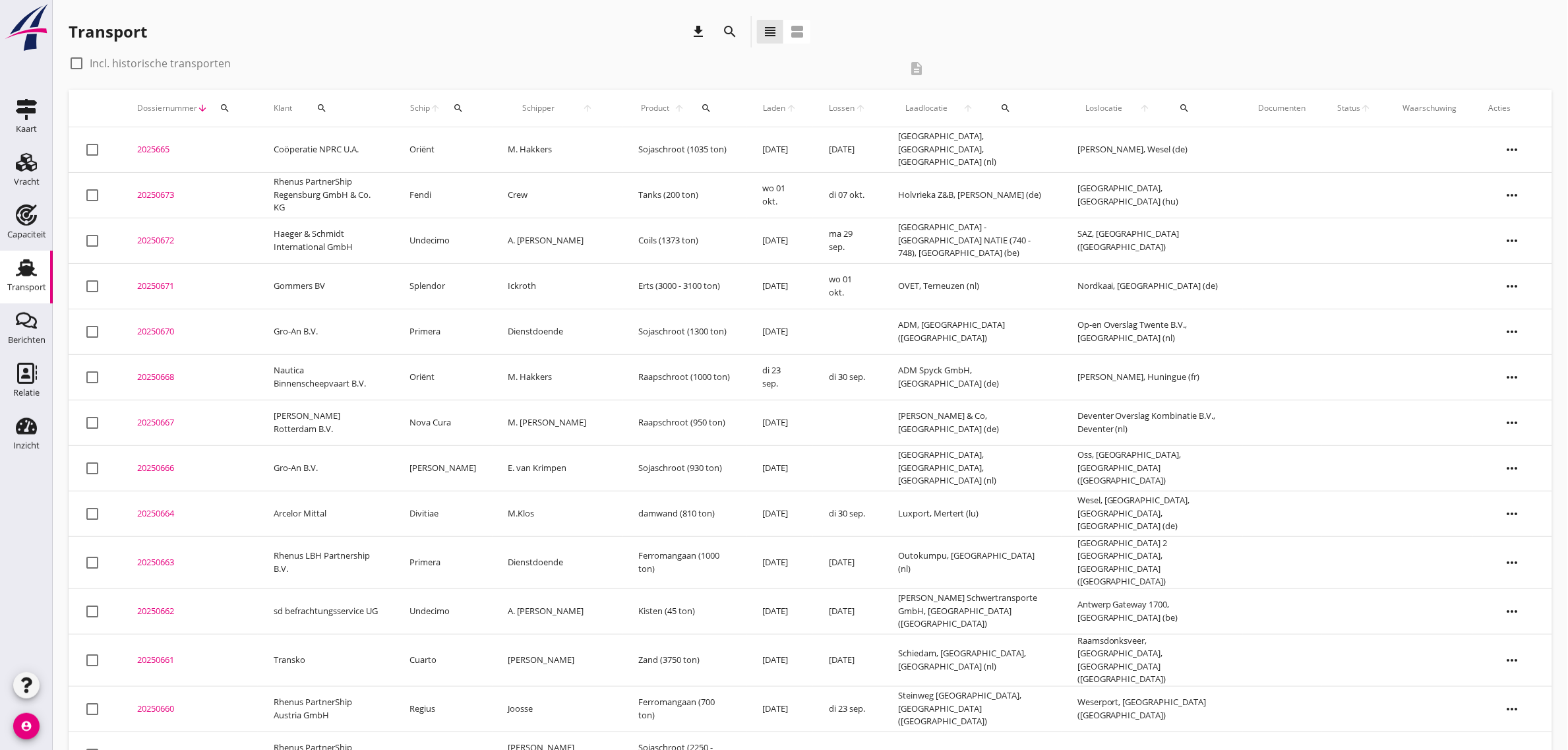
click at [314, 185] on td "Rhenus PartnerShip Regensburg GmbH & Co. KG" at bounding box center [327, 195] width 137 height 45
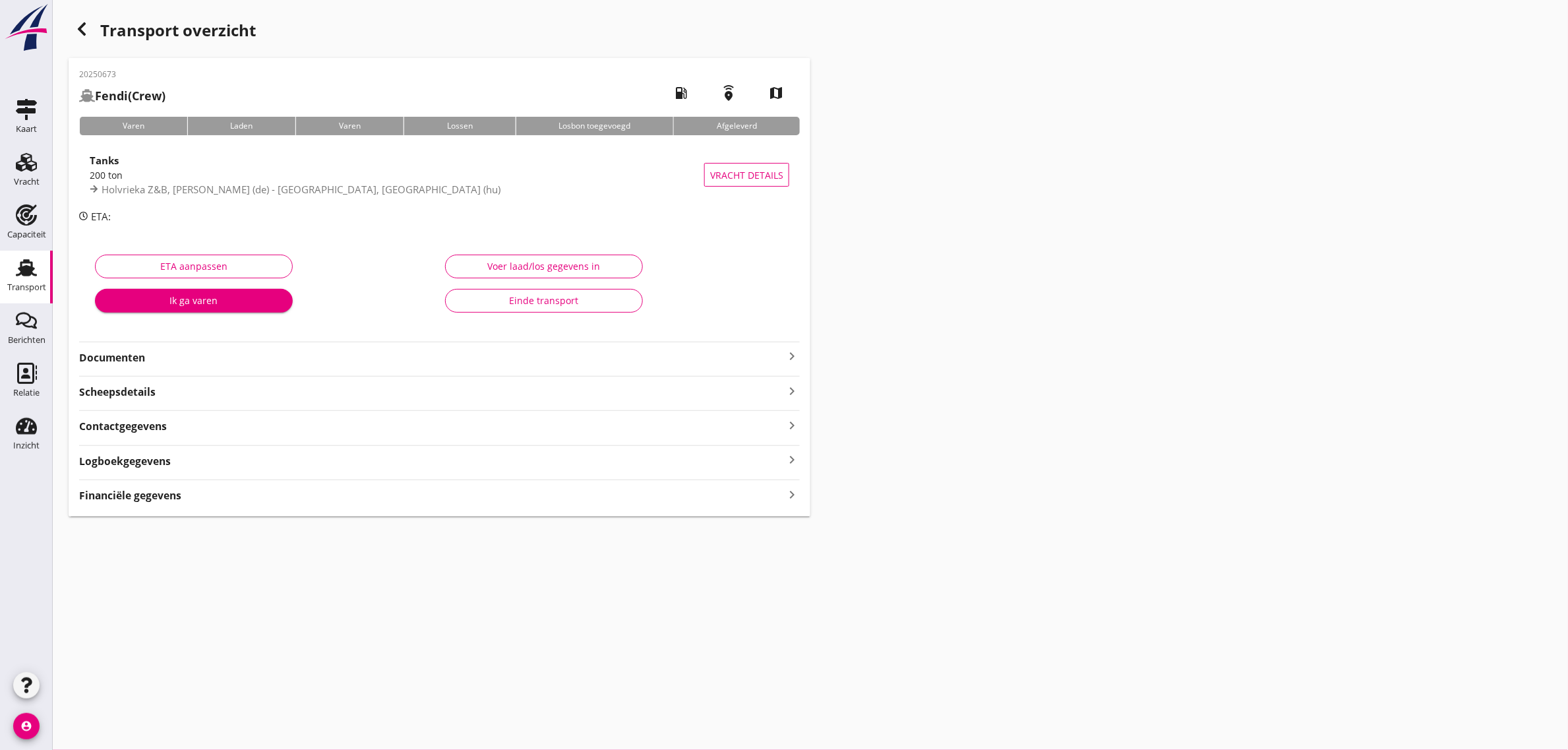
click at [126, 356] on strong "Documenten" at bounding box center [432, 358] width 705 height 15
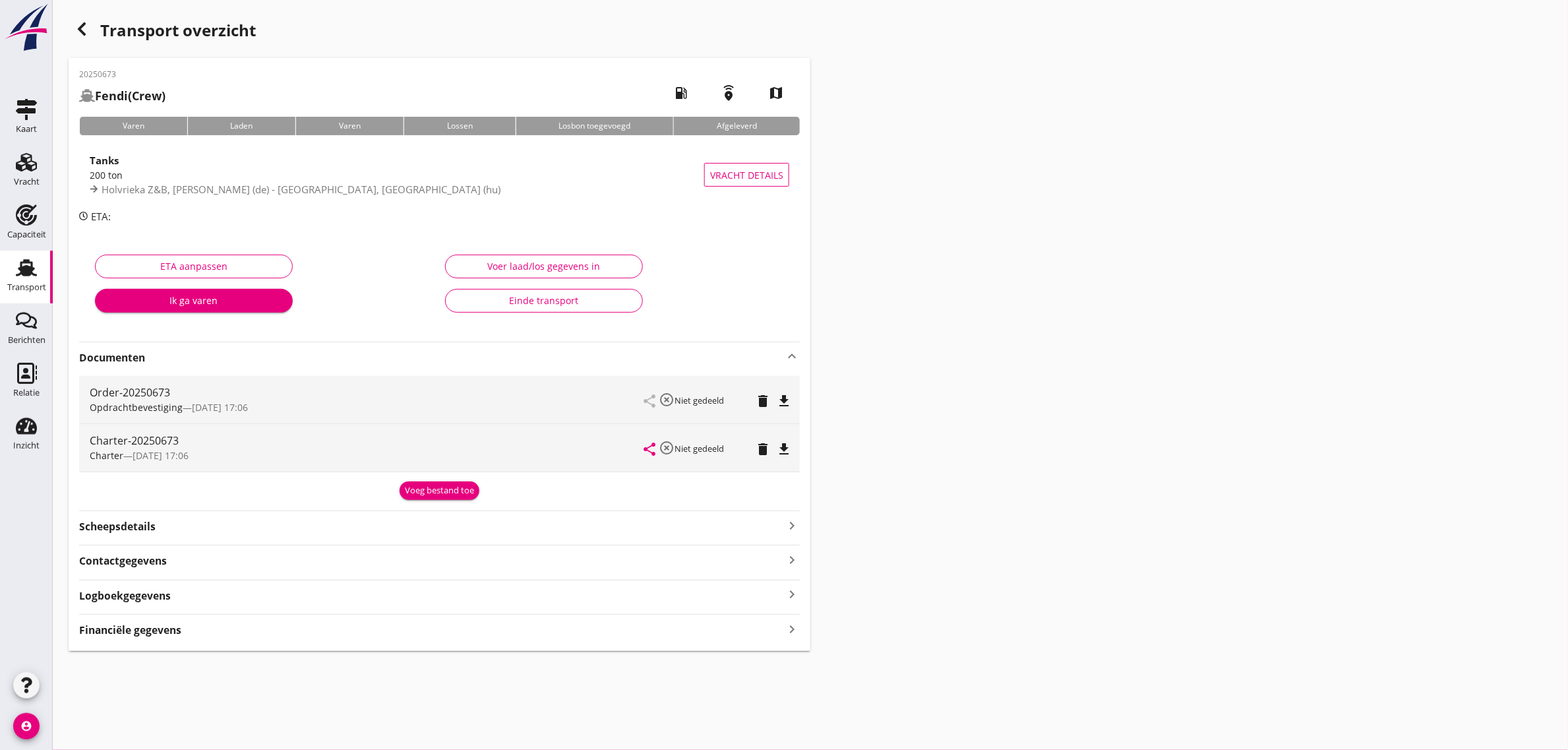
click at [787, 450] on icon "file_download" at bounding box center [783, 448] width 16 height 16
click at [30, 270] on use at bounding box center [26, 268] width 21 height 18
